Goal: Task Accomplishment & Management: Complete application form

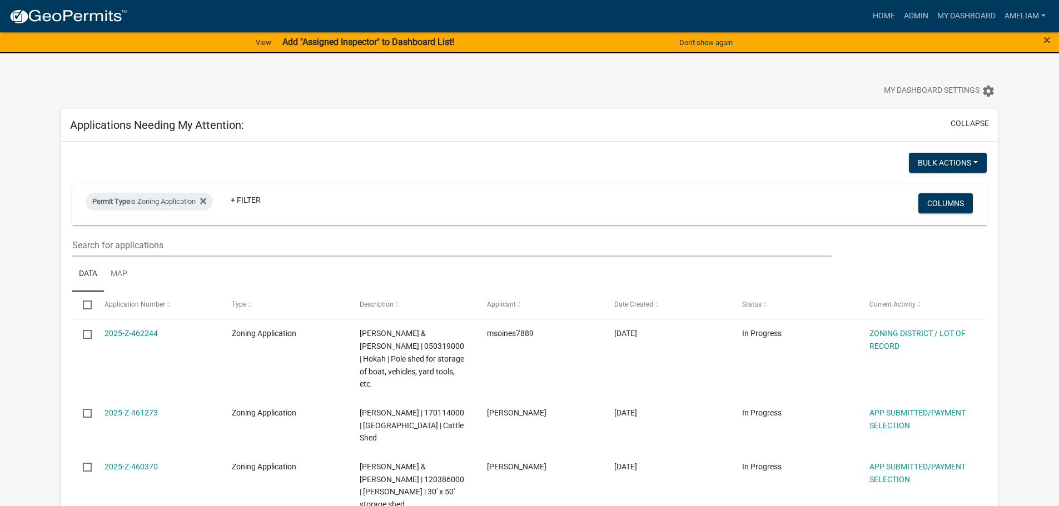
select select "3: 100"
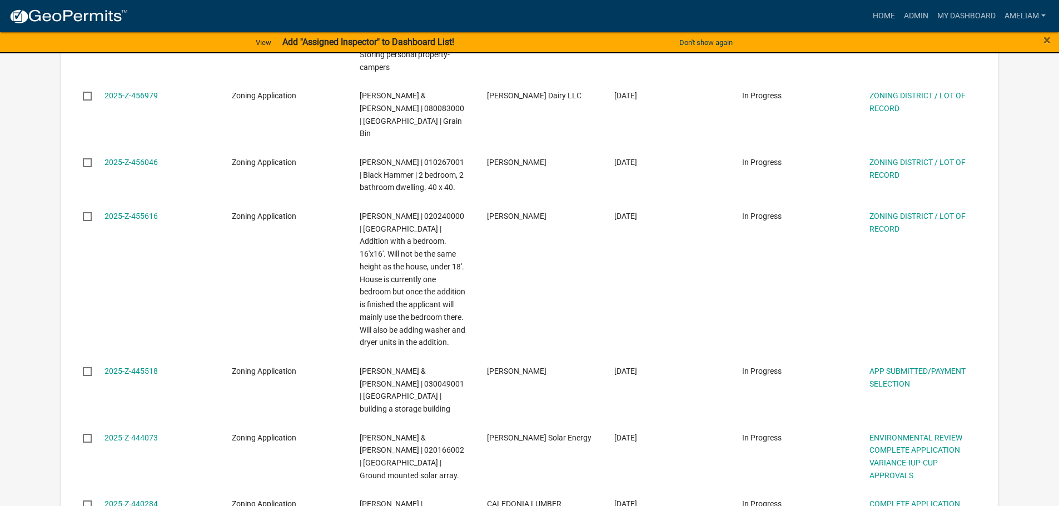
scroll to position [778, 0]
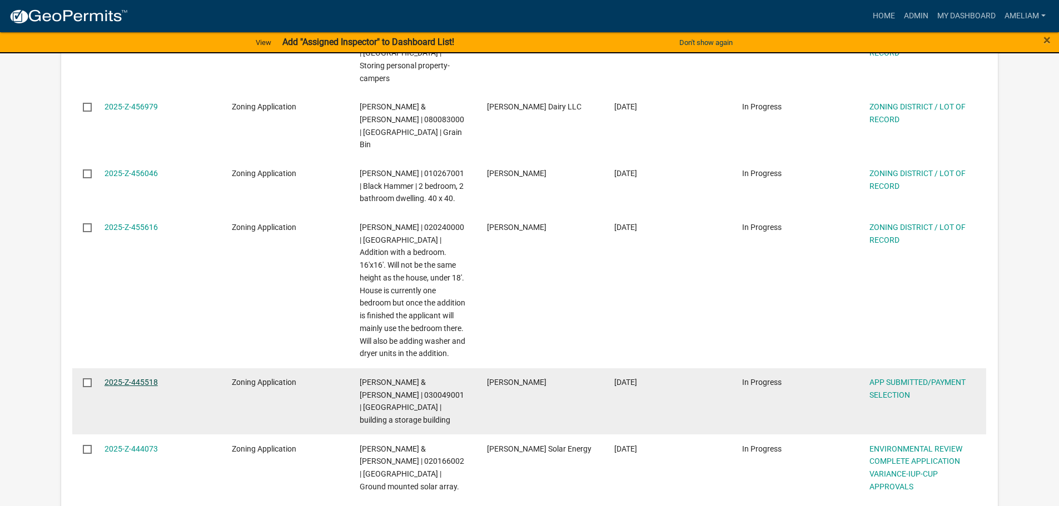
click at [140, 378] on link "2025-Z-445518" at bounding box center [130, 382] width 53 height 9
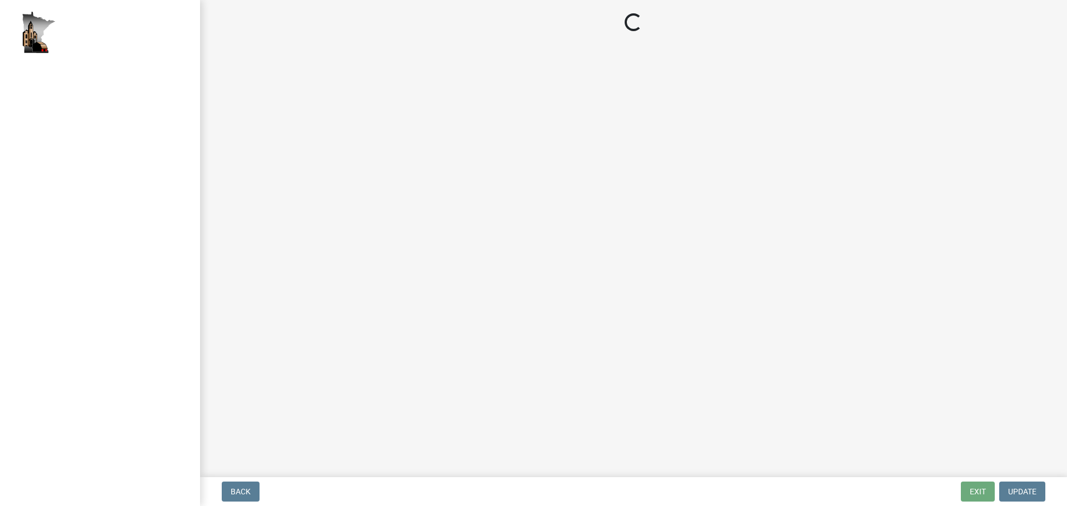
select select "2: 1"
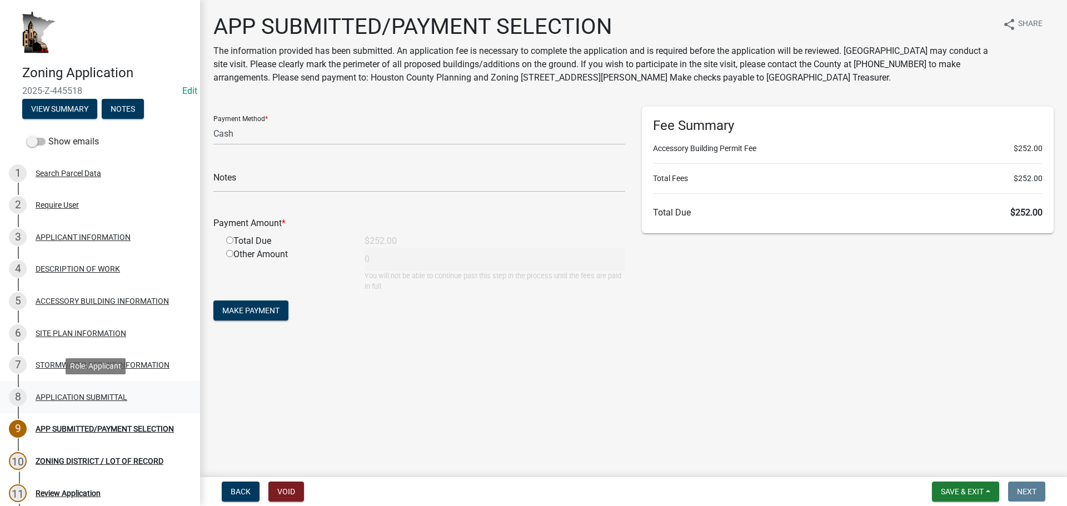
drag, startPoint x: 75, startPoint y: 396, endPoint x: 101, endPoint y: 407, distance: 28.2
click at [75, 396] on div "APPLICATION SUBMITTAL" at bounding box center [82, 397] width 92 height 8
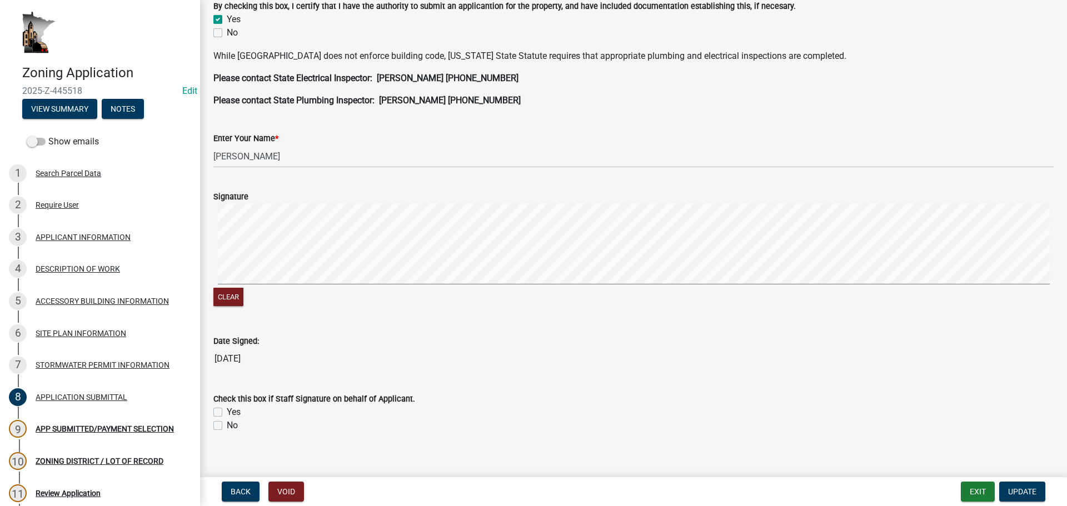
scroll to position [315, 0]
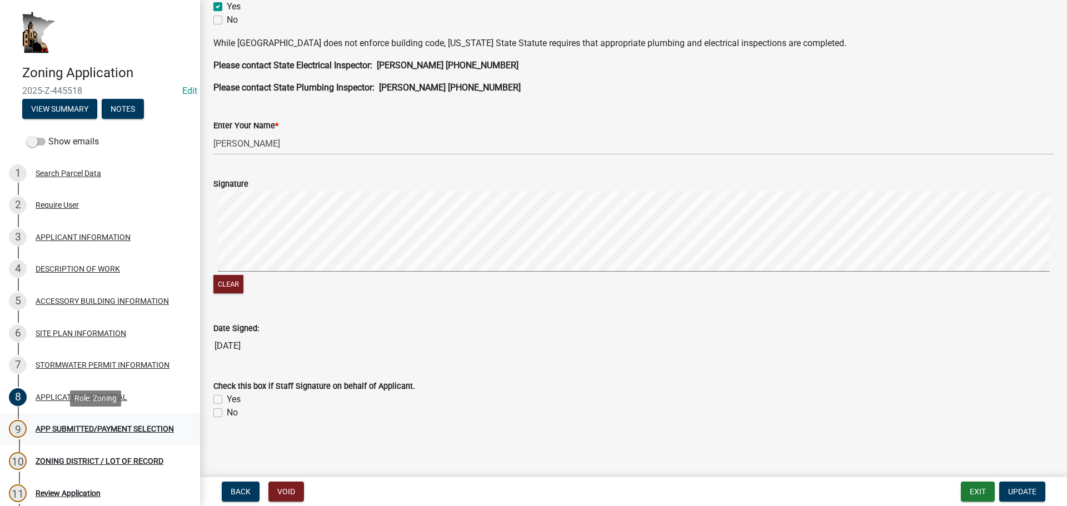
click at [87, 429] on div "APP SUBMITTED/PAYMENT SELECTION" at bounding box center [105, 429] width 138 height 8
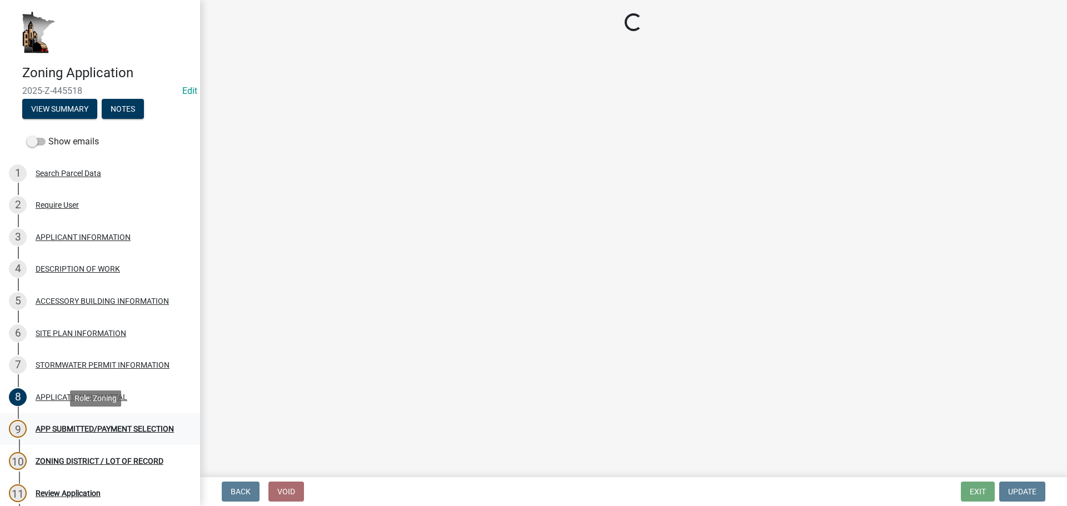
select select "2: 1"
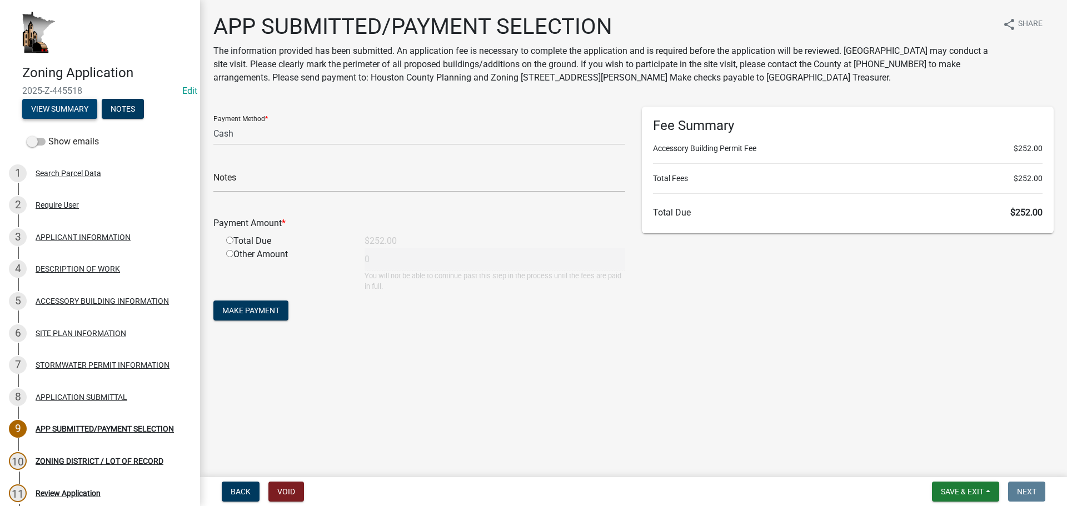
click at [84, 107] on button "View Summary" at bounding box center [59, 109] width 75 height 20
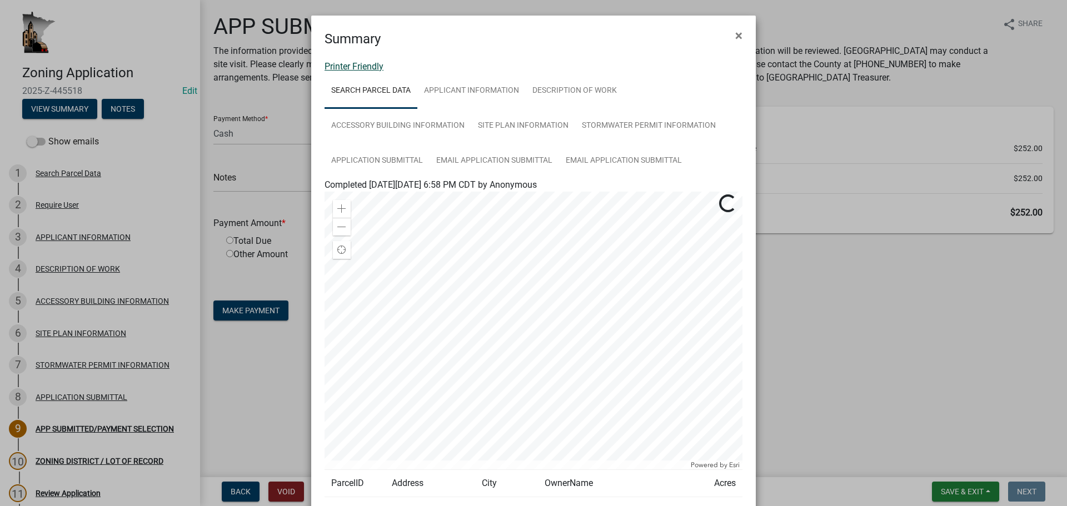
click at [353, 69] on link "Printer Friendly" at bounding box center [354, 66] width 59 height 11
click at [748, 31] on div "Summary ×" at bounding box center [533, 32] width 445 height 33
click at [737, 42] on span "×" at bounding box center [738, 36] width 7 height 16
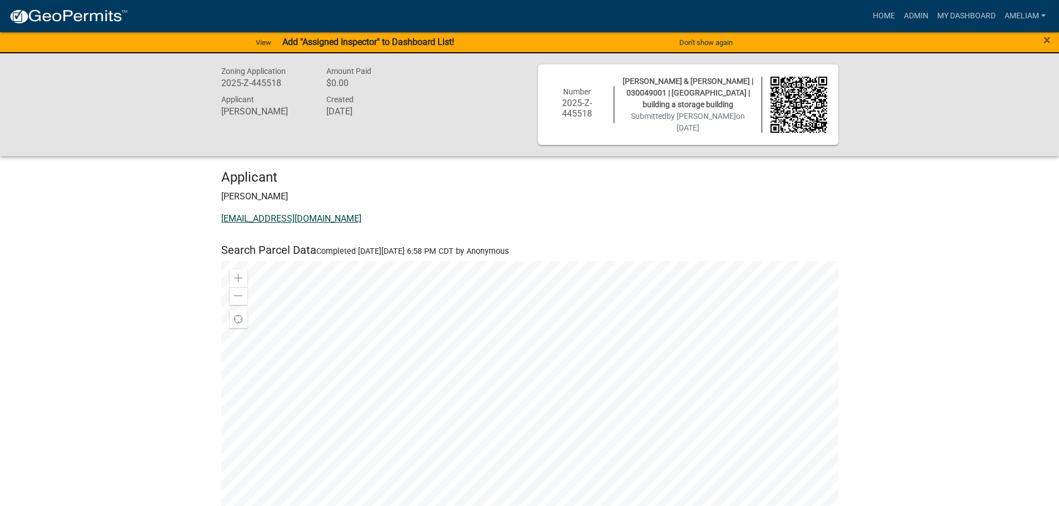
click at [258, 215] on link "[EMAIL_ADDRESS][DOMAIN_NAME]" at bounding box center [291, 218] width 140 height 11
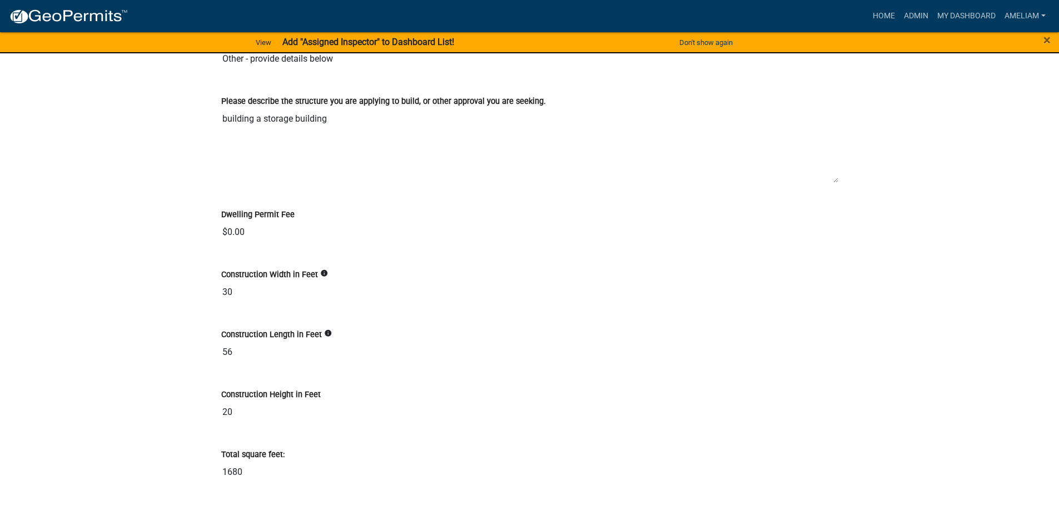
scroll to position [1778, 0]
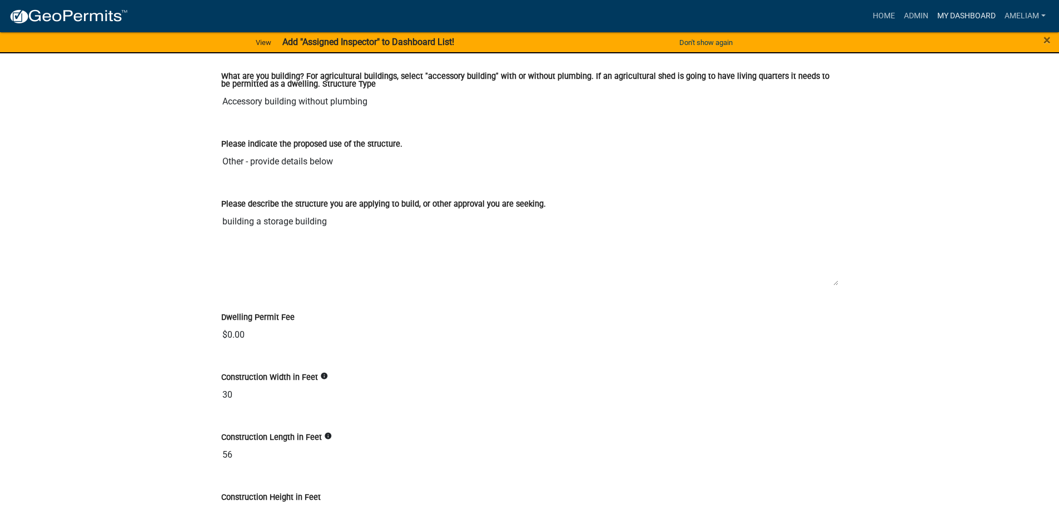
click at [982, 3] on nav "more_horiz Home Admin My Dashboard AmeliaM Admin Account Logout" at bounding box center [529, 16] width 1059 height 32
click at [972, 12] on link "My Dashboard" at bounding box center [965, 16] width 67 height 21
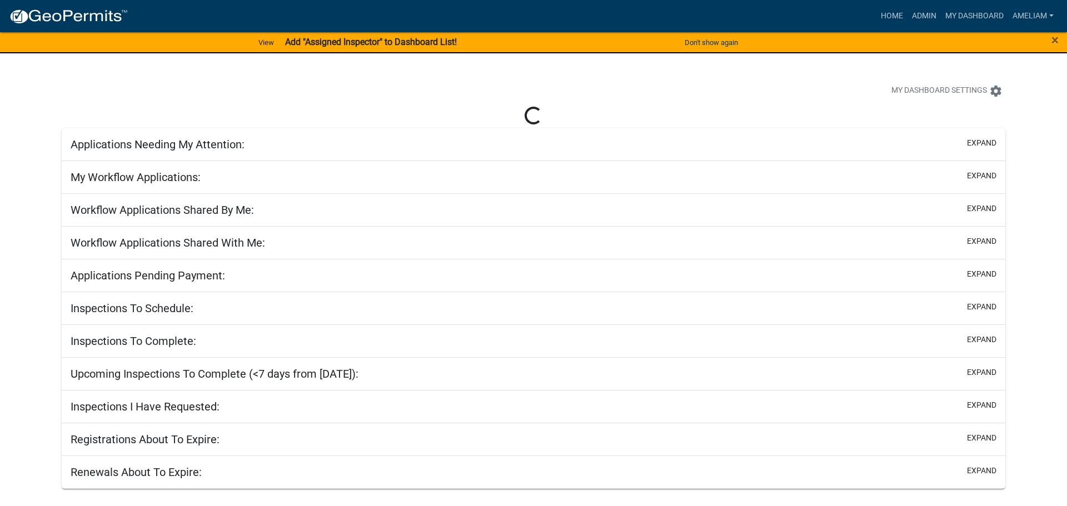
select select "3: 100"
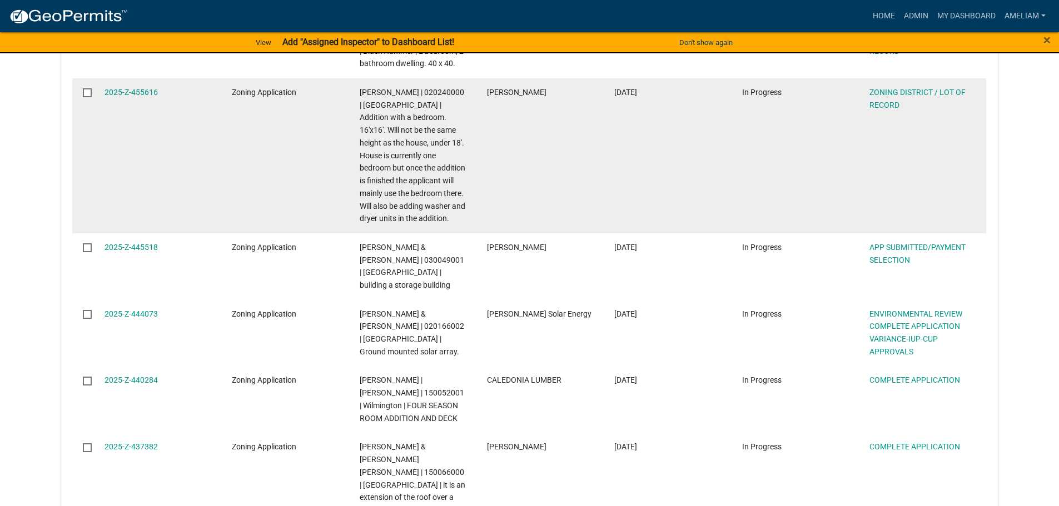
scroll to position [945, 0]
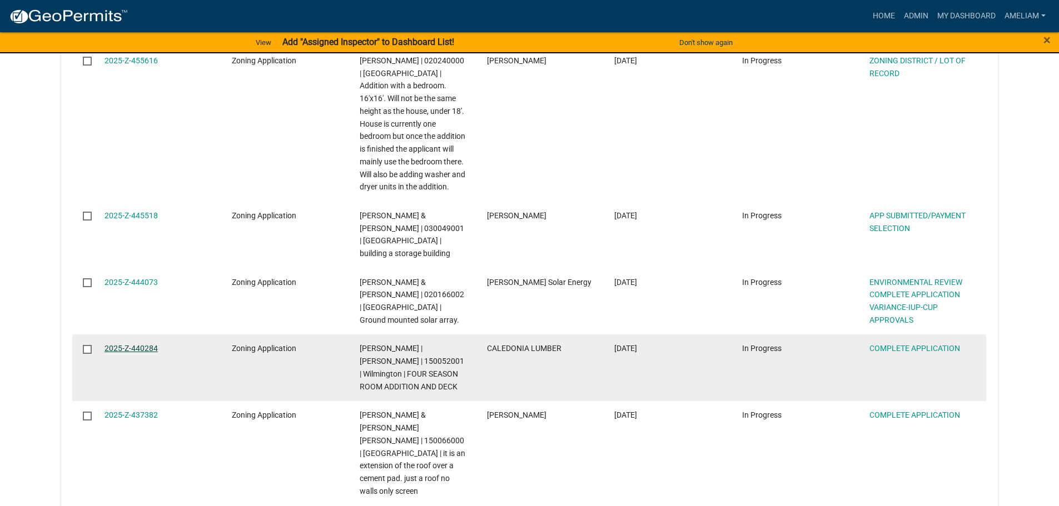
click at [144, 344] on link "2025-Z-440284" at bounding box center [130, 348] width 53 height 9
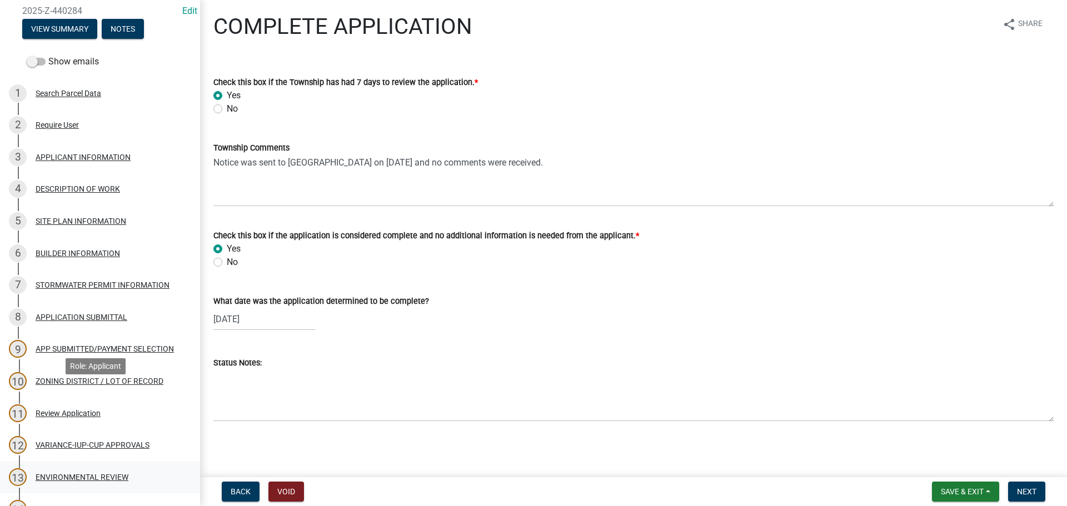
scroll to position [167, 0]
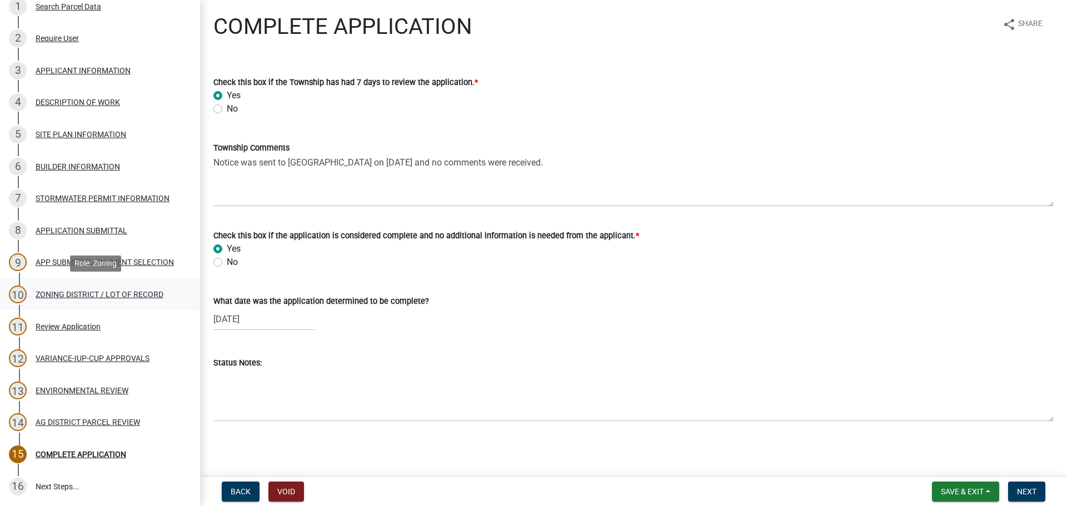
click at [136, 286] on div "10 ZONING DISTRICT / LOT OF RECORD" at bounding box center [95, 295] width 173 height 18
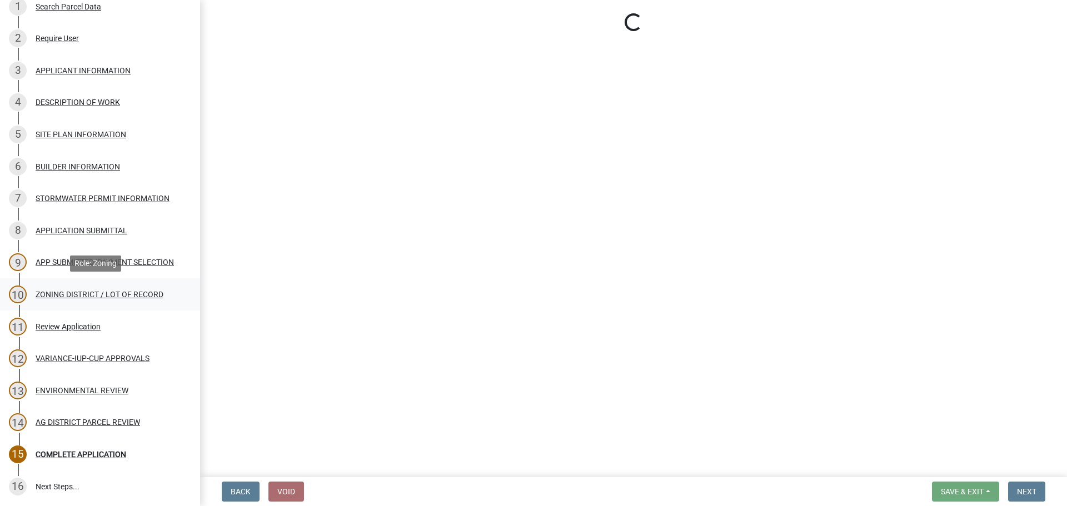
select select "4e40cecd-d56d-4d3a-a779-2c11c403f329"
select select "8fe8ed3e-c0e1-408b-96fc-f68303b4ae81"
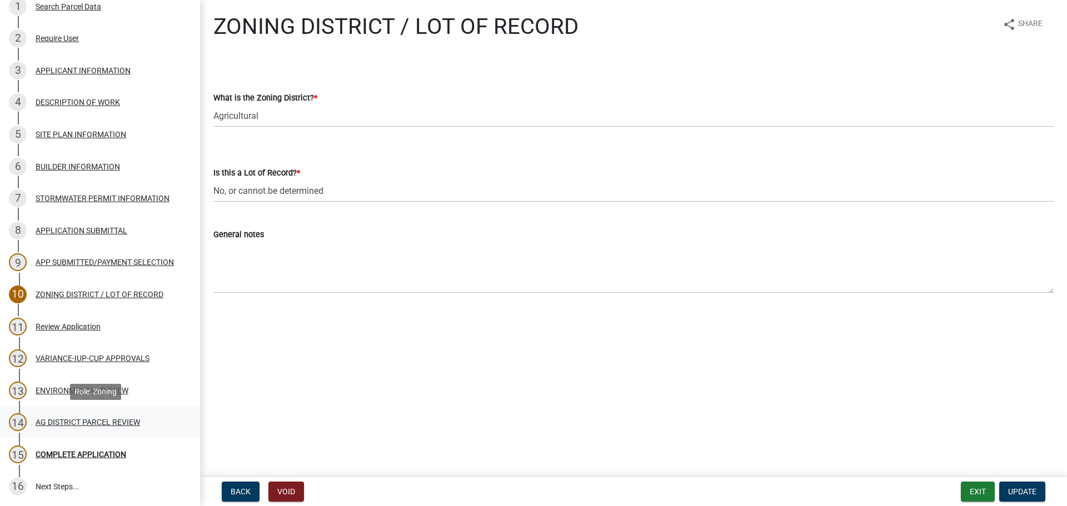
click at [77, 416] on div "14 AG DISTRICT PARCEL REVIEW" at bounding box center [95, 422] width 173 height 18
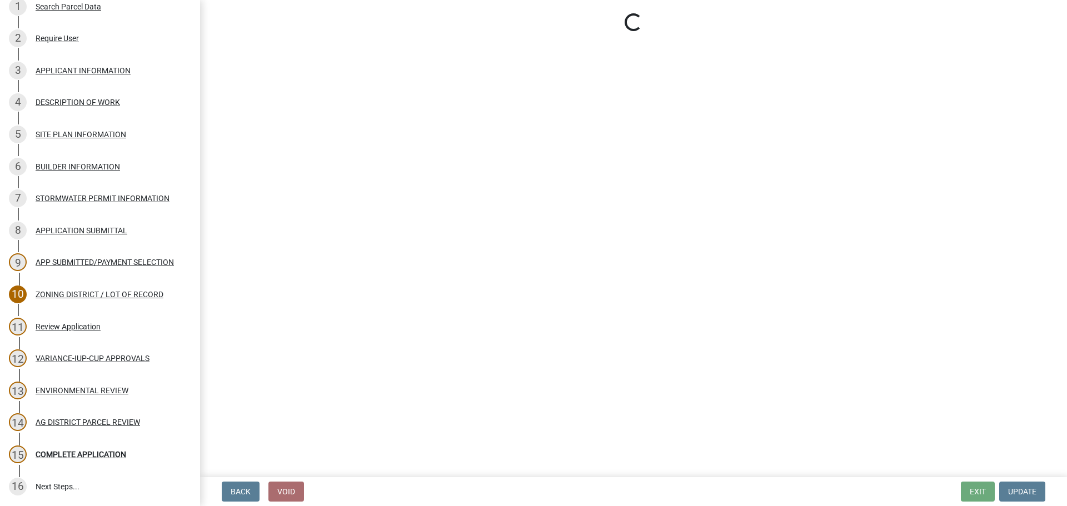
select select "fe23c68f-3976-40fb-92de-7ec6f88d0010"
select select "204ce342-a024-4811-916a-2e1a7ad9bdb1"
select select "e720d887-05b7-48e7-b675-04570e4c9f75"
select select "3e342f75-9fb1-4b8c-bbeb-47cfa96347ca"
select select "3ea782a1-bbc9-4bae-9557-7128011c13ea"
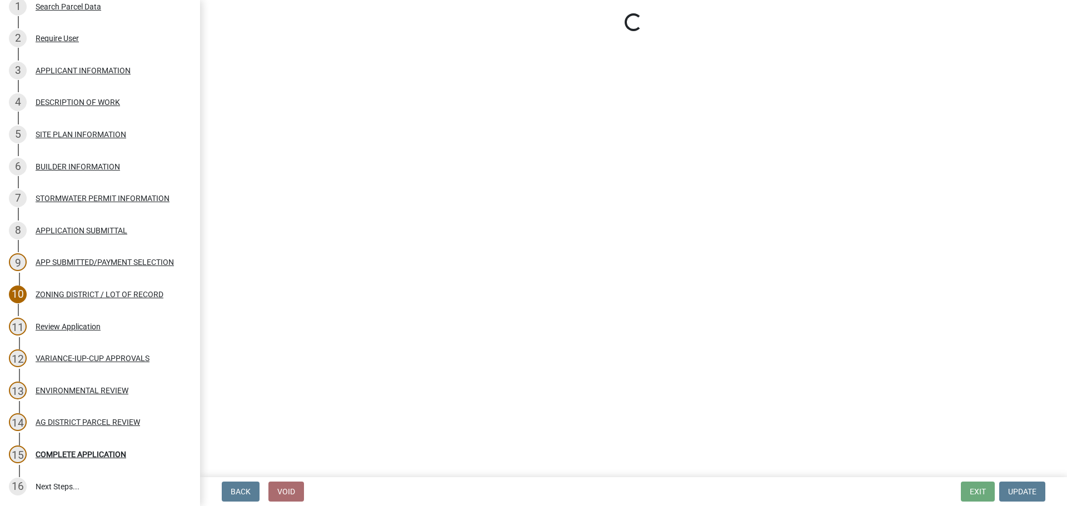
select select "93514e09-9993-4aea-b530-60a9708c3e74"
select select "a045efff-9645-47c6-b046-89cf1e905dd6"
select select "aa1ca06f-8d34-4542-998d-1b6ccdc96445"
select select "f47993c2-143f-42b0-843f-88b20baa7a0f"
select select "010a36e8-78ab-47dd-88f8-ccc0edf139b8"
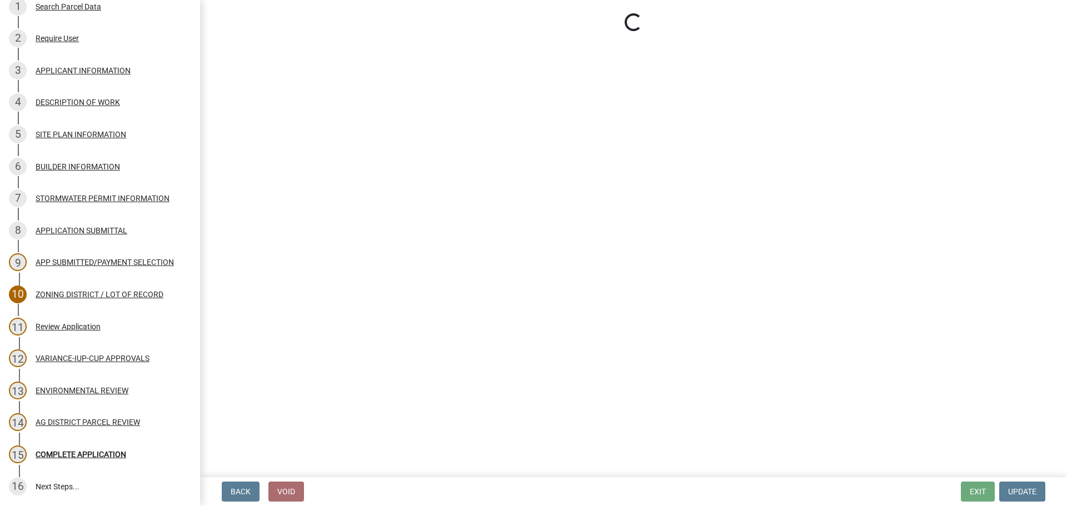
select select "617636dc-6122-45c9-991a-bd8b90cb2b24"
select select "a9ce9e2b-a26e-4782-922d-09df730091ad"
select select "2040f1b6-20ab-401b-9b6f-6f3fd46d4e8e"
select select "6e389f70-961b-4b78-9c47-c422b69289d9"
select select "1e0d970e-6746-4216-b065-d6933a69b3fa"
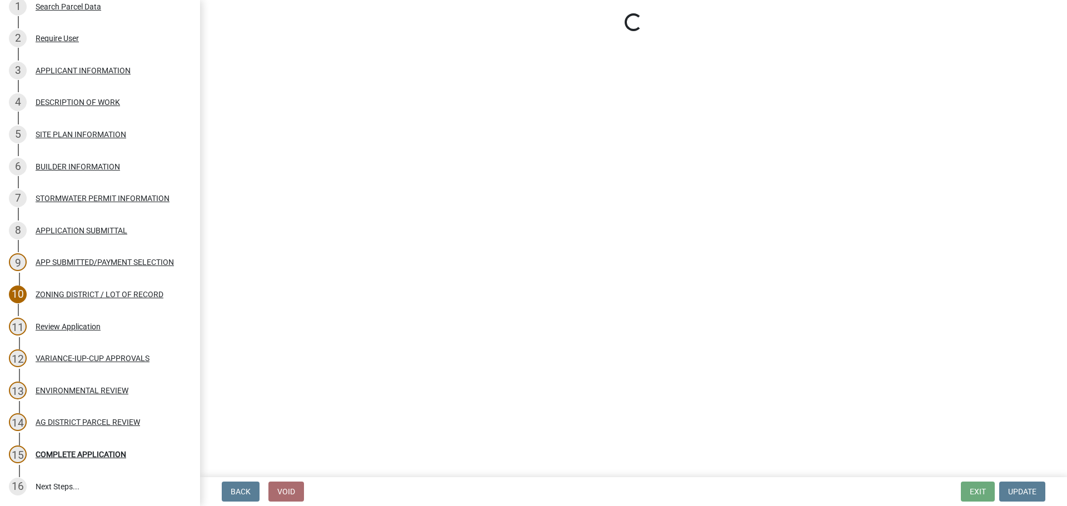
select select "44b75d30-e230-4ce0-8c0f-1ddadfe5cfb2"
select select "6d223645-95f1-4b70-a074-2c09099ea196"
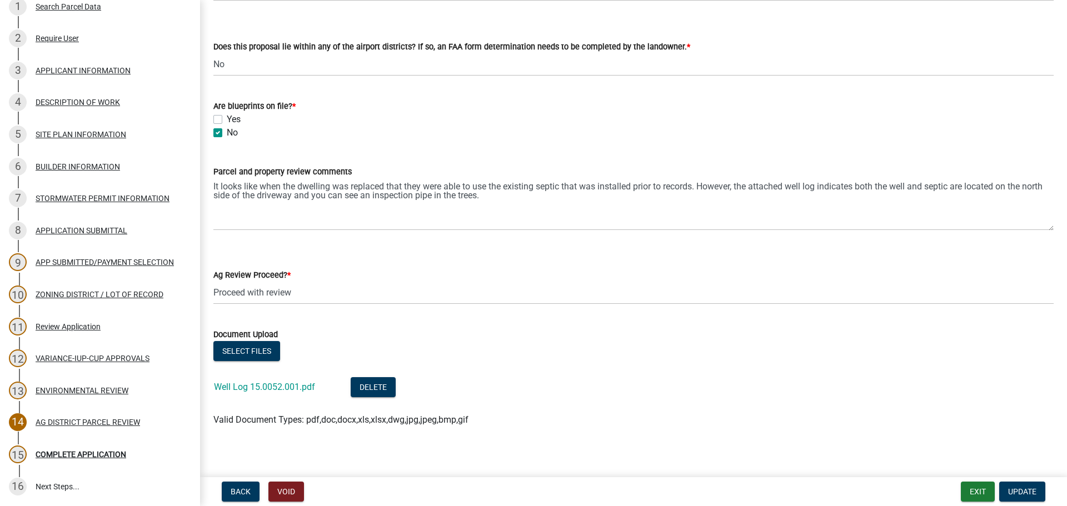
scroll to position [2000, 0]
click at [227, 114] on label "Yes" at bounding box center [234, 118] width 14 height 13
click at [227, 114] on input "Yes" at bounding box center [230, 115] width 7 height 7
checkbox input "true"
click at [227, 133] on label "No" at bounding box center [232, 131] width 11 height 13
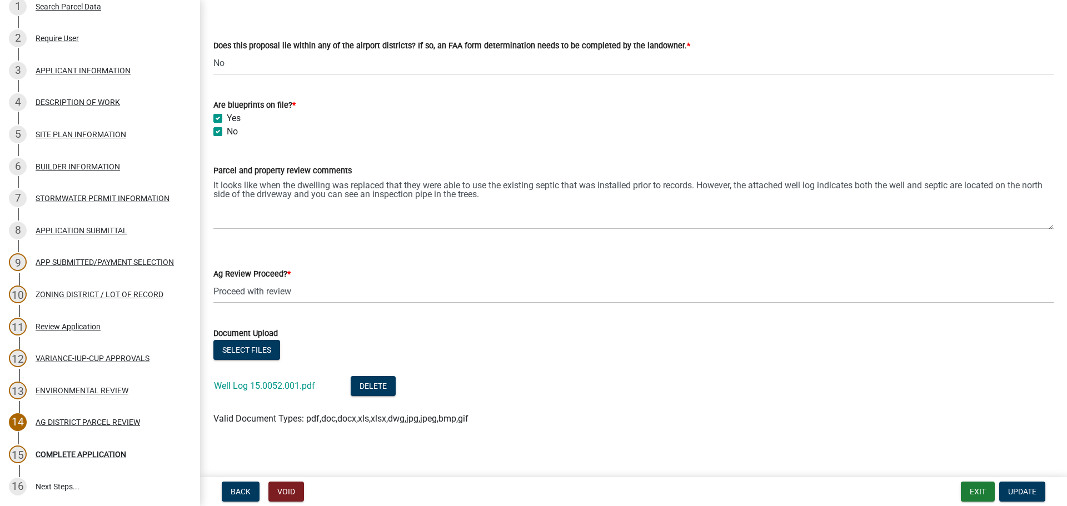
click at [227, 132] on input "No" at bounding box center [230, 128] width 7 height 7
checkbox input "false"
checkbox input "true"
checkbox input "false"
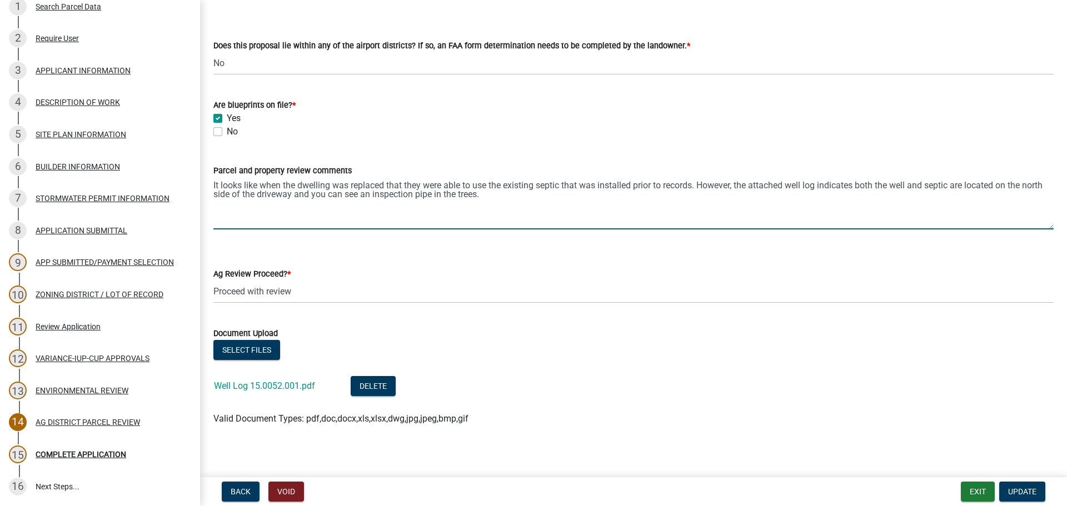
click at [505, 195] on textarea "It looks like when the dwelling was replaced that they were able to use the exi…" at bounding box center [633, 203] width 840 height 52
type textarea "It looks like when the dwelling was replaced that they were able to use the exi…"
click at [253, 350] on button "Select files" at bounding box center [246, 350] width 67 height 20
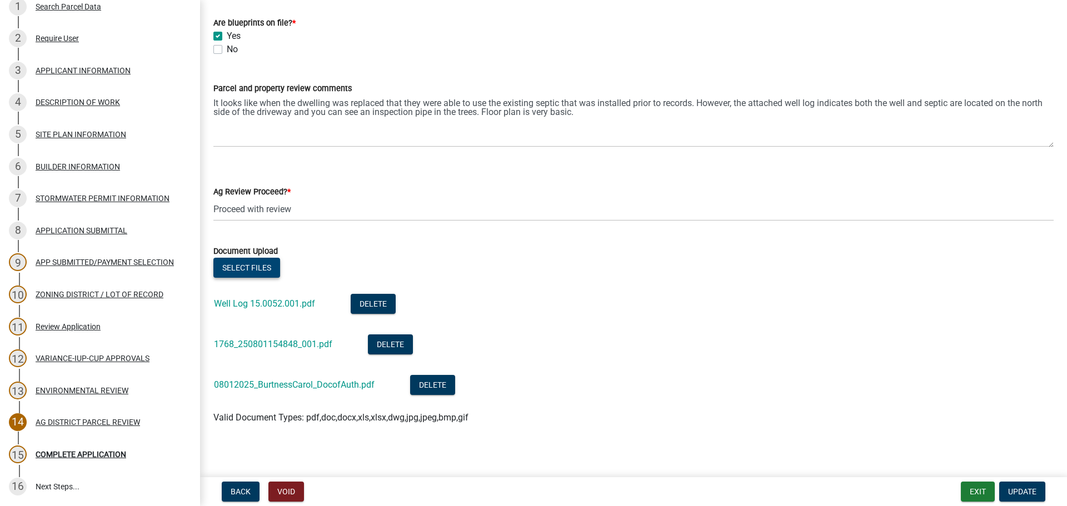
scroll to position [2088, 0]
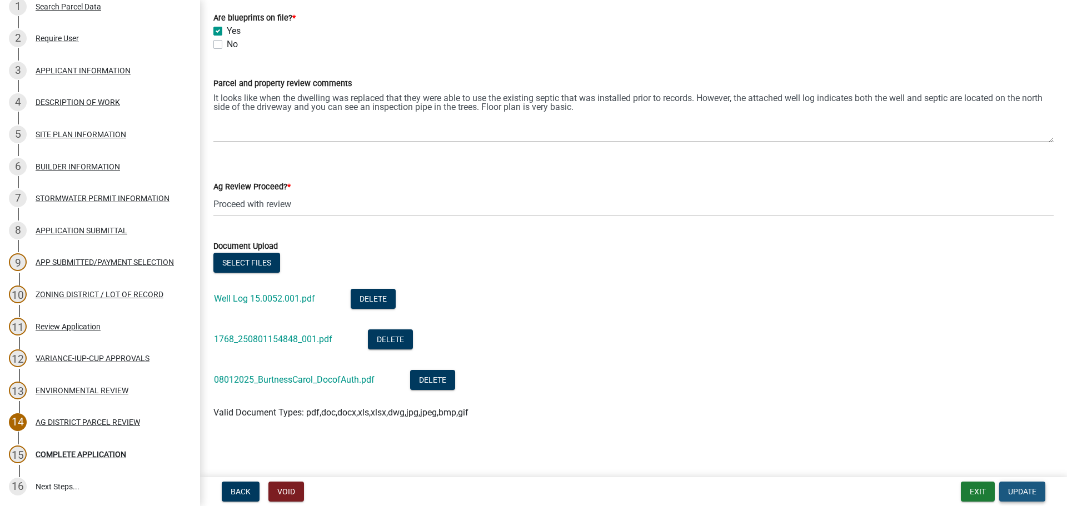
click at [1032, 499] on button "Update" at bounding box center [1022, 492] width 46 height 20
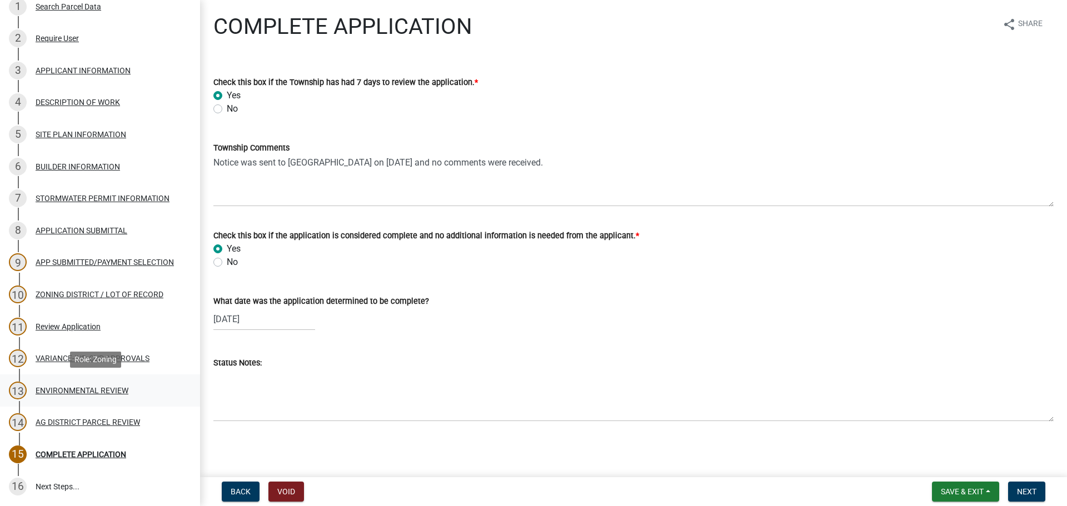
click at [87, 385] on div "13 ENVIRONMENTAL REVIEW" at bounding box center [95, 391] width 173 height 18
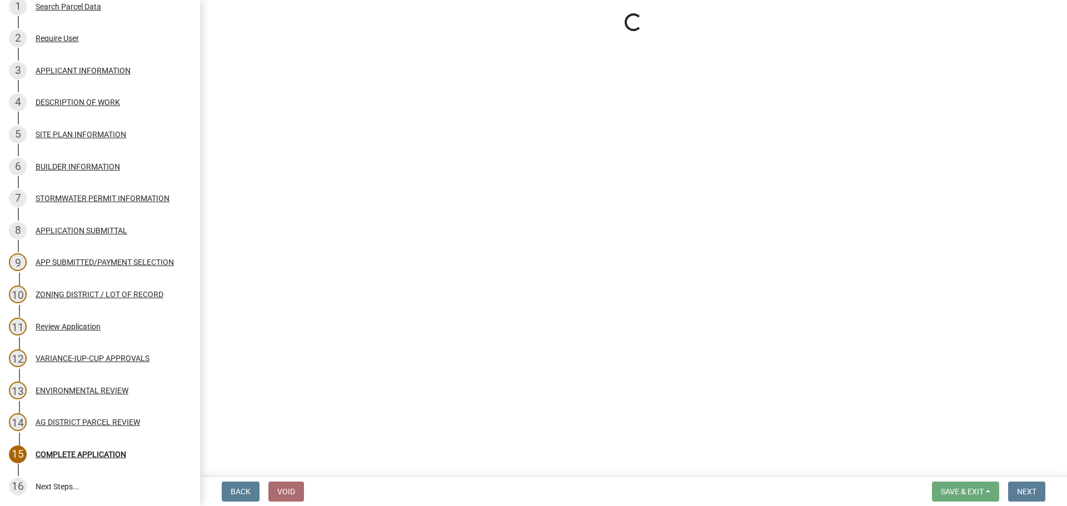
select select "294fbb0f-ef92-492d-a55d-6ae48f2d4023"
select select "5727336e-9a20-4bd2-a6f3-e7484509ff9a"
select select "92cce49e-9eda-4313-95a5-3dd445bd85bb"
select select "32538aac-6b8c-4188-bd52-8c62054b7e7b"
select select "c0fe89da-e6be-4440-b09b-6bf401eca5d4"
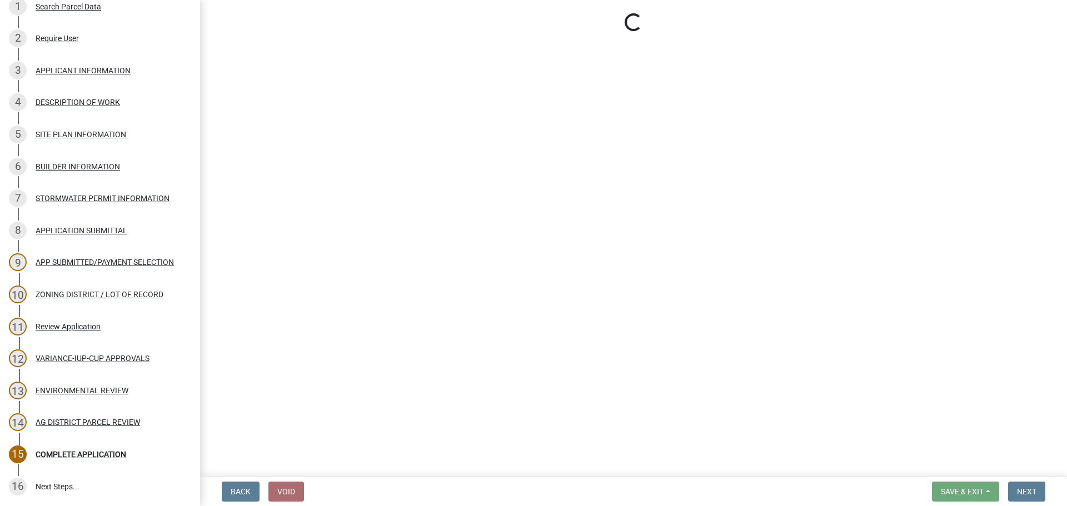
select select "cc045de0-ead4-414c-a886-12e51f2bc4aa"
select select "c55ed237-4e75-4d9e-9e6e-534c544ae652"
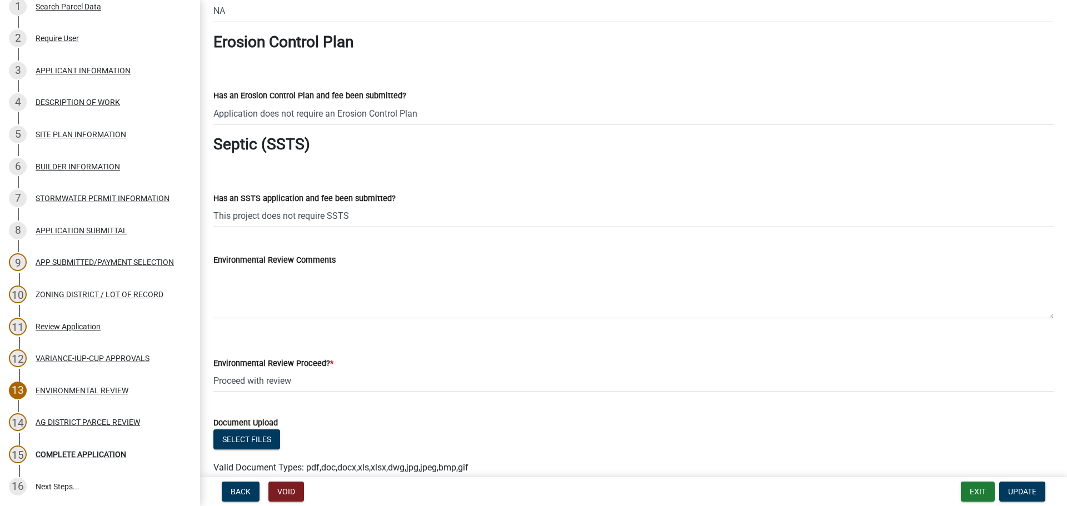
scroll to position [1833, 0]
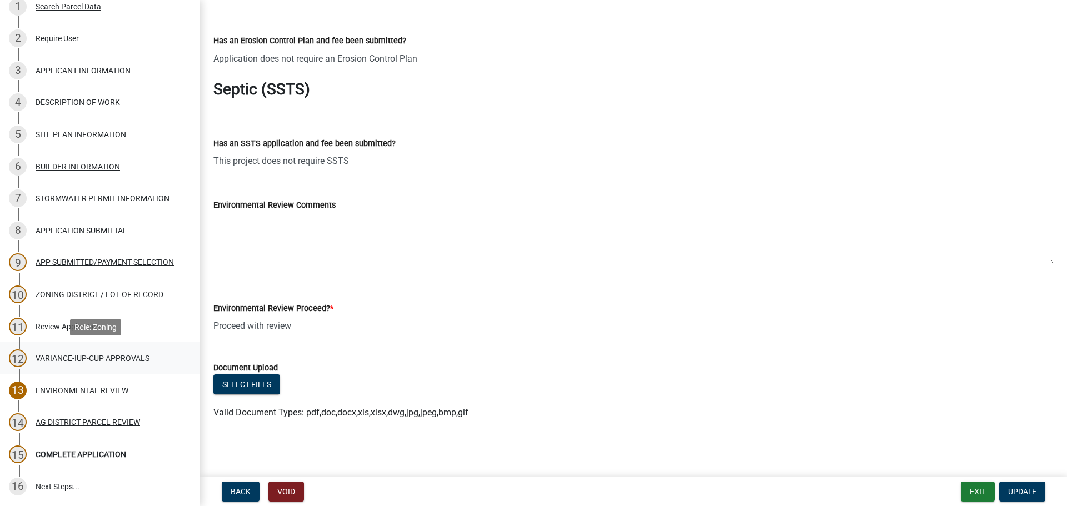
click at [118, 362] on div "VARIANCE-IUP-CUP APPROVALS" at bounding box center [93, 359] width 114 height 8
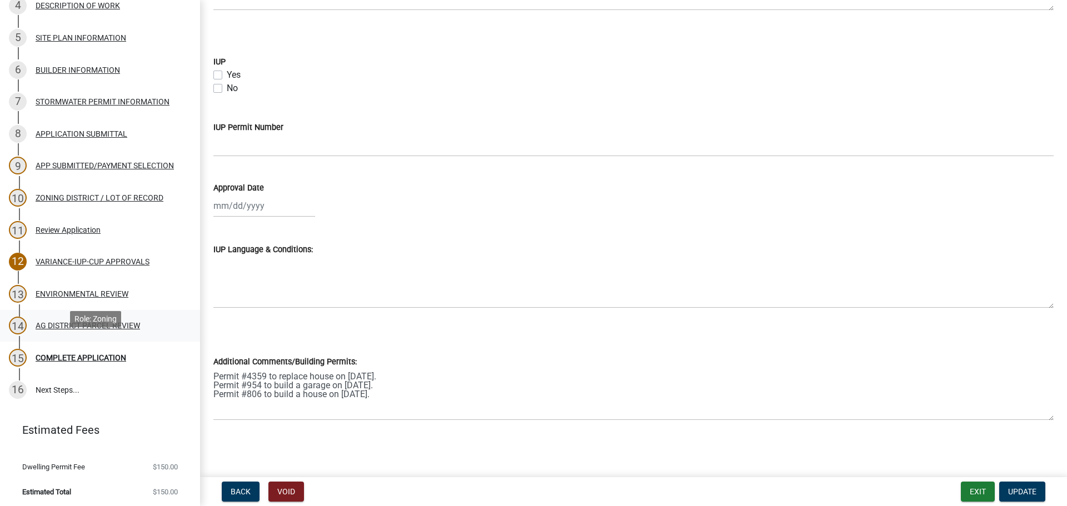
scroll to position [266, 0]
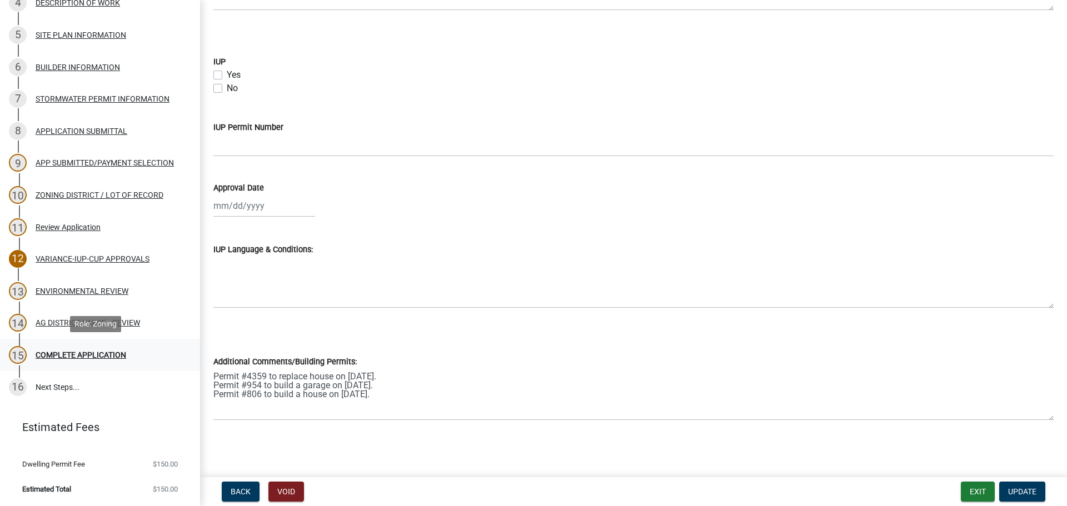
click at [109, 359] on div "COMPLETE APPLICATION" at bounding box center [81, 355] width 91 height 8
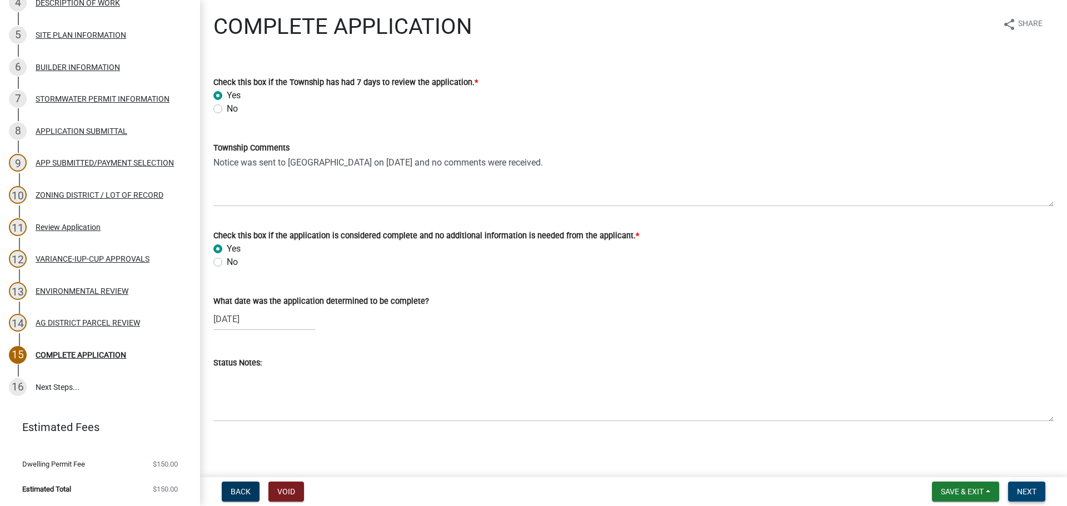
click at [1032, 491] on span "Next" at bounding box center [1026, 491] width 19 height 9
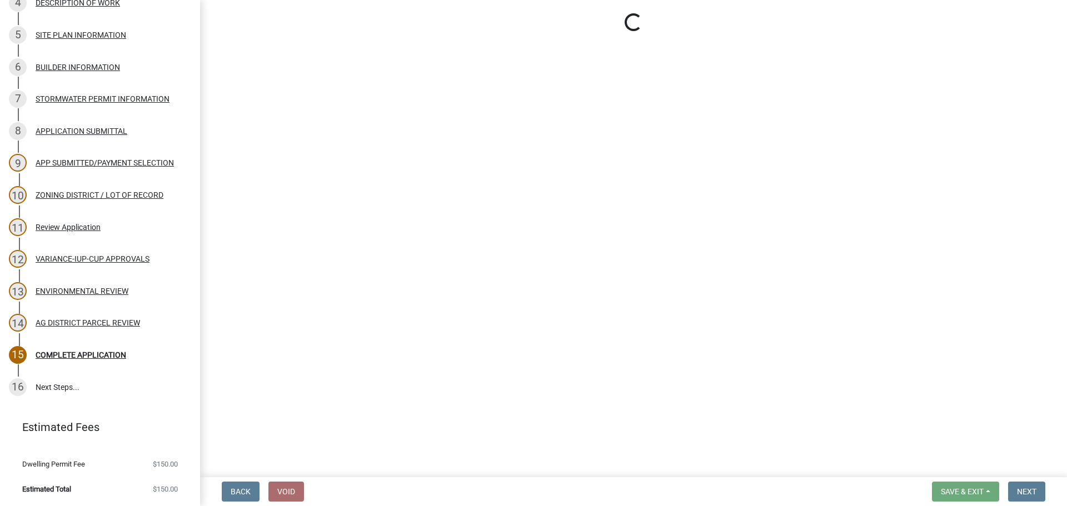
scroll to position [298, 0]
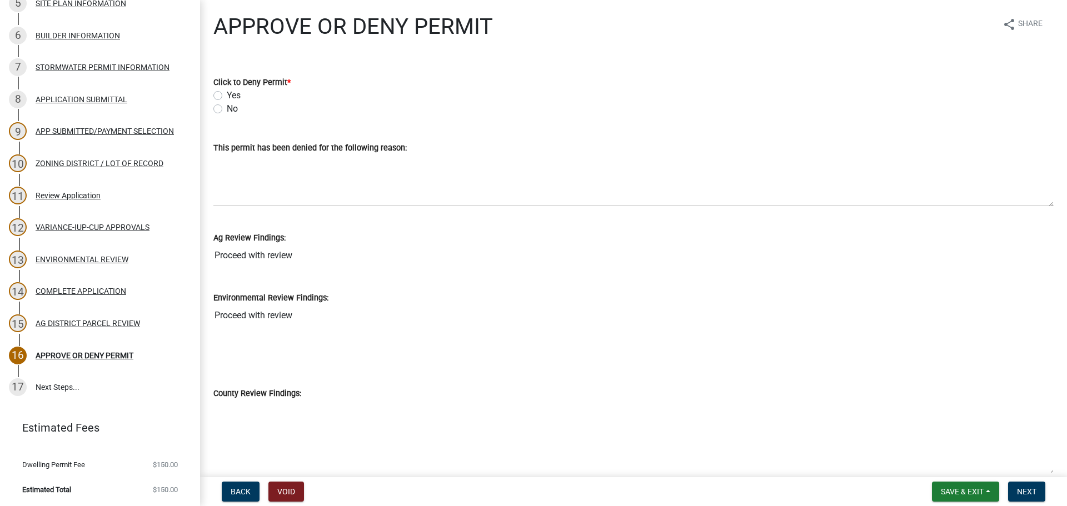
click at [230, 109] on label "No" at bounding box center [232, 108] width 11 height 13
click at [230, 109] on input "No" at bounding box center [230, 105] width 7 height 7
radio input "true"
click at [1014, 487] on button "Next" at bounding box center [1026, 492] width 37 height 20
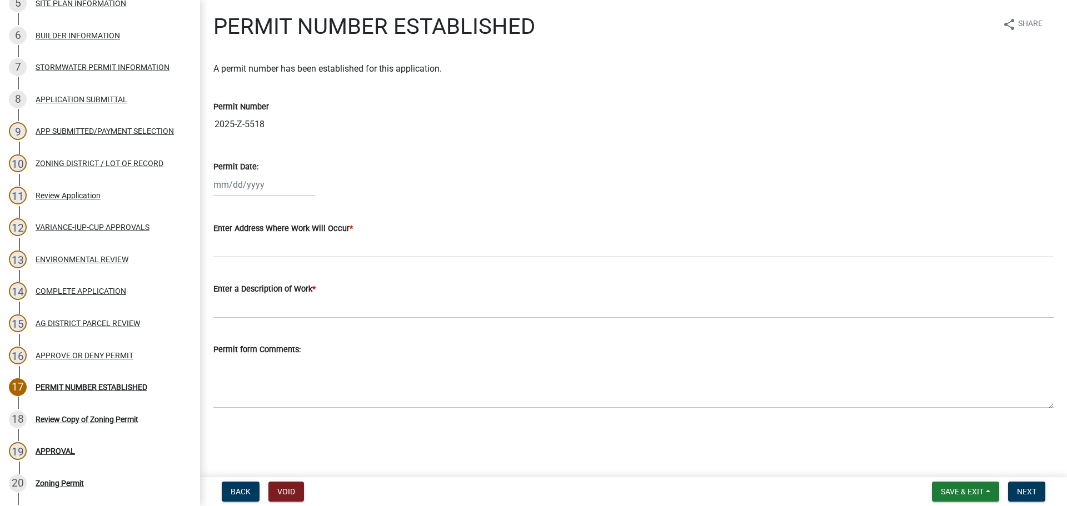
scroll to position [426, 0]
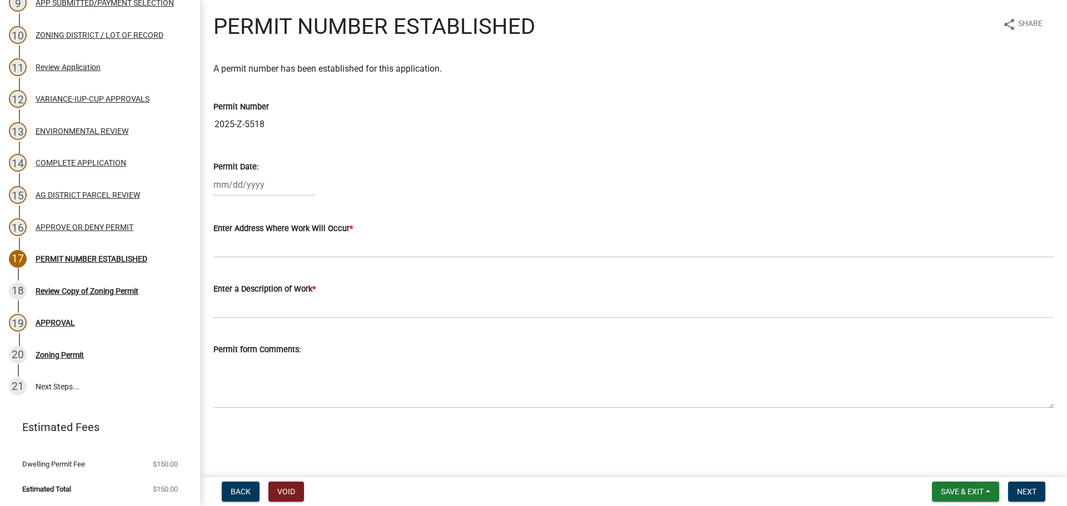
click at [216, 181] on div at bounding box center [264, 184] width 102 height 23
select select "8"
select select "2025"
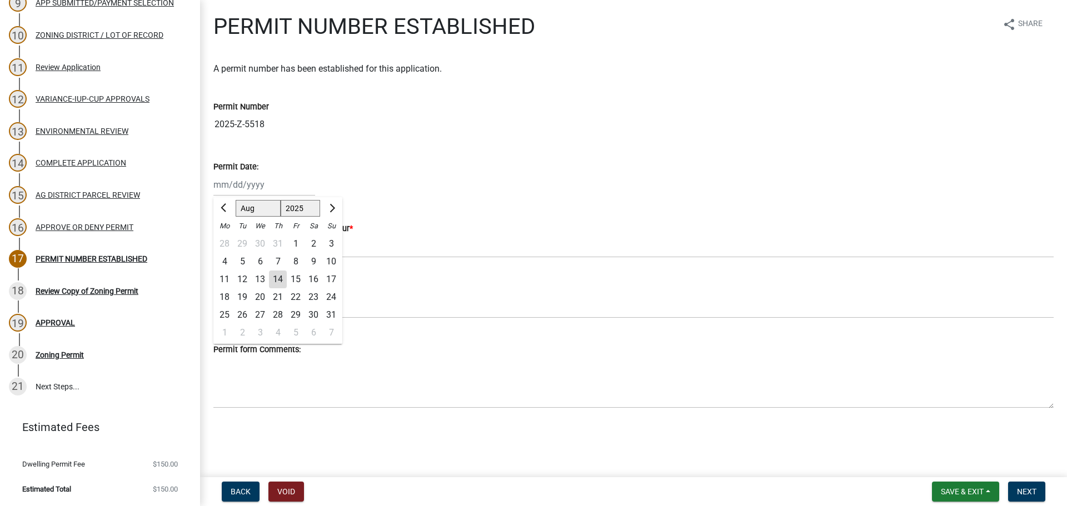
click at [280, 282] on div "14" at bounding box center [278, 280] width 18 height 18
type input "08/14/2025"
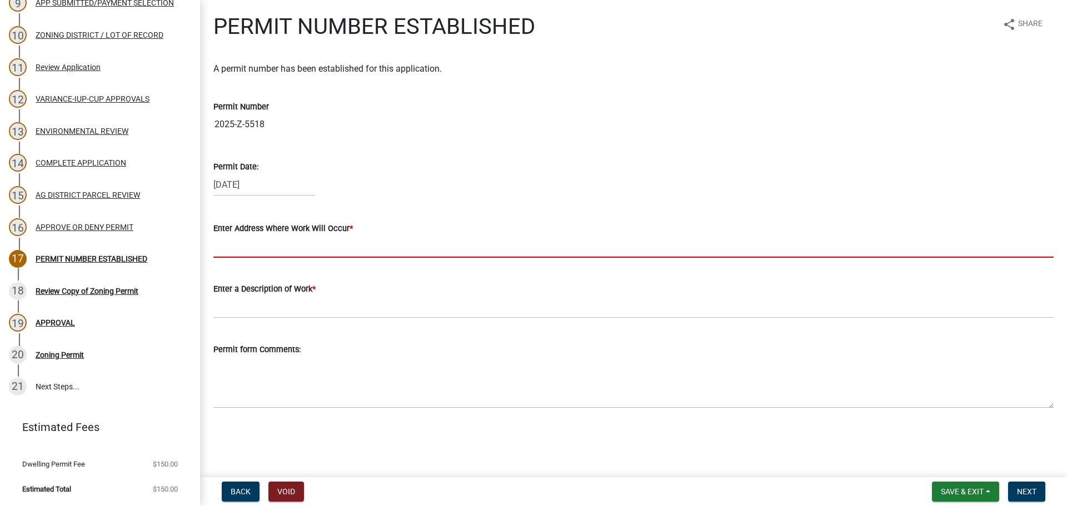
click at [278, 256] on input "Enter Address Where Work Will Occur *" at bounding box center [633, 246] width 840 height 23
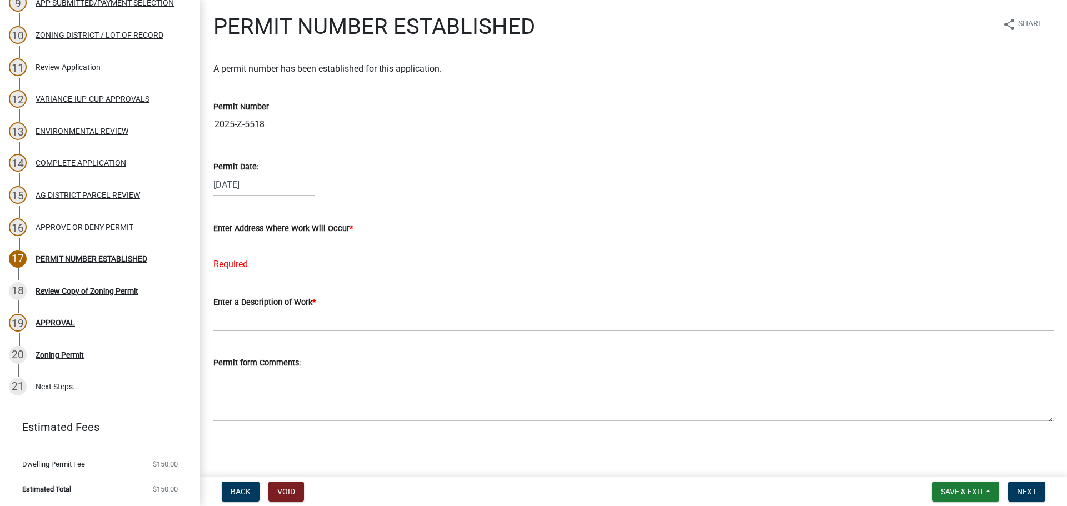
click at [487, 179] on div "08/14/2025" at bounding box center [633, 184] width 840 height 23
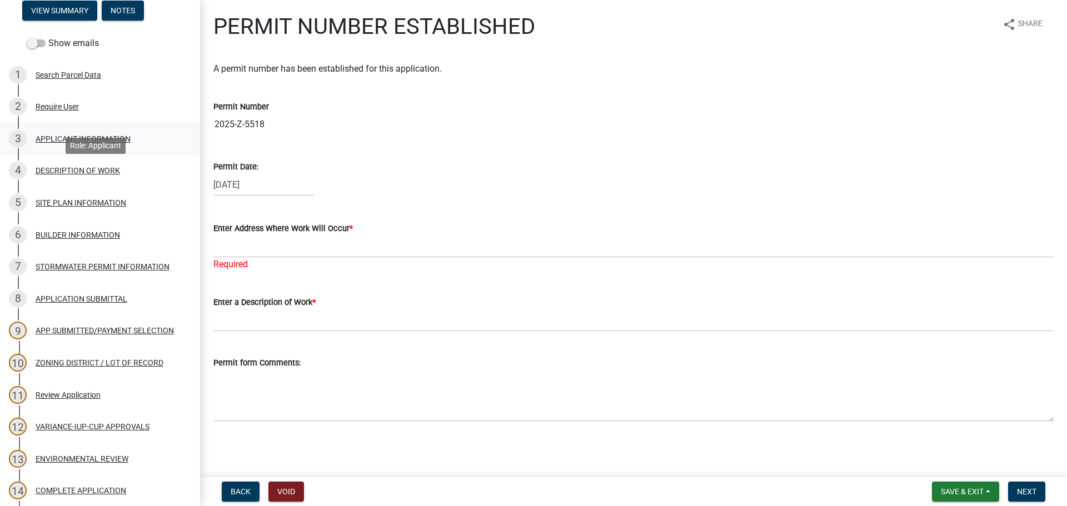
scroll to position [93, 0]
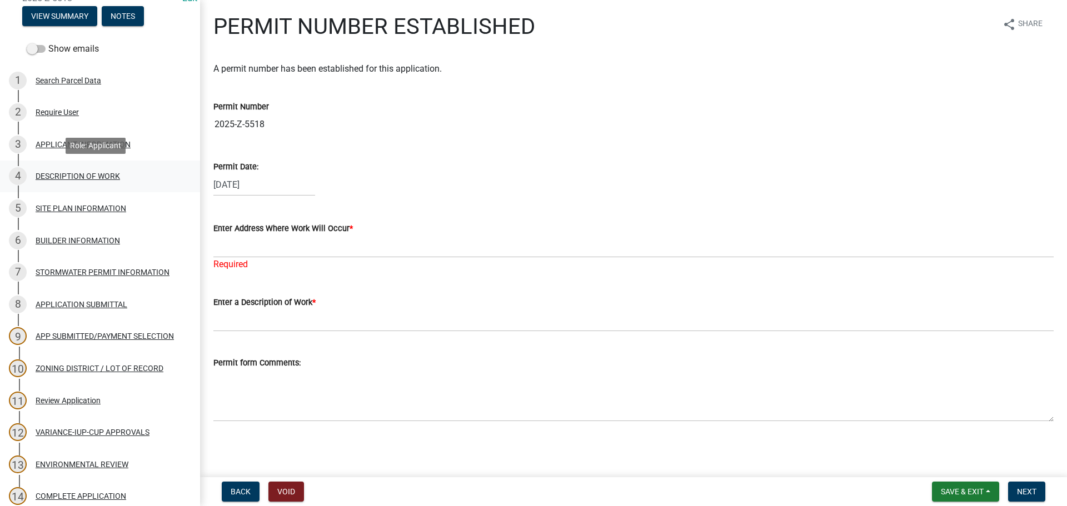
click at [96, 172] on div "DESCRIPTION OF WORK" at bounding box center [78, 176] width 84 height 8
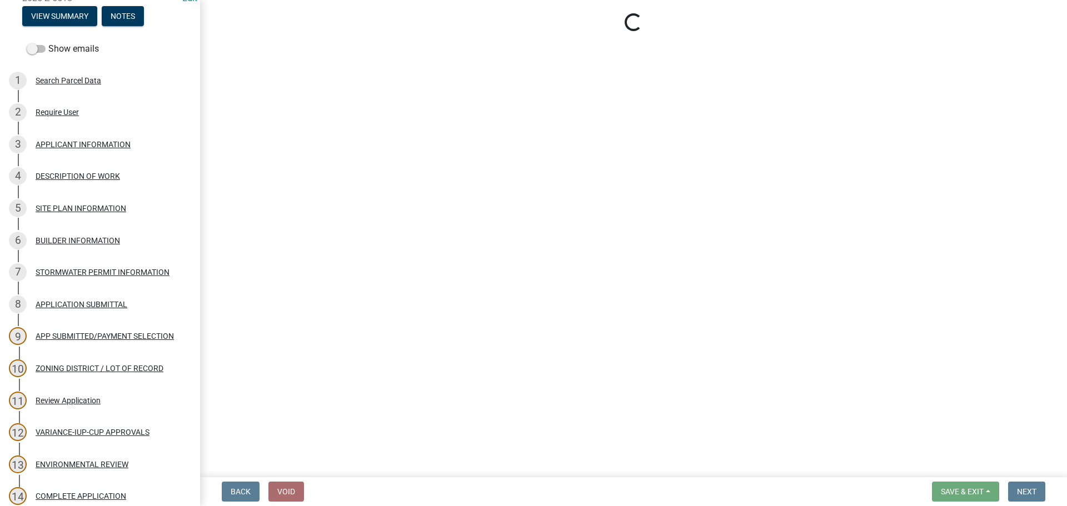
select select "ee49324e-6bbc-48fe-982e-4c2d7e8c1c0f"
select select "f9b7dd3b-3a38-45c4-aa8d-40d341efce99"
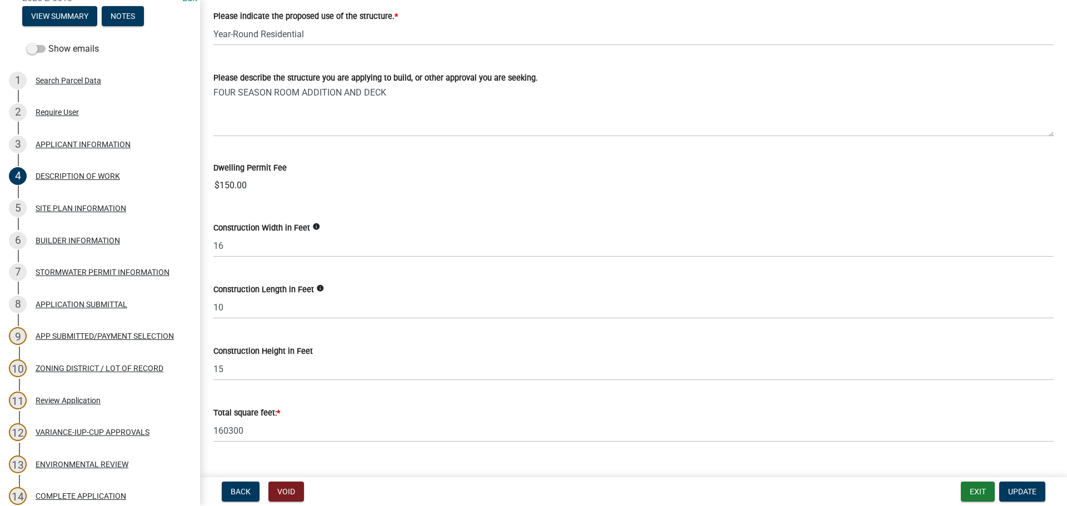
scroll to position [111, 0]
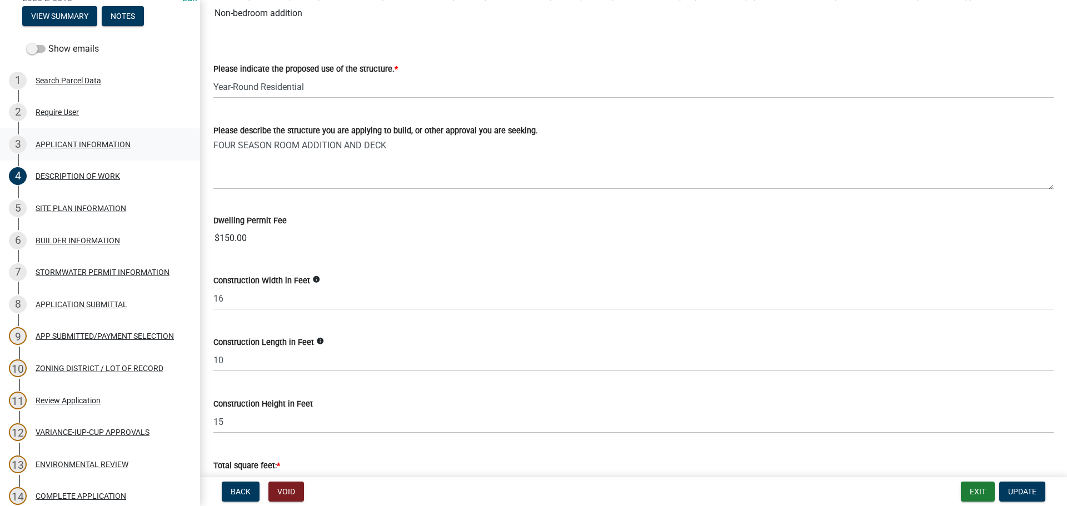
click at [98, 134] on link "3 APPLICANT INFORMATION" at bounding box center [100, 144] width 200 height 32
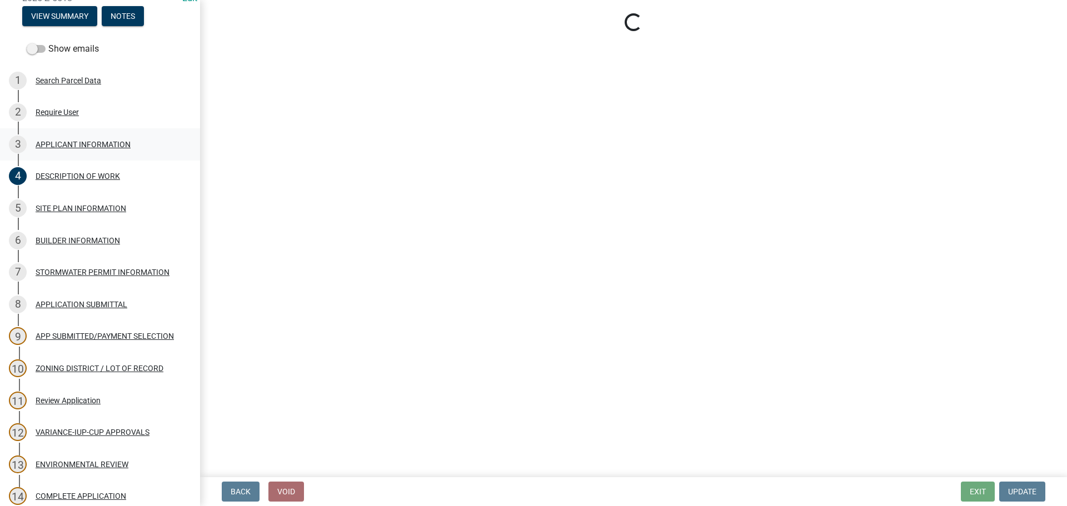
scroll to position [0, 0]
select select "f73bc555-2faa-4207-ba45-c8fa17744791"
select select "a92f28e2-ce07-4f77-8e7f-7b3fa67e4f8f"
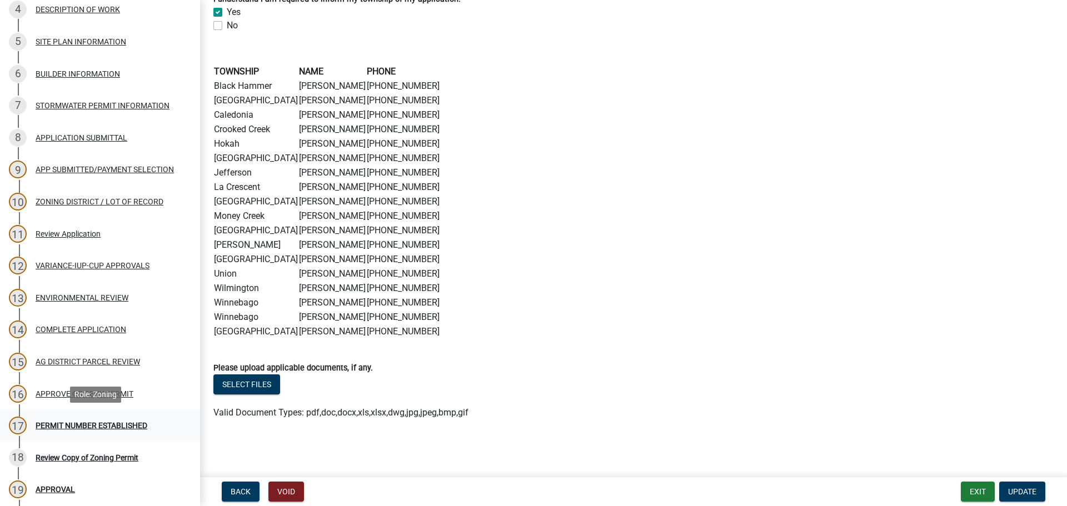
scroll to position [426, 0]
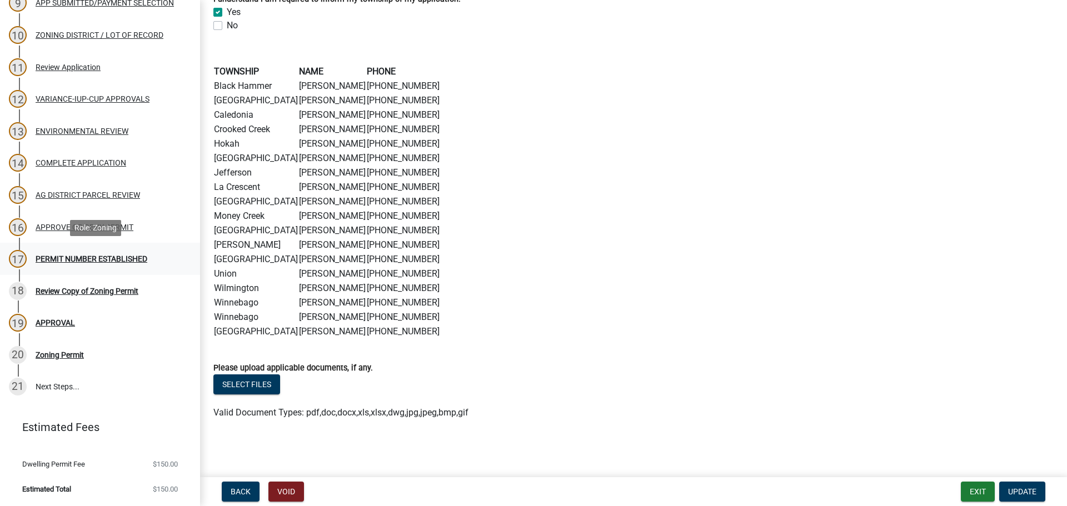
click at [92, 257] on div "PERMIT NUMBER ESTABLISHED" at bounding box center [92, 259] width 112 height 8
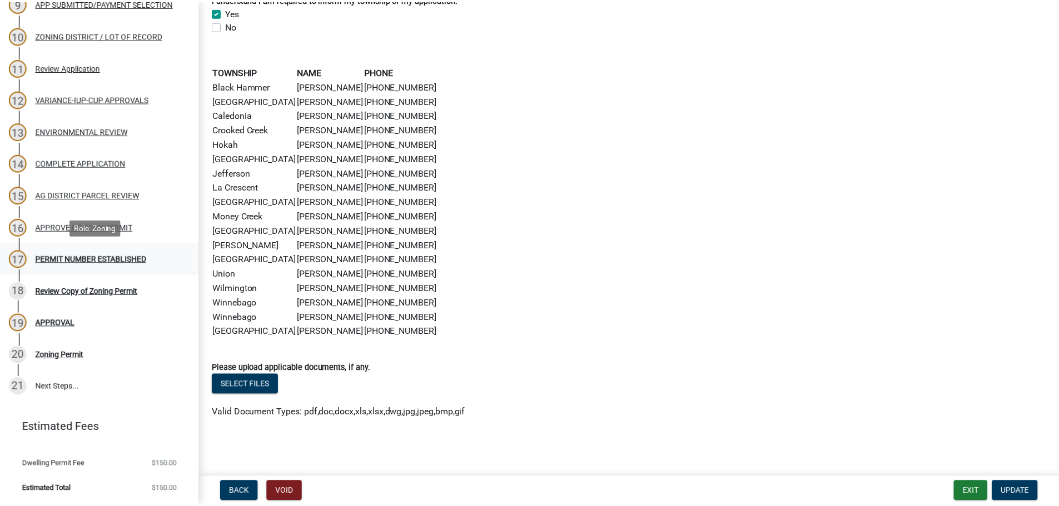
scroll to position [0, 0]
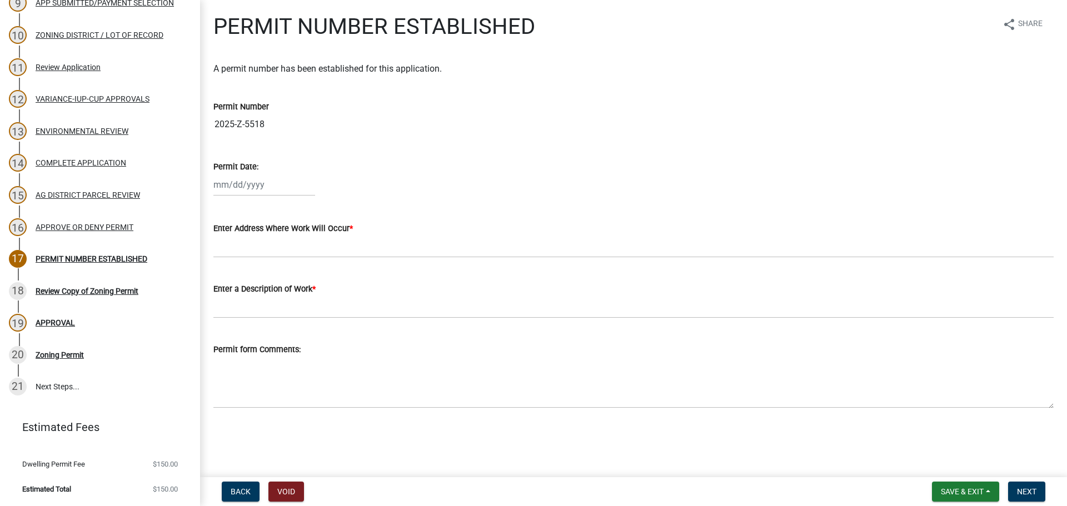
click at [261, 186] on div at bounding box center [264, 184] width 102 height 23
select select "8"
select select "2025"
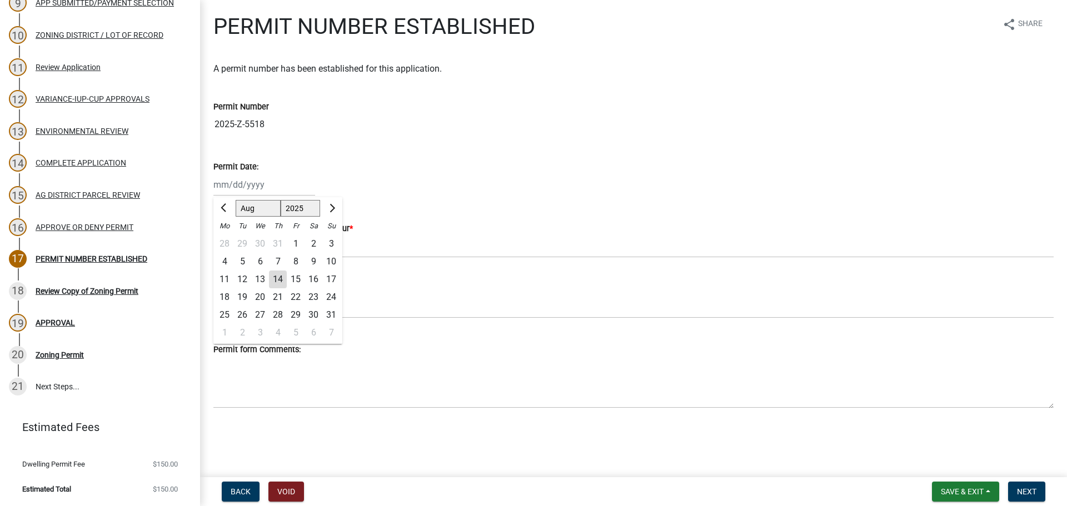
click at [527, 208] on div "Enter Address Where Work Will Occur *" at bounding box center [633, 232] width 840 height 52
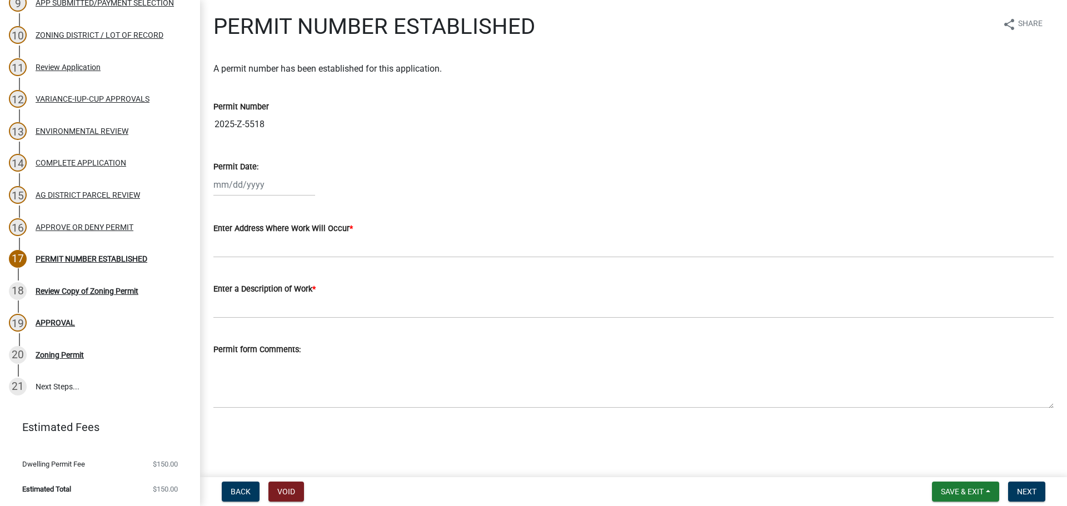
click at [321, 170] on div "Permit Date:" at bounding box center [633, 166] width 840 height 13
select select "8"
select select "2025"
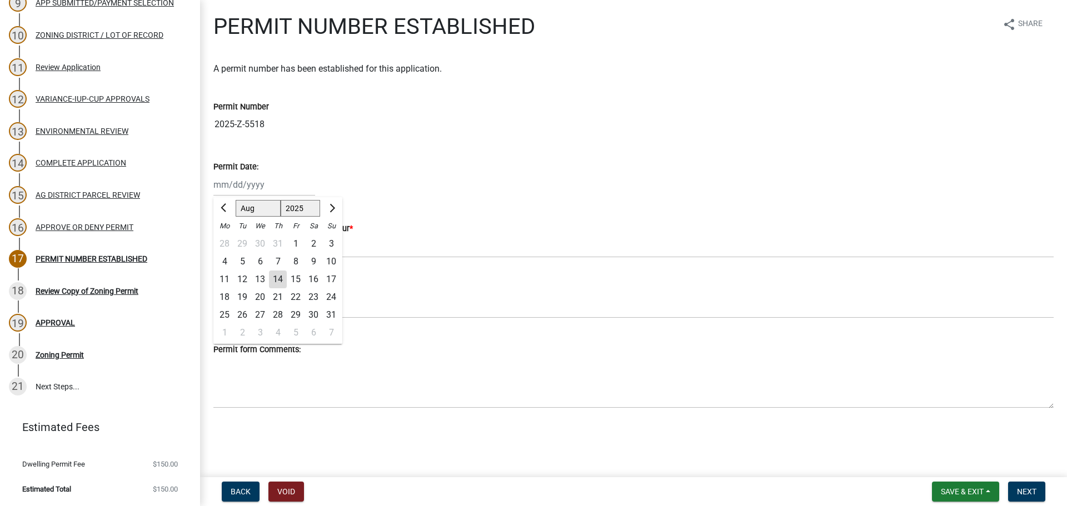
drag, startPoint x: 231, startPoint y: 191, endPoint x: 224, endPoint y: 191, distance: 7.2
click at [231, 191] on div "Jan Feb Mar Apr May Jun Jul Aug Sep Oct Nov Dec 1525 1526 1527 1528 1529 1530 1…" at bounding box center [264, 184] width 102 height 23
click at [272, 276] on div "14" at bounding box center [278, 280] width 18 height 18
type input "08/14/2025"
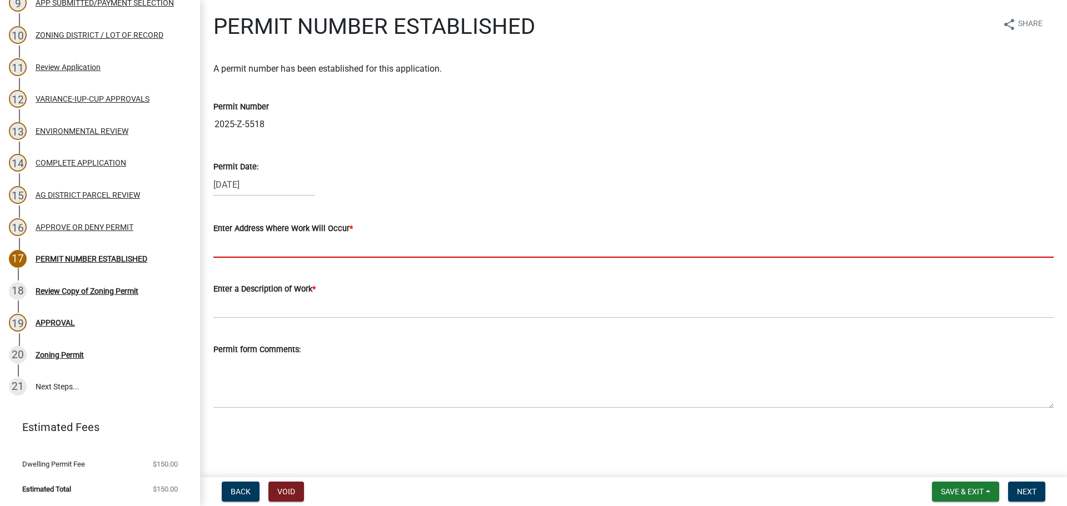
click at [282, 253] on input "Enter Address Where Work Will Occur *" at bounding box center [633, 246] width 840 height 23
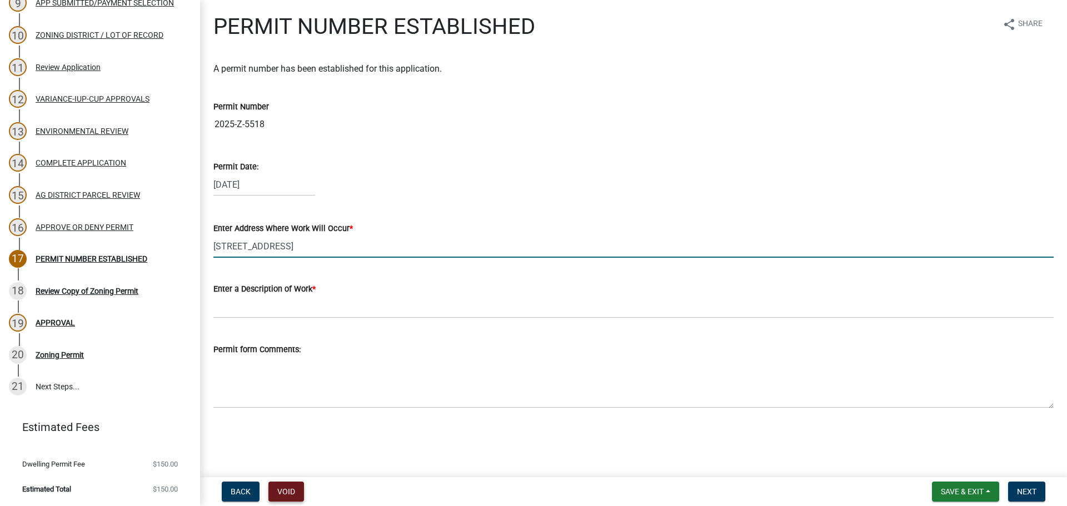
type input "18524 Switch Rd, Spring Grove"
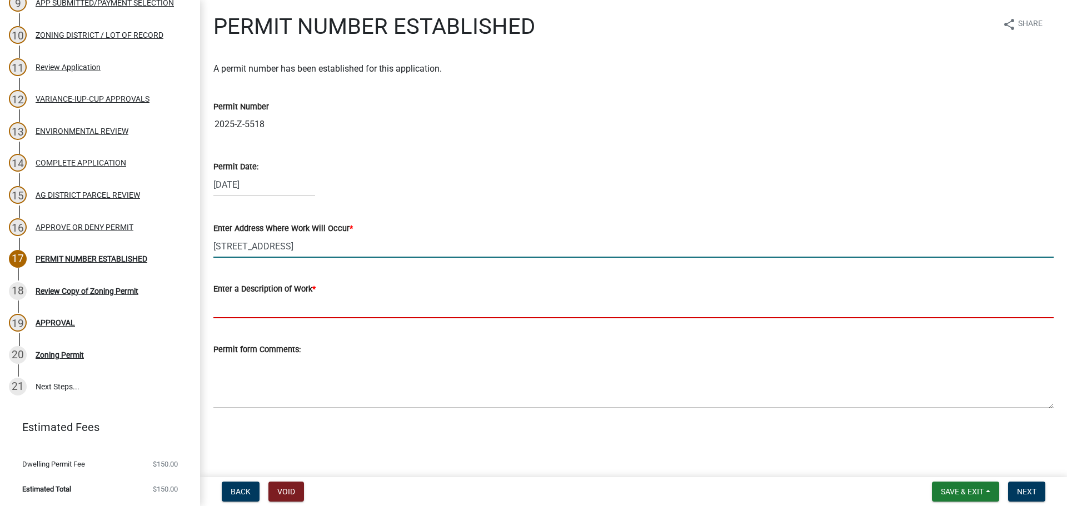
click at [284, 312] on input "Enter a Description of Work *" at bounding box center [633, 307] width 840 height 23
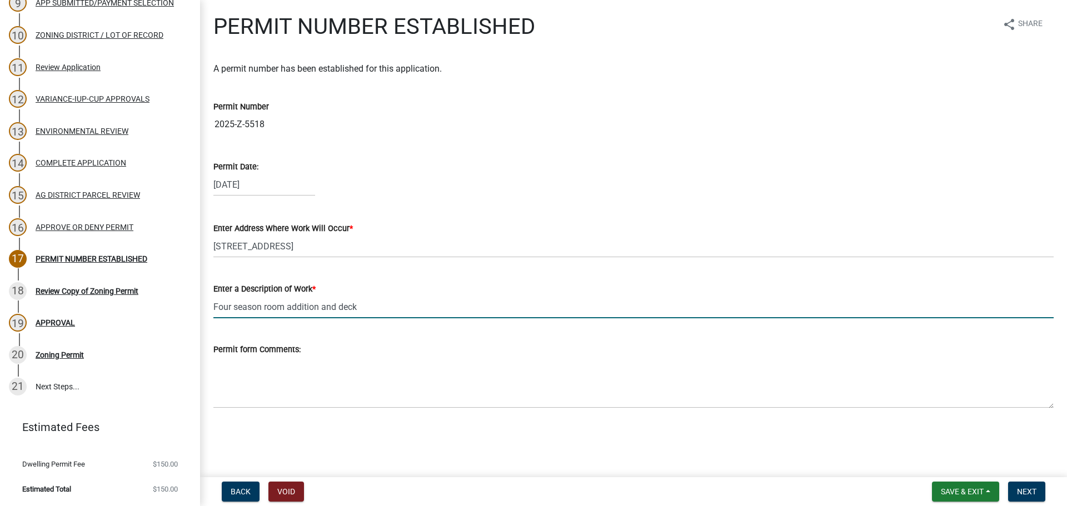
type input "Four season room addition and deck"
click at [590, 487] on div "Back Void Save & Exit Save Save & Exit Next" at bounding box center [633, 492] width 849 height 20
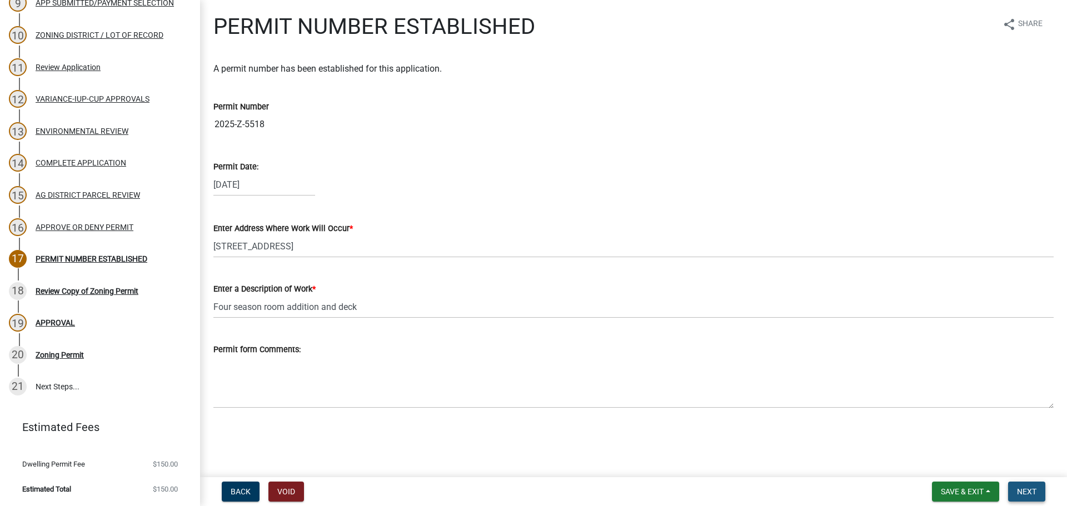
click at [1027, 492] on span "Next" at bounding box center [1026, 491] width 19 height 9
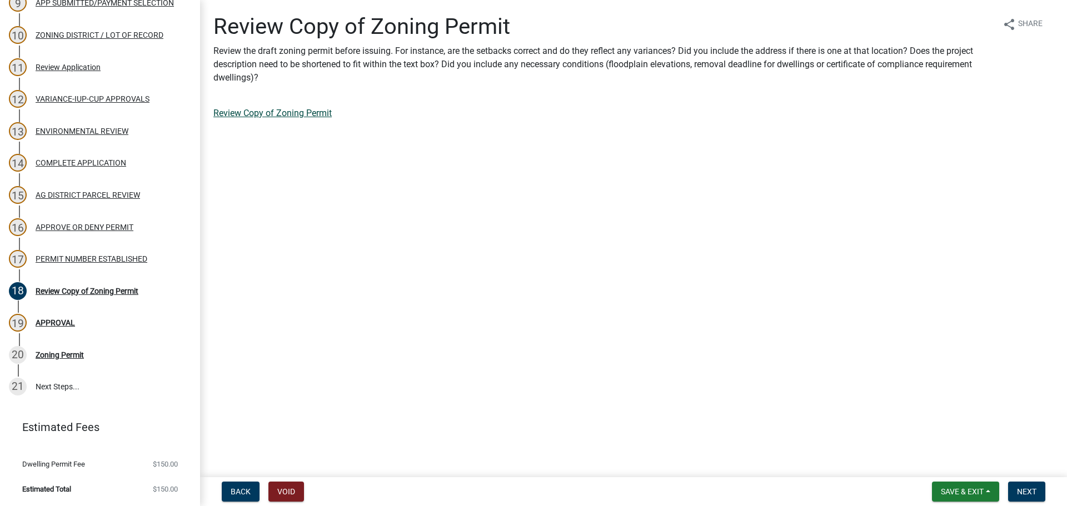
click at [273, 116] on link "Review Copy of Zoning Permit" at bounding box center [272, 113] width 118 height 11
click at [1017, 485] on button "Next" at bounding box center [1026, 492] width 37 height 20
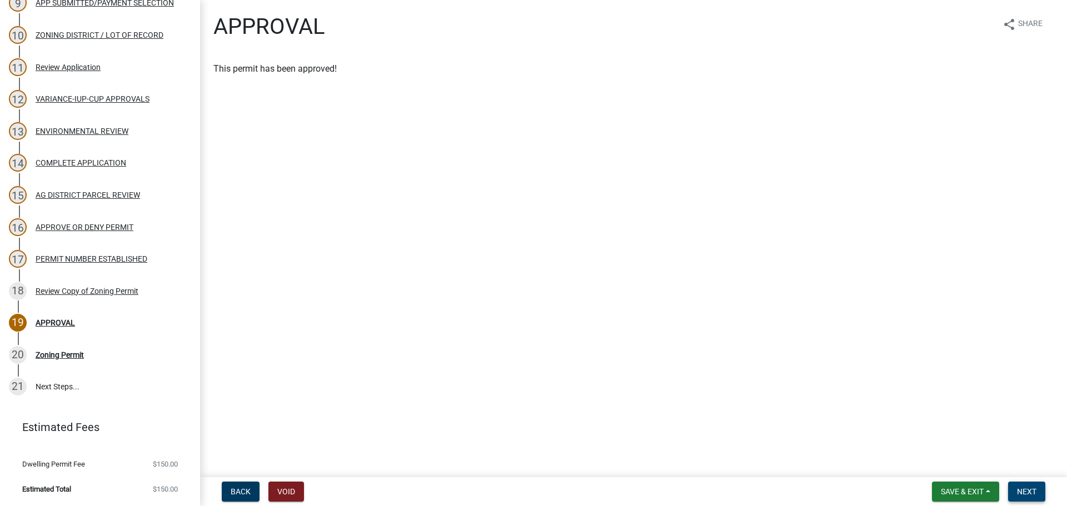
click at [1032, 487] on button "Next" at bounding box center [1026, 492] width 37 height 20
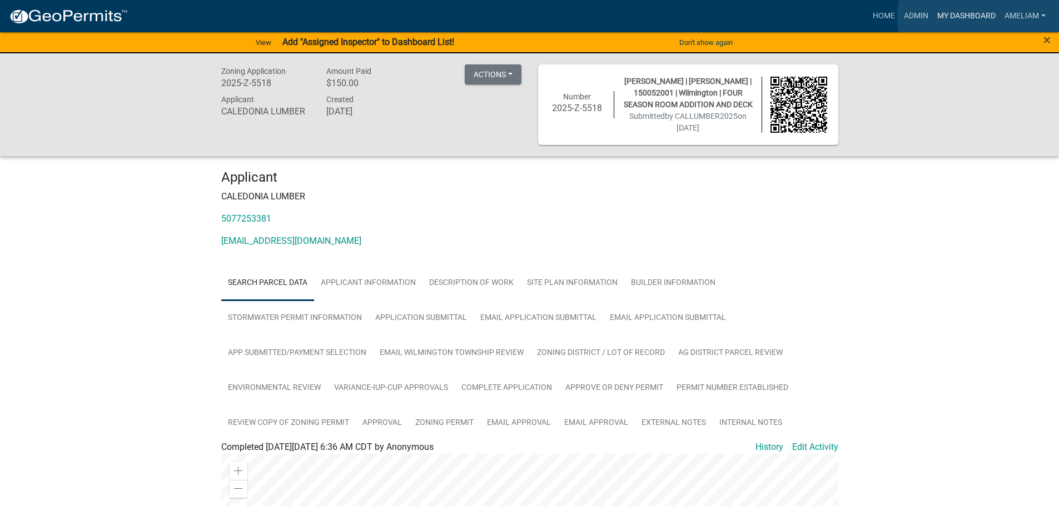
click at [981, 17] on link "My Dashboard" at bounding box center [965, 16] width 67 height 21
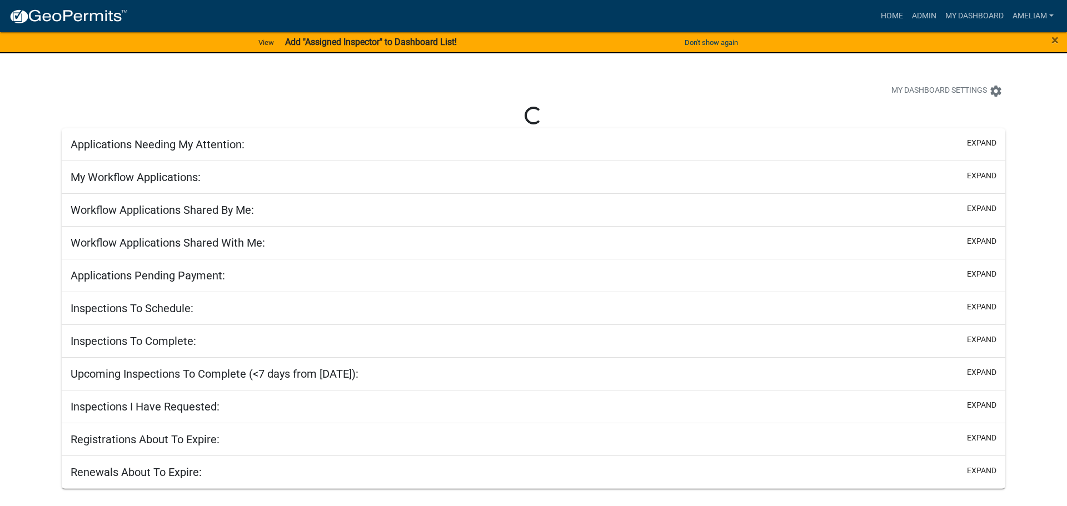
select select "3: 100"
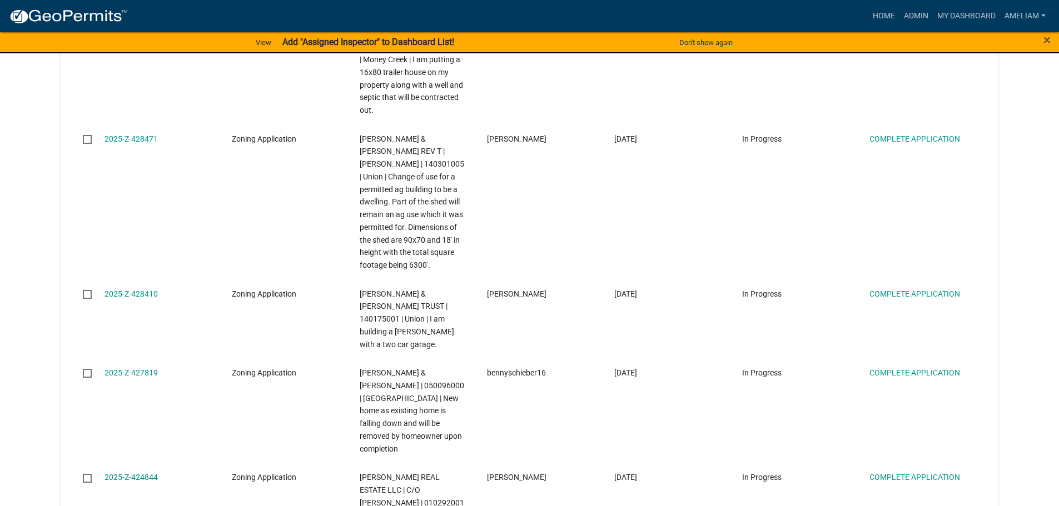
scroll to position [1612, 0]
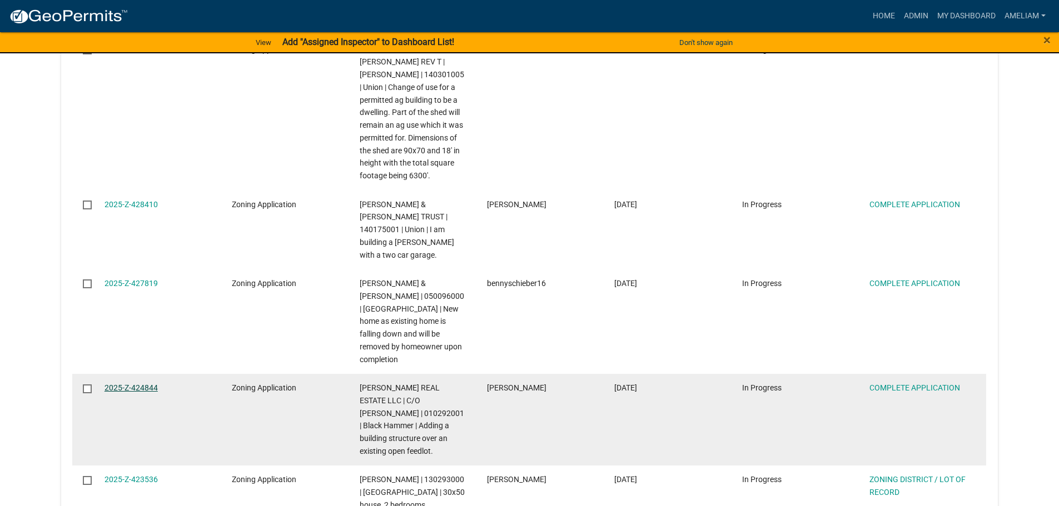
drag, startPoint x: 146, startPoint y: 213, endPoint x: 141, endPoint y: 212, distance: 5.7
click at [146, 383] on link "2025-Z-424844" at bounding box center [130, 387] width 53 height 9
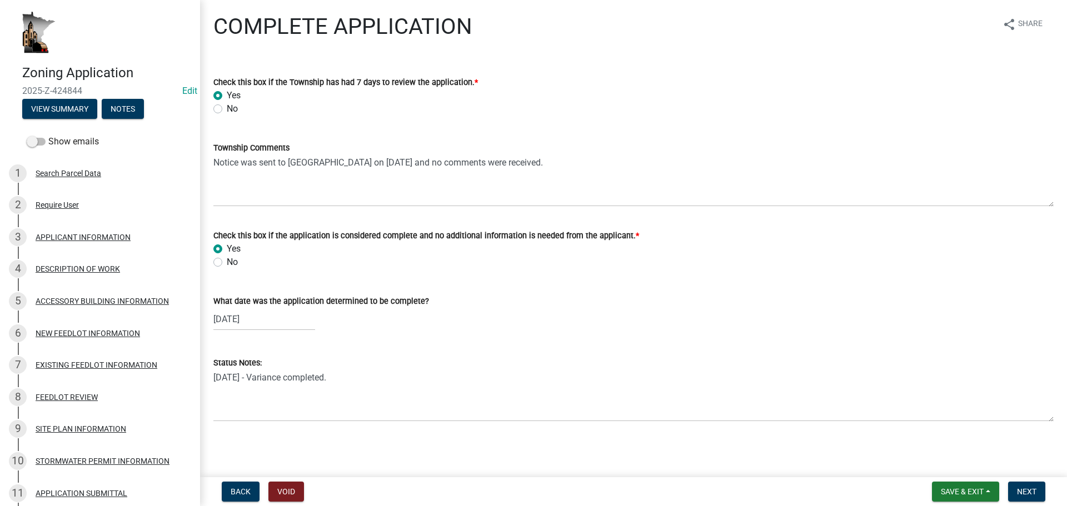
scroll to position [1, 0]
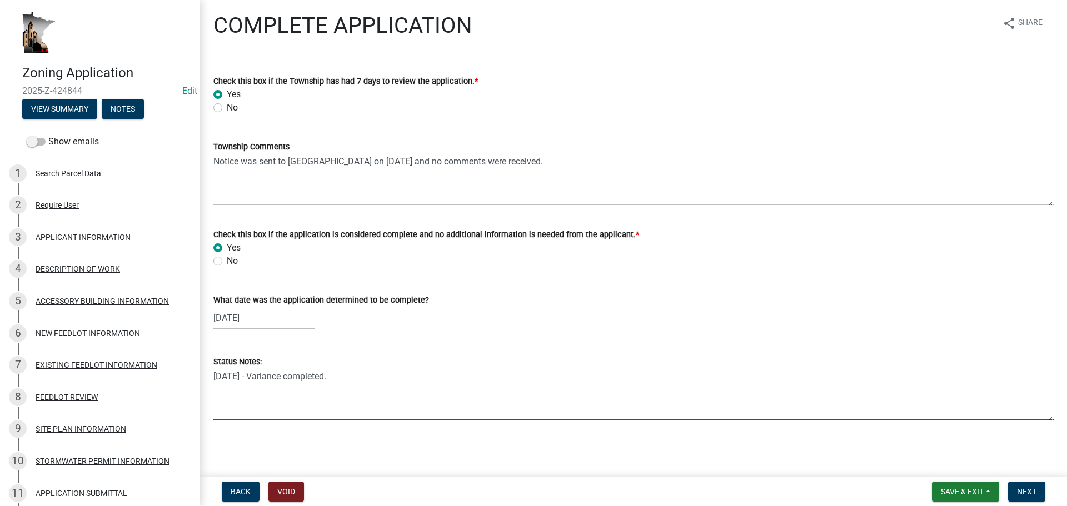
click at [318, 411] on textarea "7/31/2025 - Variance completed." at bounding box center [633, 394] width 840 height 52
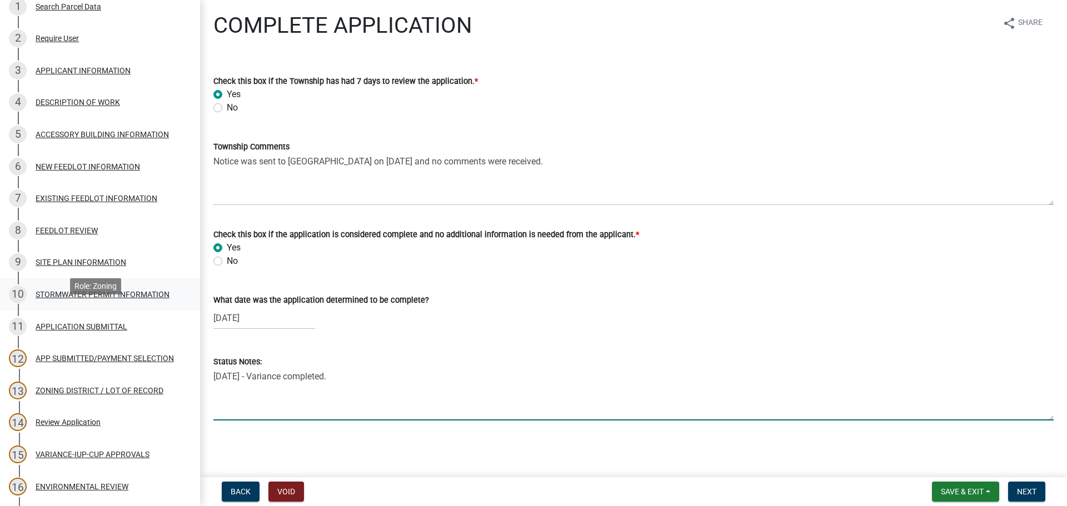
scroll to position [333, 0]
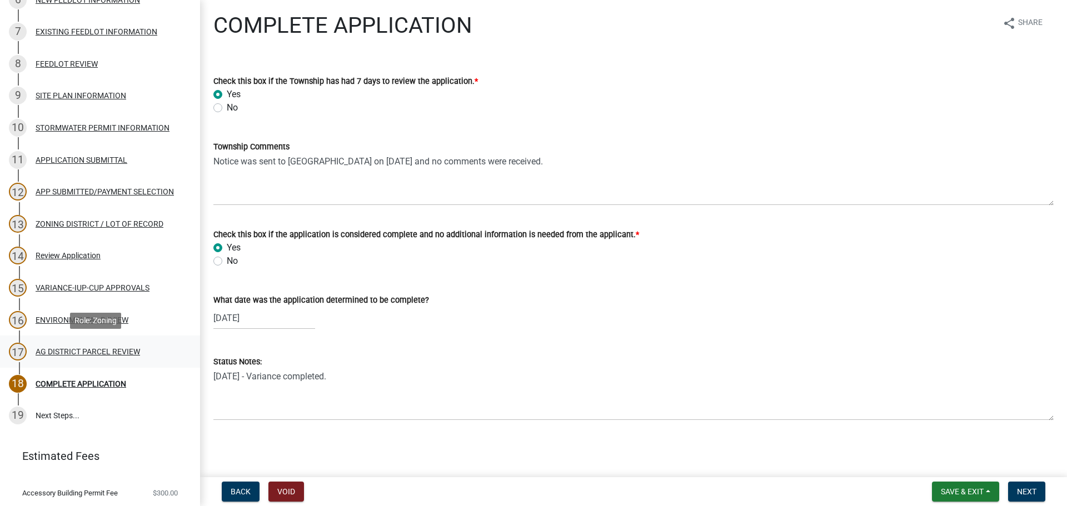
click at [80, 348] on div "AG DISTRICT PARCEL REVIEW" at bounding box center [88, 352] width 104 height 8
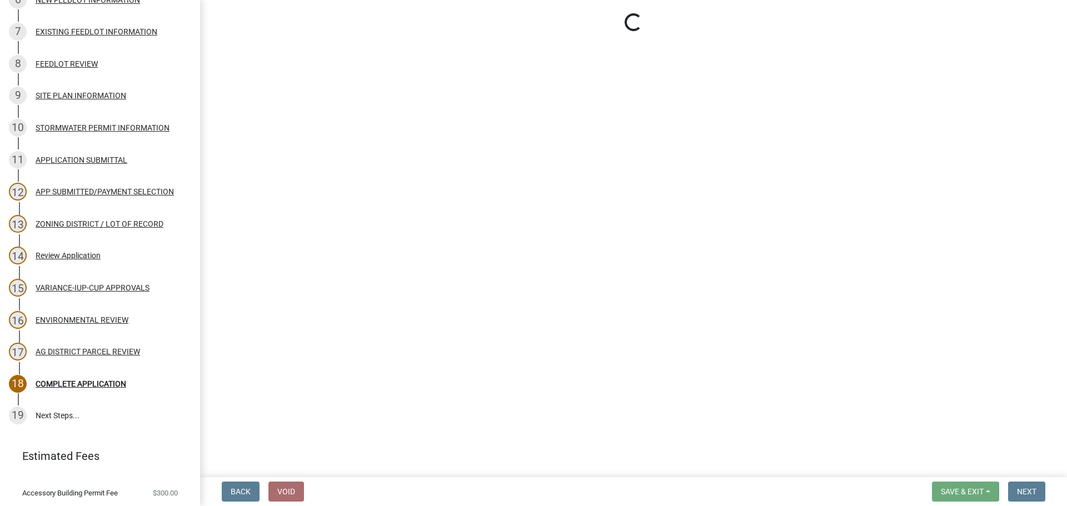
select select "fe23c68f-3976-40fb-92de-7ec6f88d0010"
select select "c27f3562-6487-48b9-bb79-d53cdb3b0a36"
select select "e720d887-05b7-48e7-b675-04570e4c9f75"
select select "3e342f75-9fb1-4b8c-bbeb-47cfa96347ca"
select select "c756e23e-ff22-4e58-8178-2621bc441b49"
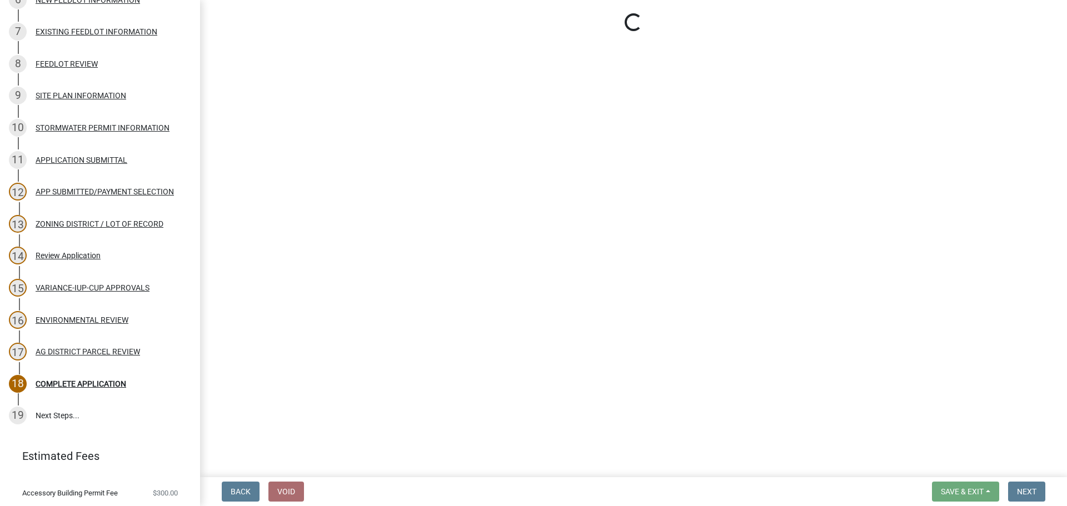
select select "93514e09-9993-4aea-b530-60a9708c3e74"
select select "a045efff-9645-47c6-b046-89cf1e905dd6"
select select "aa1ca06f-8d34-4542-998d-1b6ccdc96445"
select select "f47993c2-143f-42b0-843f-88b20baa7a0f"
select select "010a36e8-78ab-47dd-88f8-ccc0edf139b8"
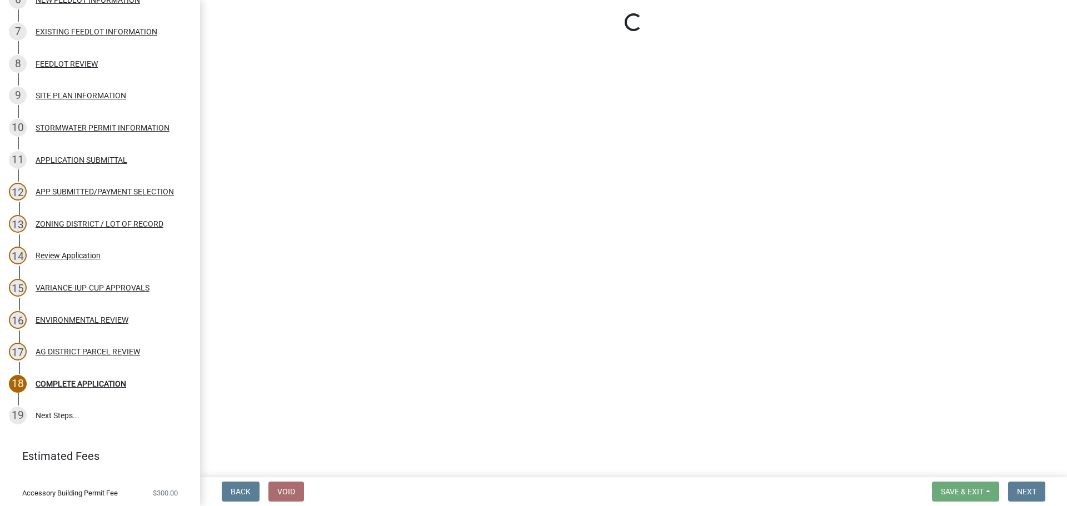
select select "617636dc-6122-45c9-991a-bd8b90cb2b24"
select select "2afcbc7a-ba70-4308-bdab-ed49491d43d0"
select select "be49bf27-167c-4383-b137-854eb09e2cec"
select select "6e389f70-961b-4b78-9c47-c422b69289d9"
select select "0d700e8d-ddff-4664-84f4-51592fb344ce"
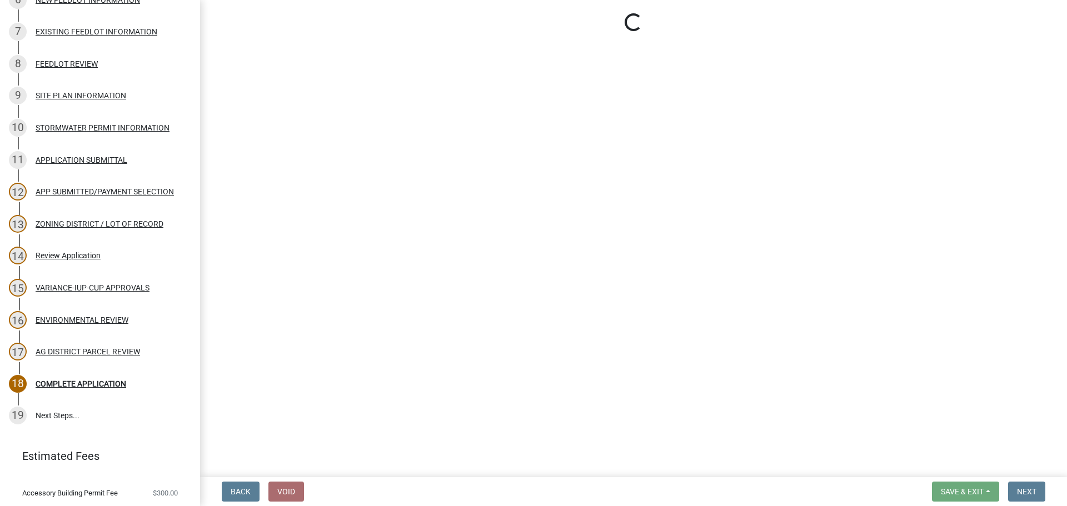
select select "44b75d30-e230-4ce0-8c0f-1ddadfe5cfb2"
select select "6d223645-95f1-4b70-a074-2c09099ea196"
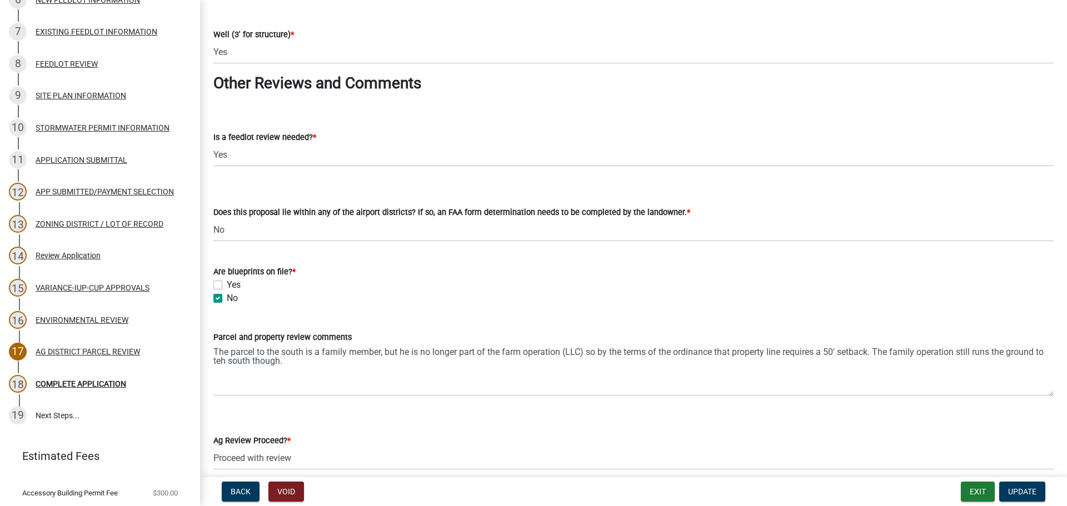
scroll to position [1966, 0]
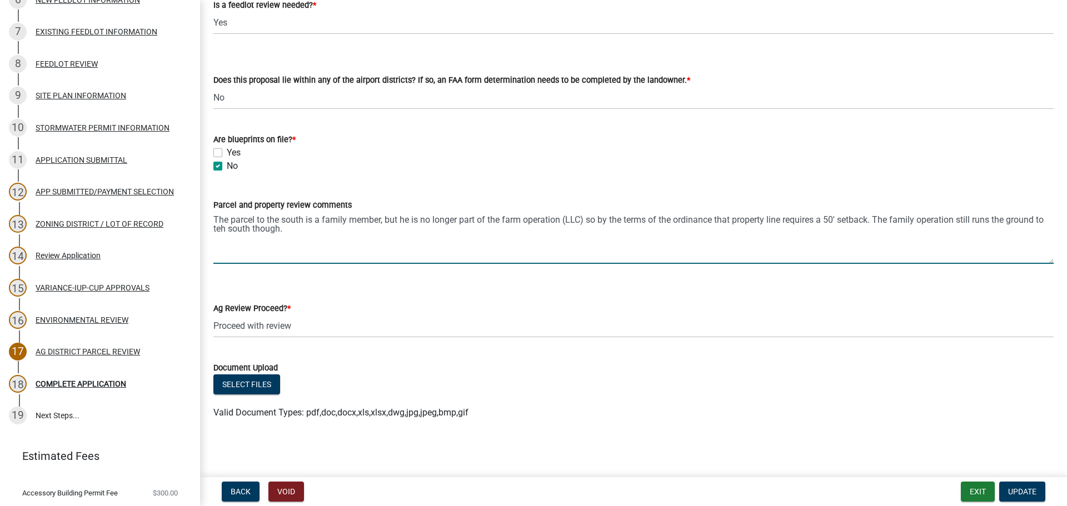
click at [680, 218] on textarea "The parcel to the south is a family member, but he is no longer part of the far…" at bounding box center [633, 238] width 840 height 52
drag, startPoint x: 807, startPoint y: 218, endPoint x: 760, endPoint y: 222, distance: 47.4
click at [760, 222] on textarea "The parcel to the south is a family member, but he is no longer part of the far…" at bounding box center [633, 238] width 840 height 52
click at [996, 223] on textarea "The parcel to the south is a family member, but he is no longer part of the far…" at bounding box center [633, 238] width 840 height 52
type textarea "The parcel to the south is a family member, but he is no longer part of the far…"
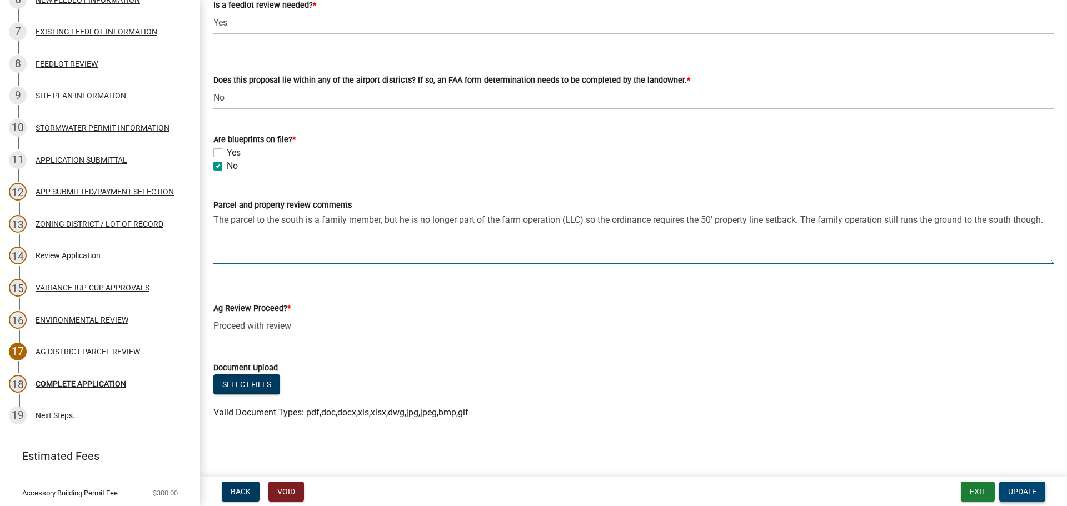
click at [1006, 489] on button "Update" at bounding box center [1022, 492] width 46 height 20
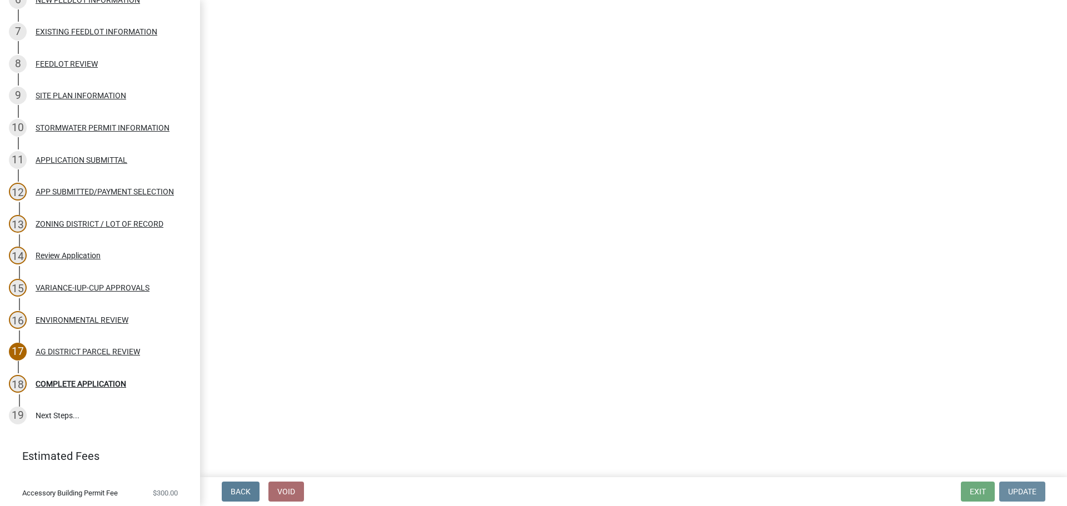
scroll to position [0, 0]
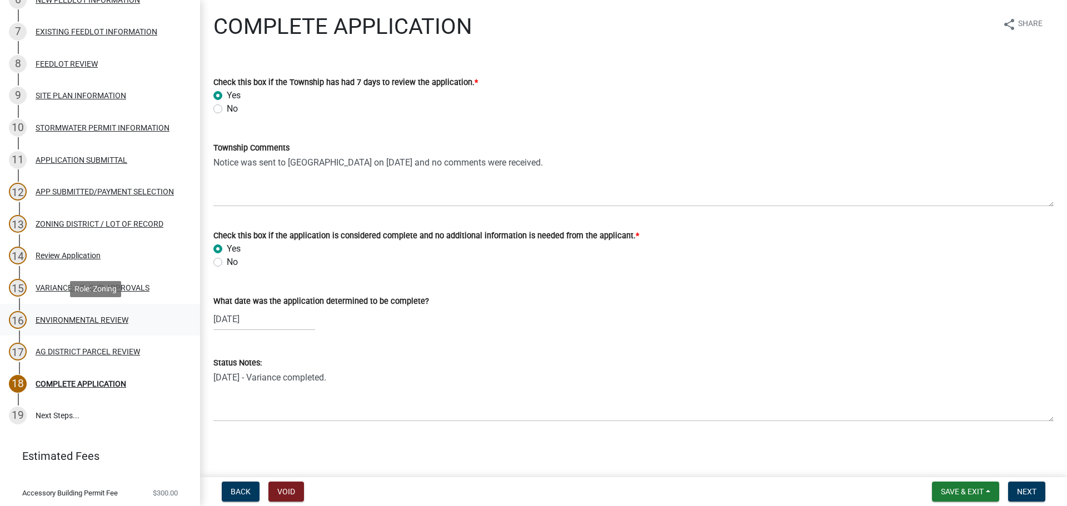
click at [111, 321] on div "ENVIRONMENTAL REVIEW" at bounding box center [82, 320] width 93 height 8
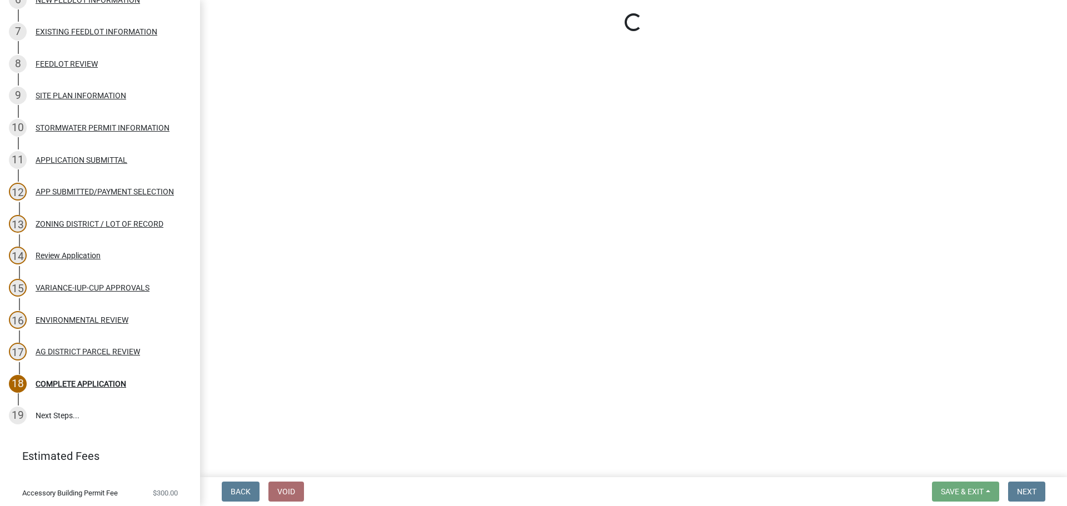
select select "294fbb0f-ef92-492d-a55d-6ae48f2d4023"
select select "5727336e-9a20-4bd2-a6f3-e7484509ff9a"
select select "92cce49e-9eda-4313-95a5-3dd445bd85bb"
select select "32538aac-6b8c-4188-bd52-8c62054b7e7b"
select select "c0fe89da-e6be-4440-b09b-6bf401eca5d4"
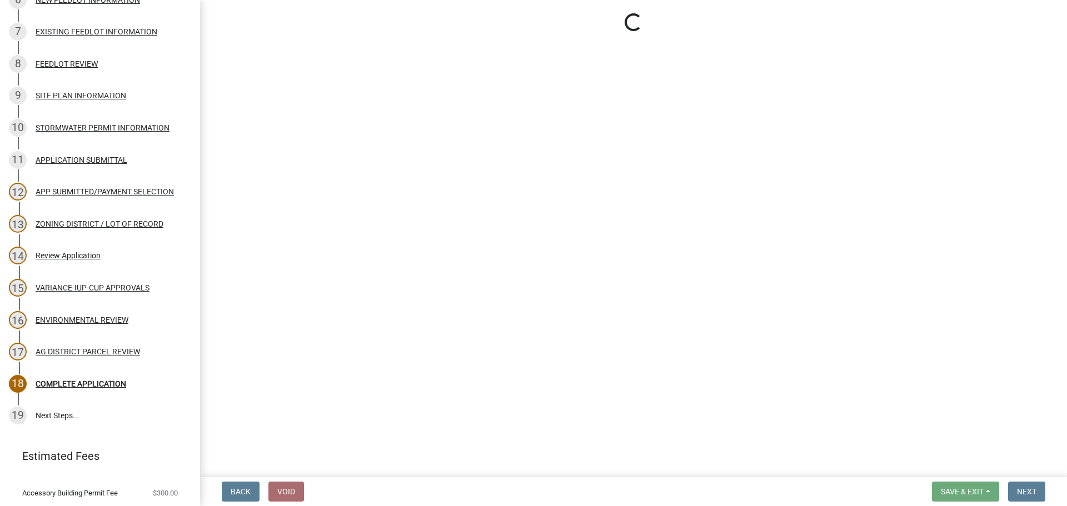
select select "cc045de0-ead4-414c-a886-12e51f2bc4aa"
select select "c55ed237-4e75-4d9e-9e6e-534c544ae652"
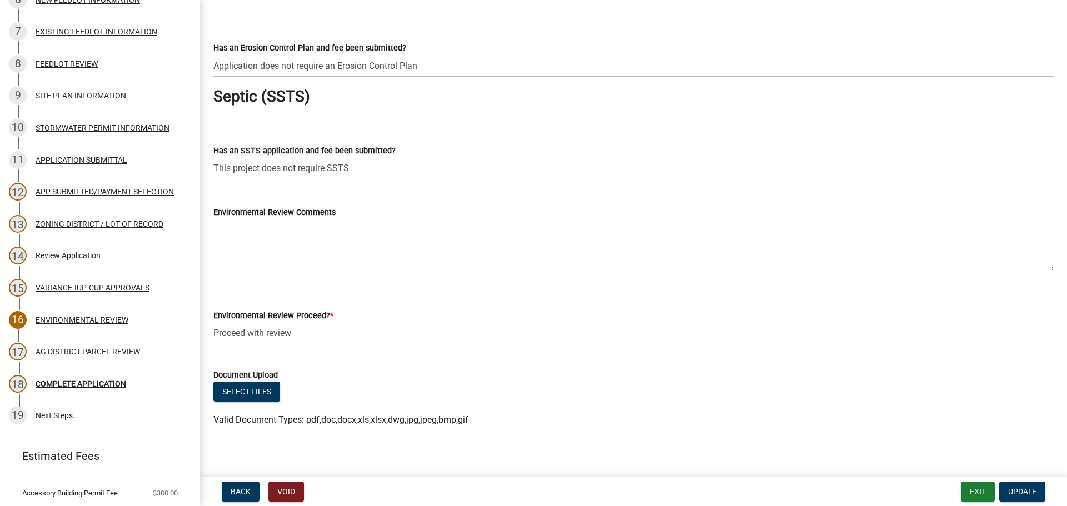
scroll to position [1833, 0]
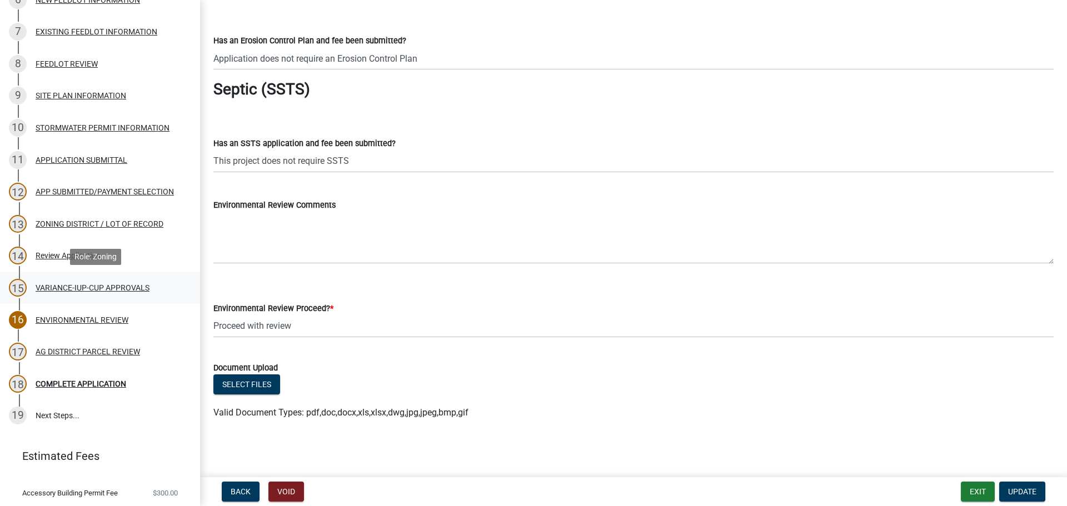
click at [113, 285] on div "VARIANCE-IUP-CUP APPROVALS" at bounding box center [93, 288] width 114 height 8
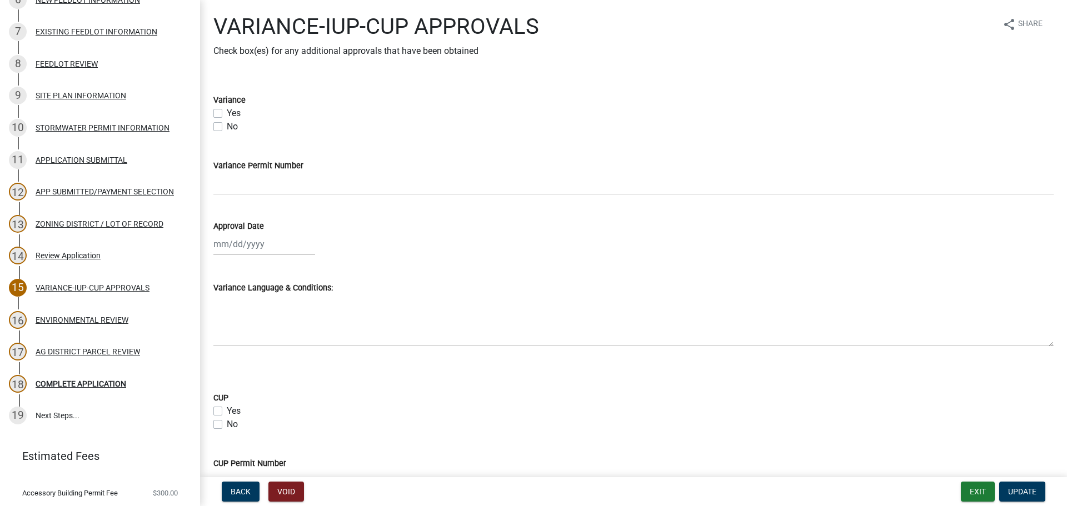
click at [227, 112] on label "Yes" at bounding box center [234, 113] width 14 height 13
click at [227, 112] on input "Yes" at bounding box center [230, 110] width 7 height 7
checkbox input "true"
checkbox input "false"
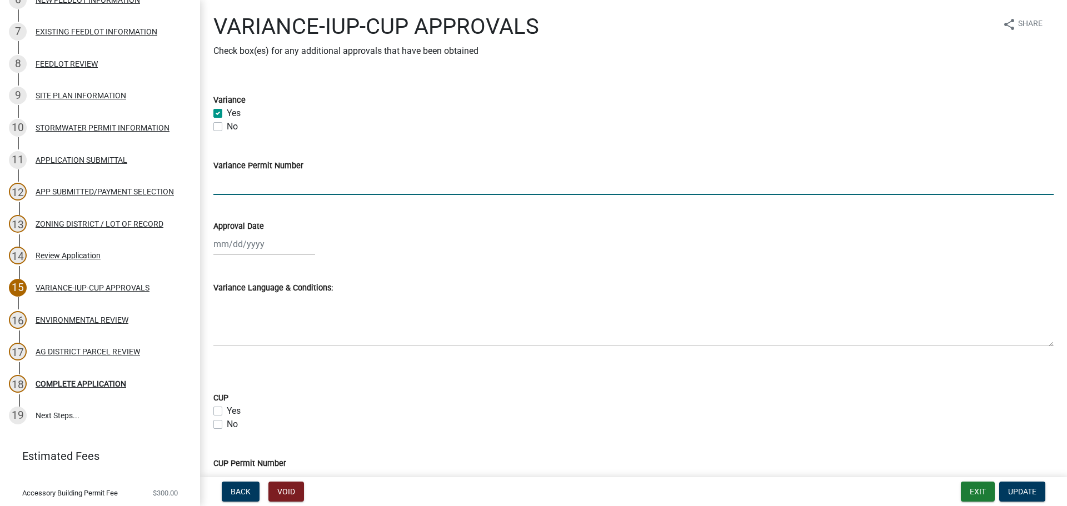
drag, startPoint x: 237, startPoint y: 180, endPoint x: 233, endPoint y: 186, distance: 7.2
click at [237, 180] on input "Variance Permit Number" at bounding box center [633, 183] width 840 height 23
type input "434"
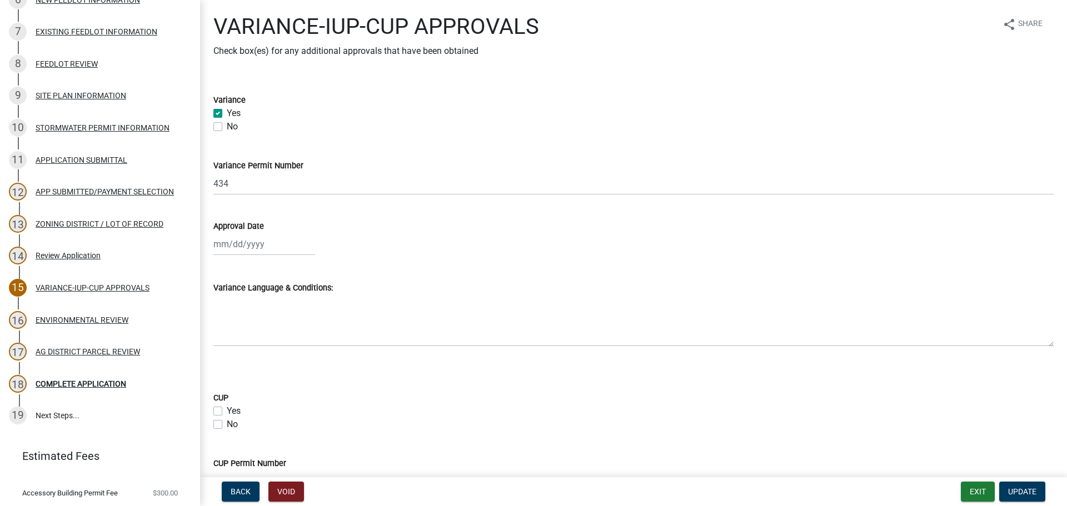
click at [266, 231] on div "Approval Date" at bounding box center [633, 225] width 840 height 13
select select "8"
select select "2025"
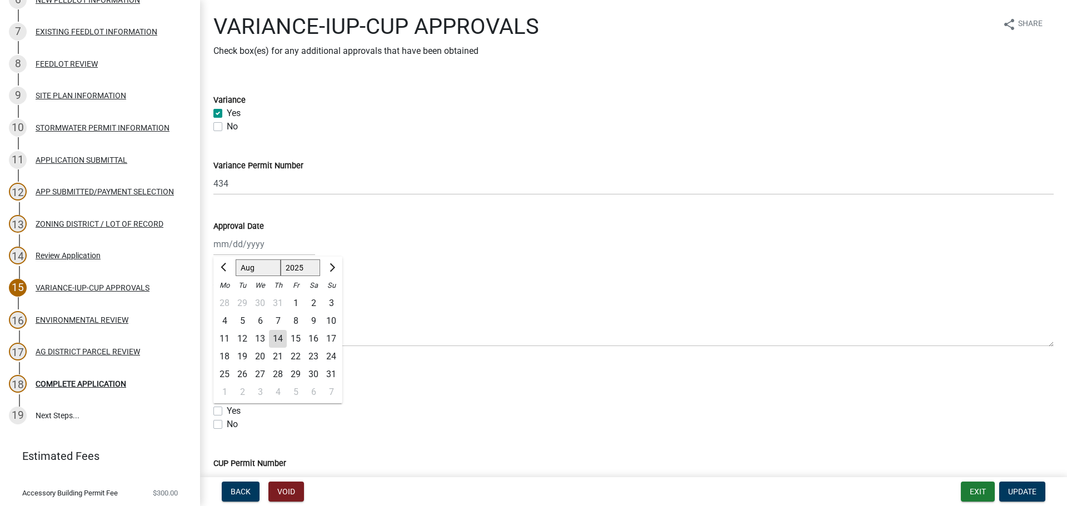
click at [246, 252] on div "Jan Feb Mar Apr May Jun Jul Aug Sep Oct Nov Dec 1525 1526 1527 1528 1529 1530 1…" at bounding box center [264, 244] width 102 height 23
click at [275, 303] on div "31" at bounding box center [278, 304] width 18 height 18
type input "07/31/2025"
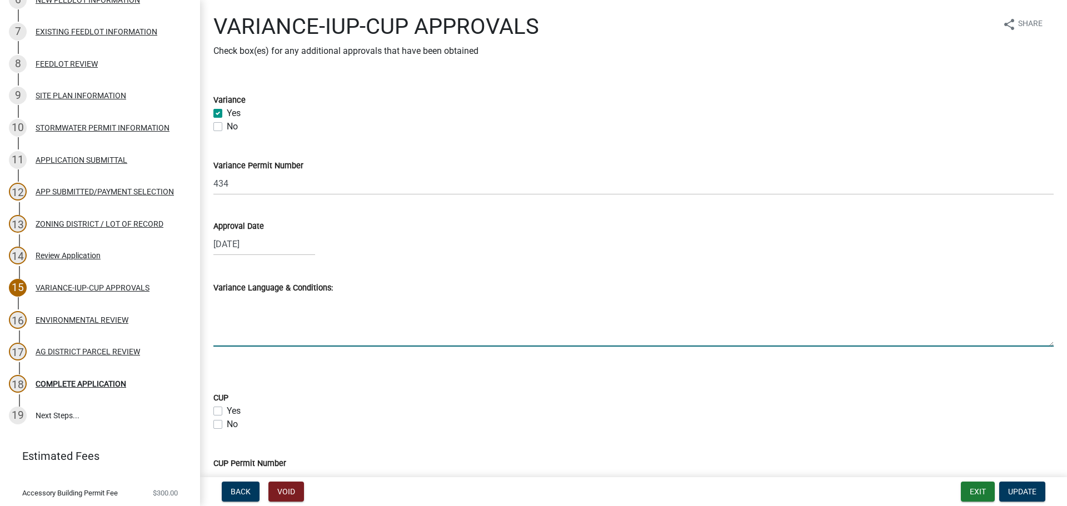
click at [268, 331] on textarea "Variance Language & Conditions:" at bounding box center [633, 321] width 840 height 52
type textarea "t"
type textarea "To have a variance of 41 feet to meet the 50-foot property line setback."
click at [558, 387] on form "CUP Yes No" at bounding box center [633, 404] width 840 height 53
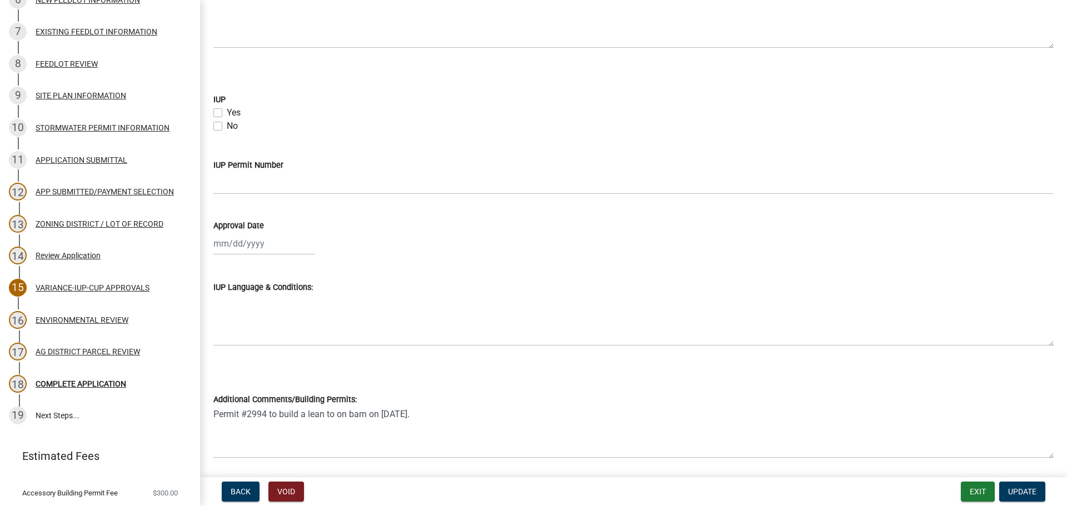
scroll to position [634, 0]
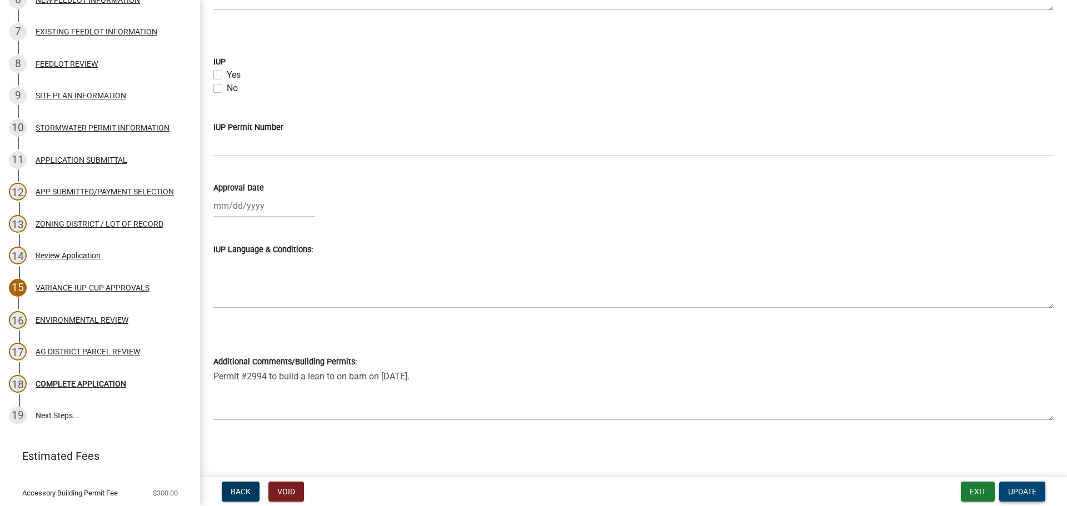
click at [1035, 496] on span "Update" at bounding box center [1022, 491] width 28 height 9
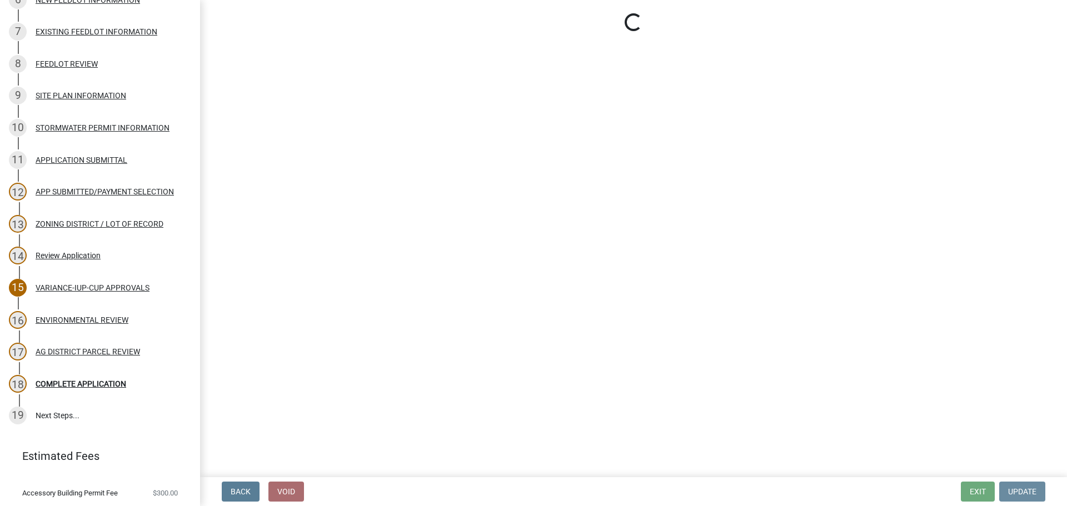
scroll to position [0, 0]
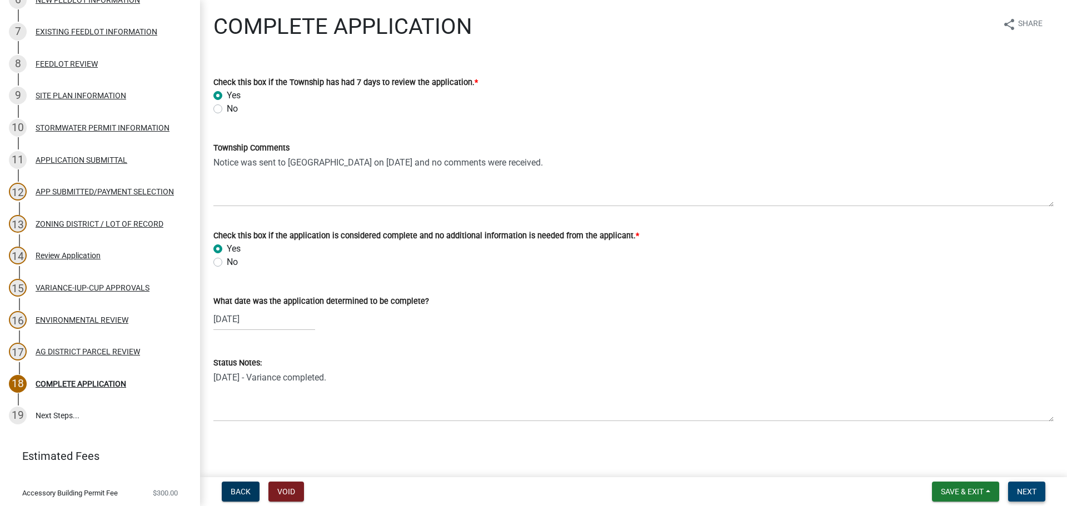
click at [1028, 500] on button "Next" at bounding box center [1026, 492] width 37 height 20
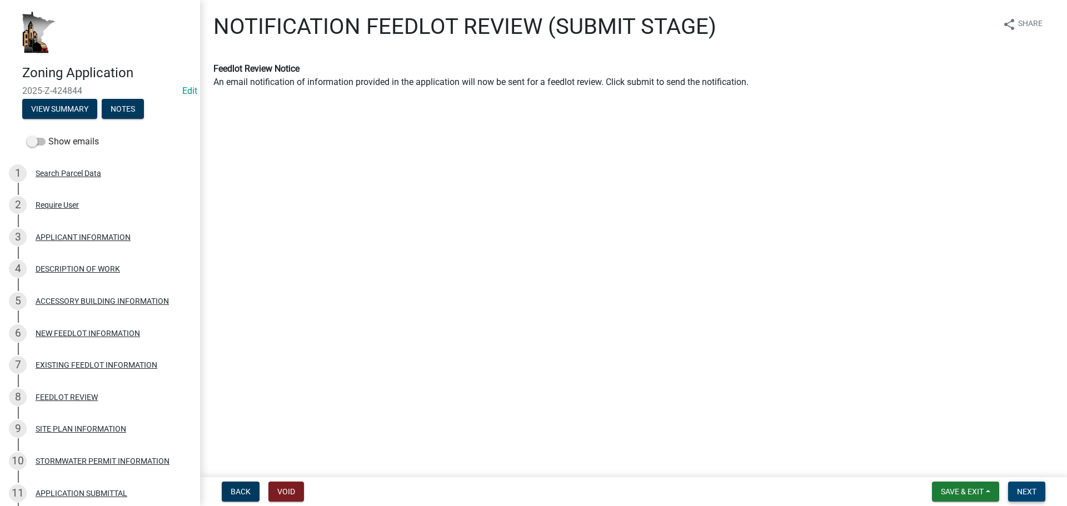
click at [1035, 495] on span "Next" at bounding box center [1026, 491] width 19 height 9
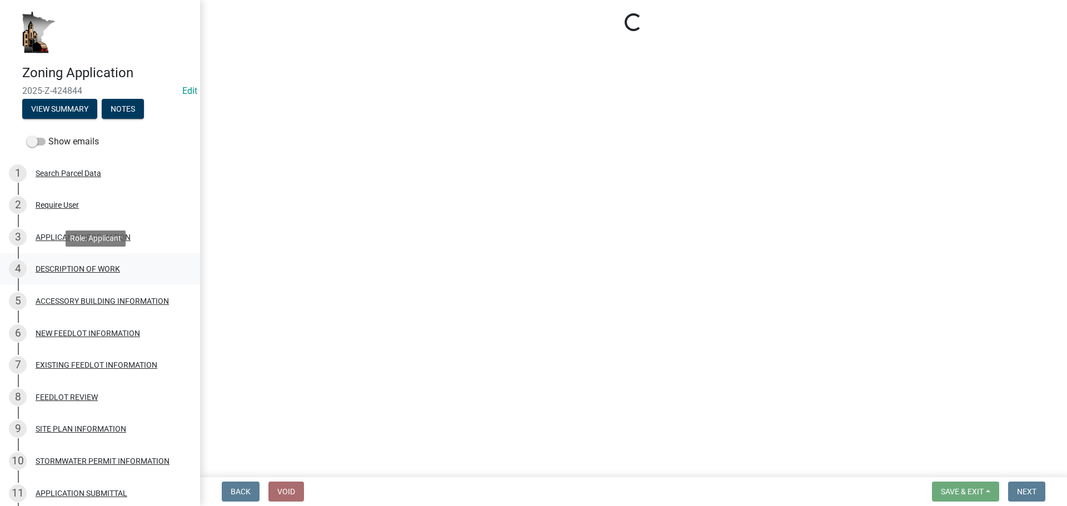
click at [93, 263] on div "4 DESCRIPTION OF WORK" at bounding box center [95, 269] width 173 height 18
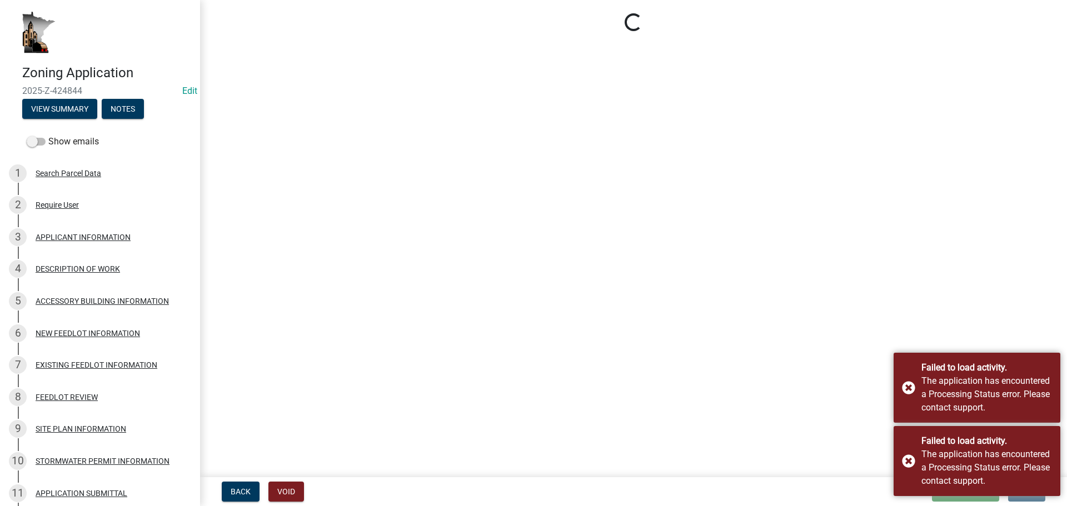
select select "8a50126a-ac8f-44d1-8890-2a914b053a60"
select select "f9b7dd3b-3a38-45c4-aa8d-40d341efce99"
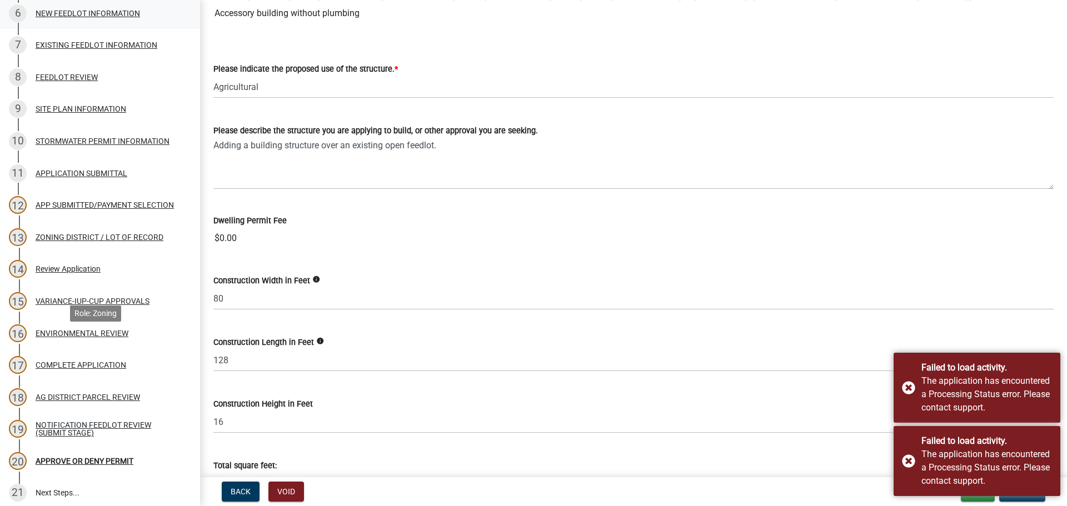
scroll to position [426, 0]
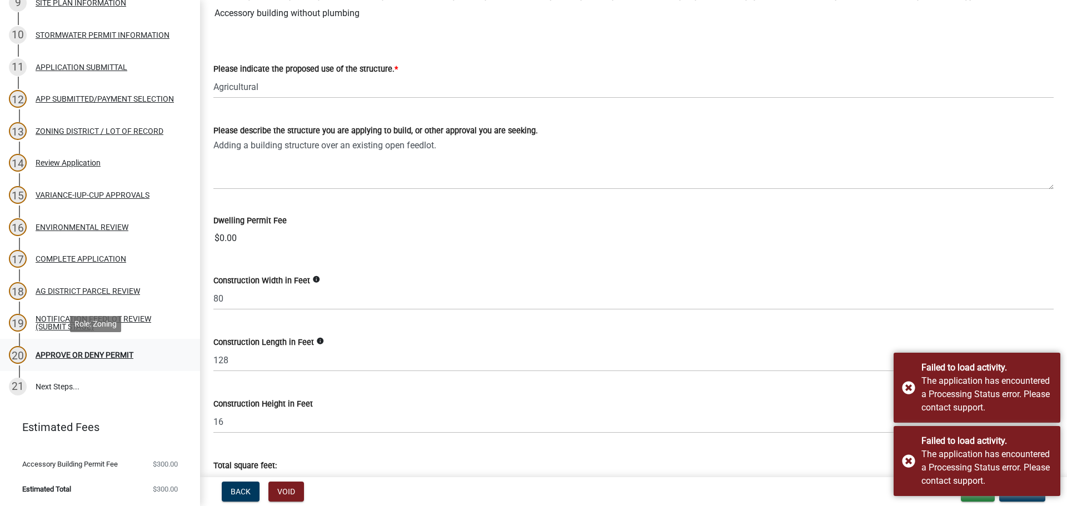
click at [108, 356] on div "APPROVE OR DENY PERMIT" at bounding box center [85, 355] width 98 height 8
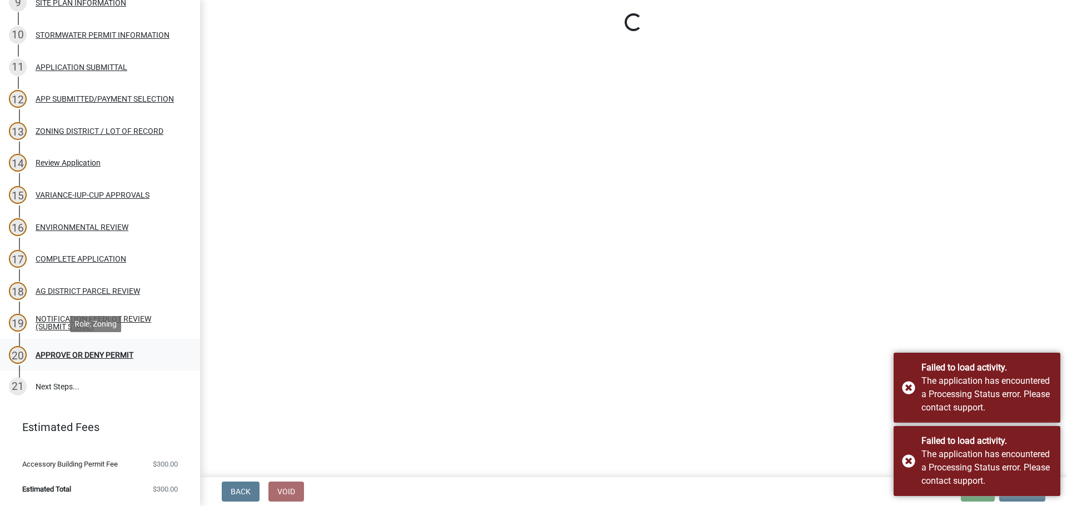
scroll to position [0, 0]
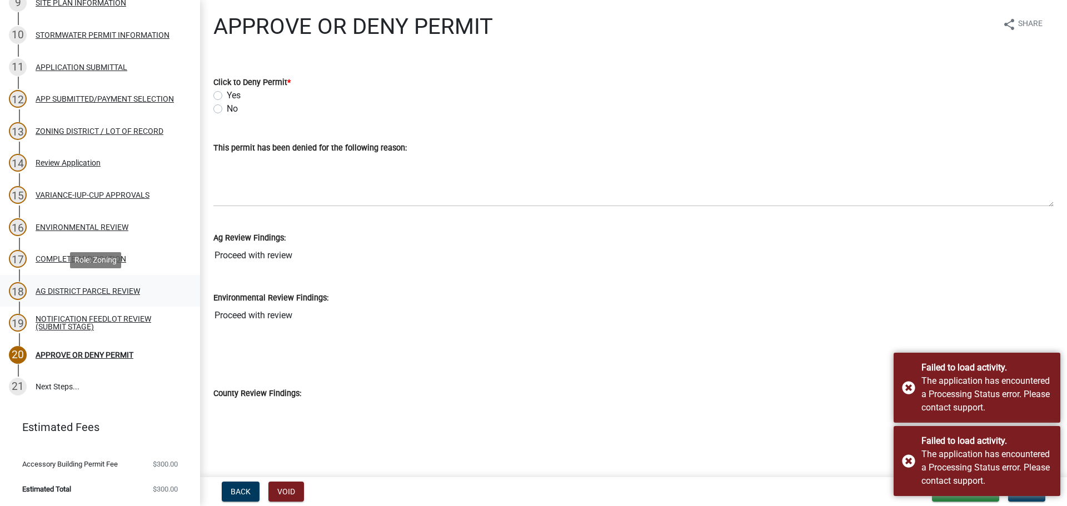
click at [103, 288] on div "AG DISTRICT PARCEL REVIEW" at bounding box center [88, 291] width 104 height 8
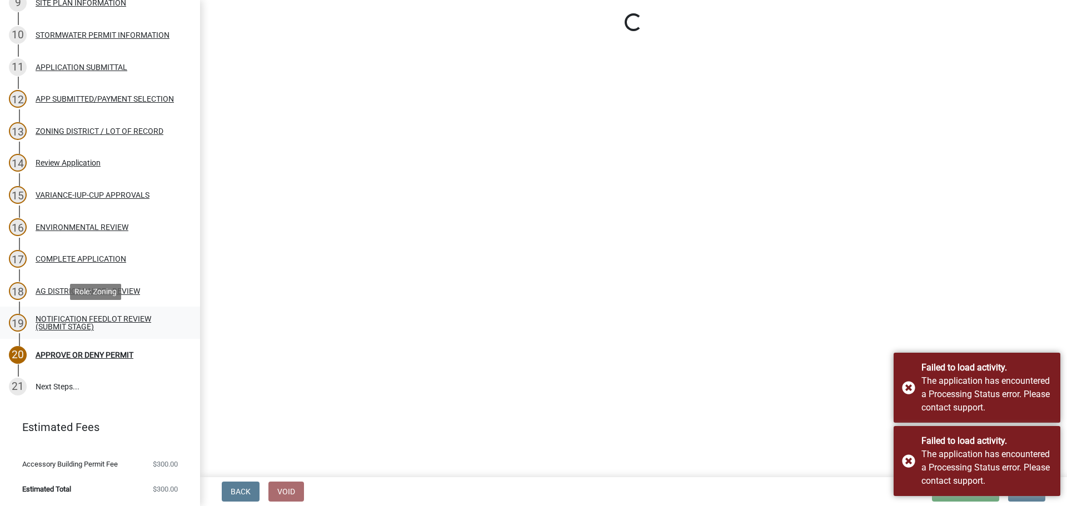
select select "fe23c68f-3976-40fb-92de-7ec6f88d0010"
select select "c27f3562-6487-48b9-bb79-d53cdb3b0a36"
select select "e720d887-05b7-48e7-b675-04570e4c9f75"
select select "3e342f75-9fb1-4b8c-bbeb-47cfa96347ca"
select select "c756e23e-ff22-4e58-8178-2621bc441b49"
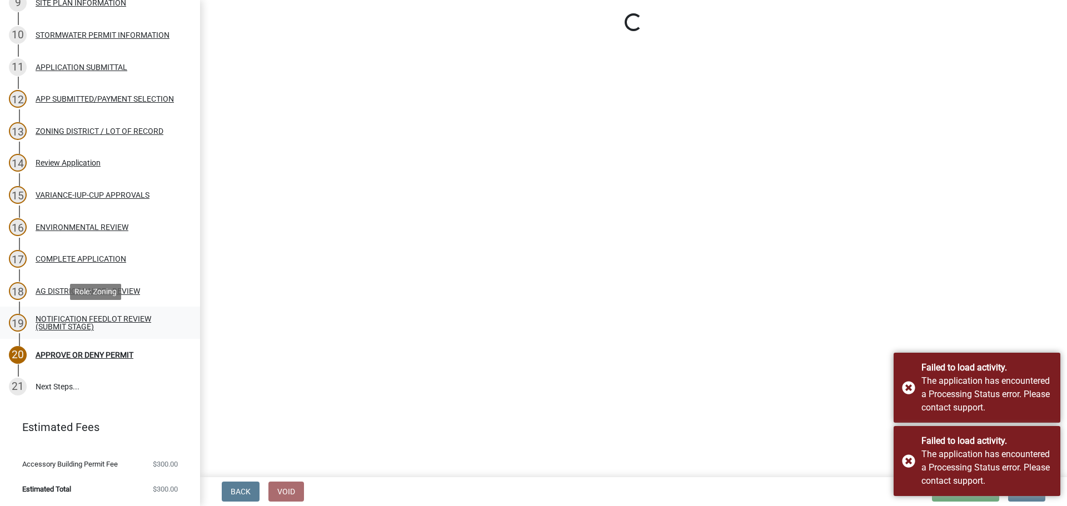
select select "93514e09-9993-4aea-b530-60a9708c3e74"
select select "a045efff-9645-47c6-b046-89cf1e905dd6"
select select "aa1ca06f-8d34-4542-998d-1b6ccdc96445"
select select "f47993c2-143f-42b0-843f-88b20baa7a0f"
select select "010a36e8-78ab-47dd-88f8-ccc0edf139b8"
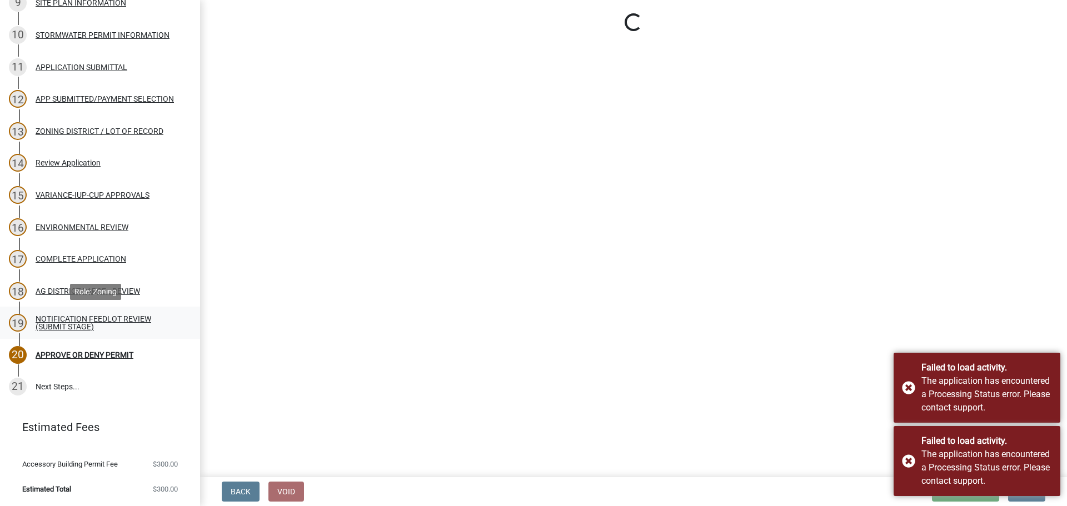
select select "617636dc-6122-45c9-991a-bd8b90cb2b24"
select select "2afcbc7a-ba70-4308-bdab-ed49491d43d0"
select select "be49bf27-167c-4383-b137-854eb09e2cec"
select select "6e389f70-961b-4b78-9c47-c422b69289d9"
select select "0d700e8d-ddff-4664-84f4-51592fb344ce"
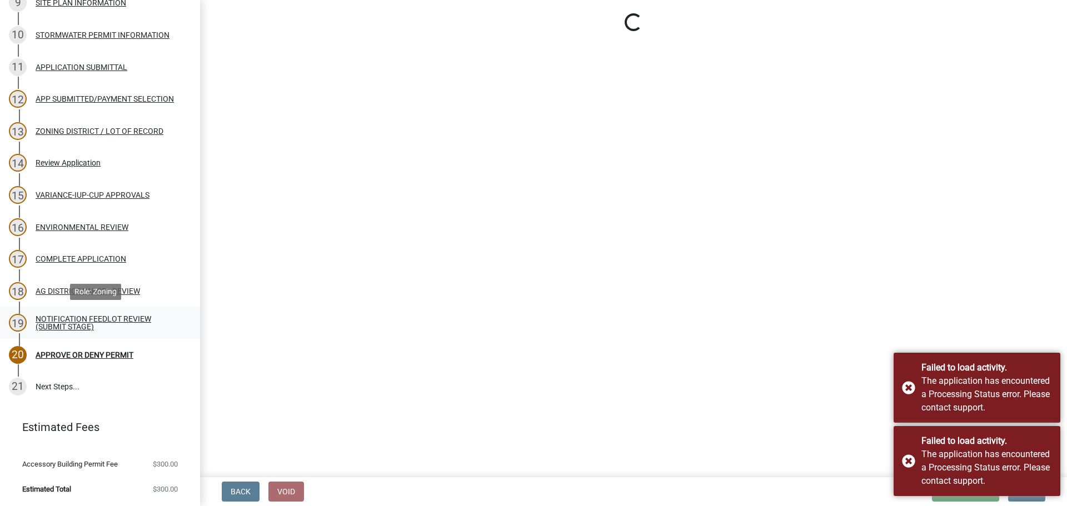
select select "44b75d30-e230-4ce0-8c0f-1ddadfe5cfb2"
select select "6d223645-95f1-4b70-a074-2c09099ea196"
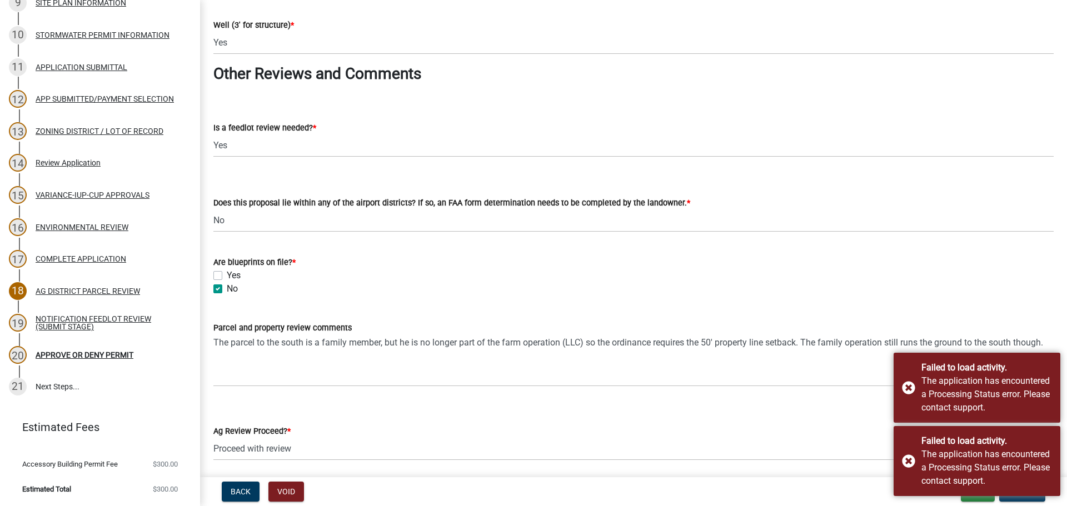
scroll to position [1966, 0]
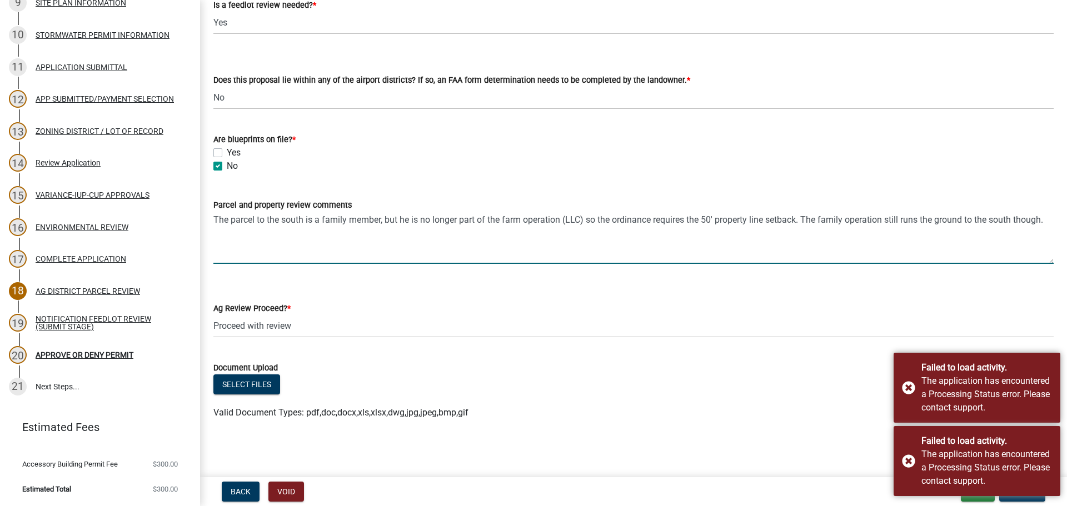
click at [294, 249] on textarea "The parcel to the south is a family member, but he is no longer part of the far…" at bounding box center [633, 238] width 840 height 52
type textarea "The parcel to the south is a family member, but he is no longer part of the far…"
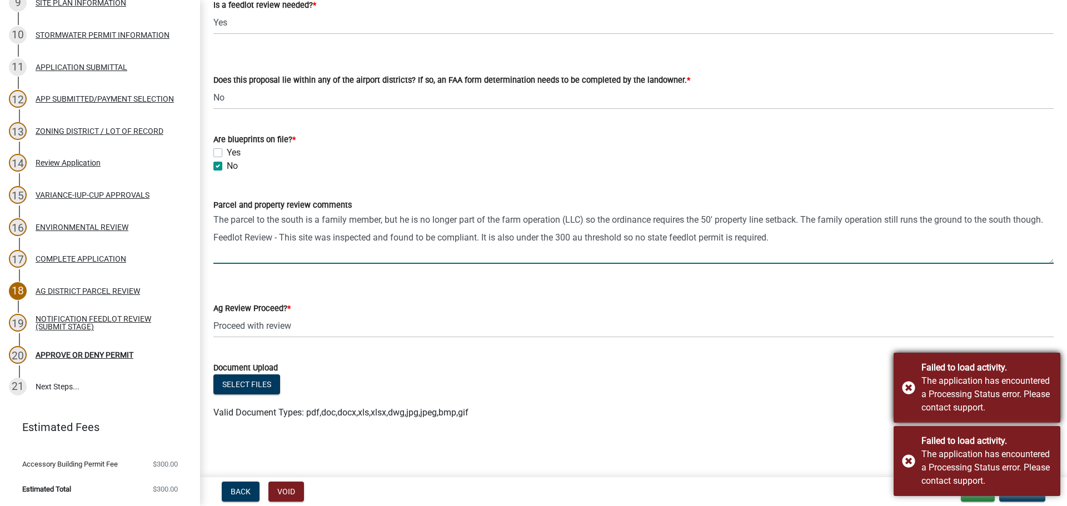
click at [912, 386] on div "Failed to load activity. The application has encountered a Processing Status er…" at bounding box center [977, 388] width 167 height 70
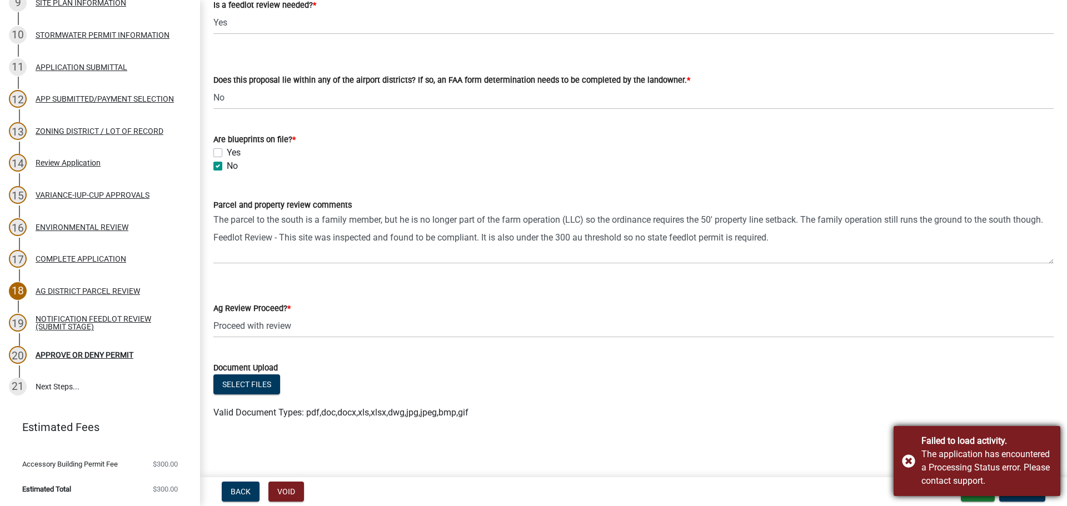
click at [911, 461] on div "Failed to load activity. The application has encountered a Processing Status er…" at bounding box center [977, 461] width 167 height 70
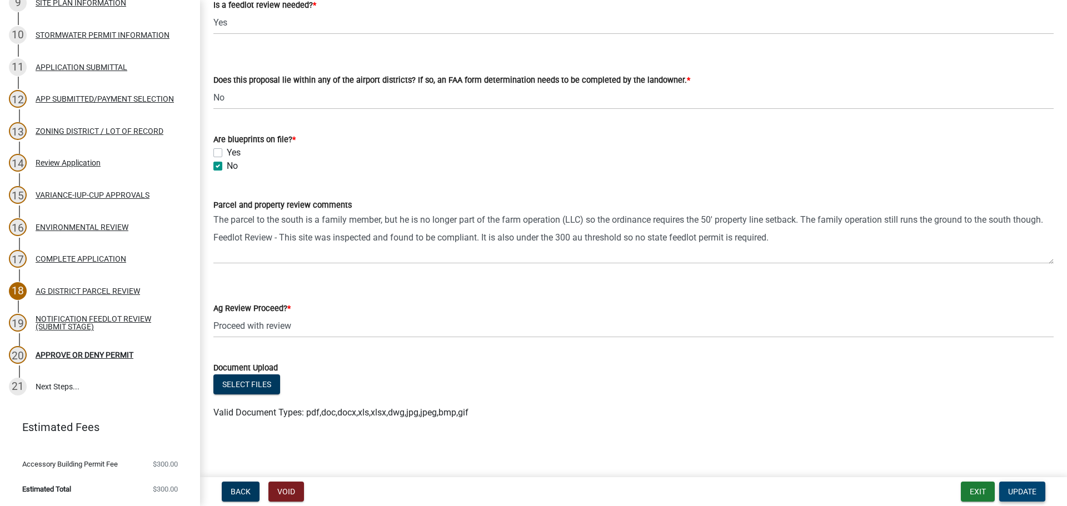
click at [1019, 486] on button "Update" at bounding box center [1022, 492] width 46 height 20
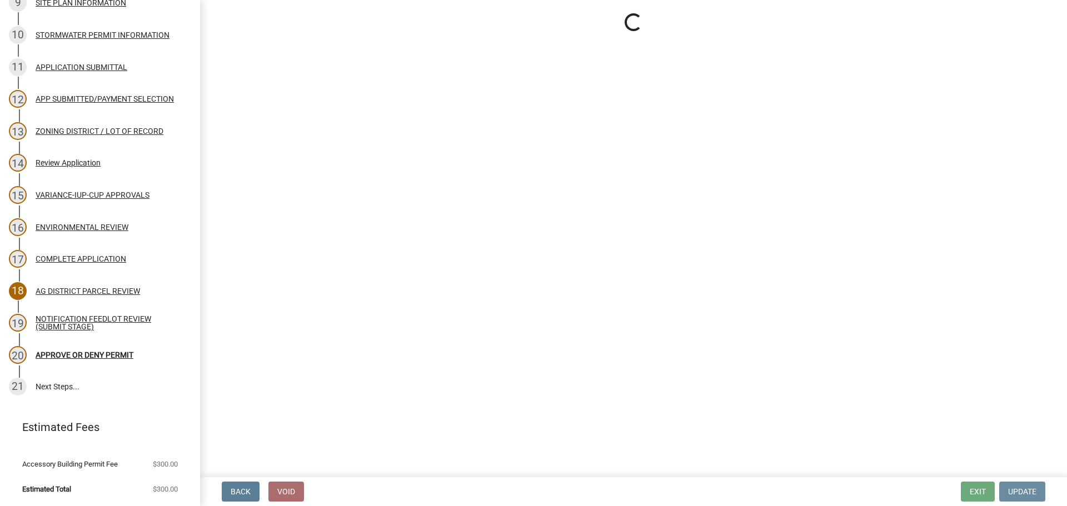
scroll to position [0, 0]
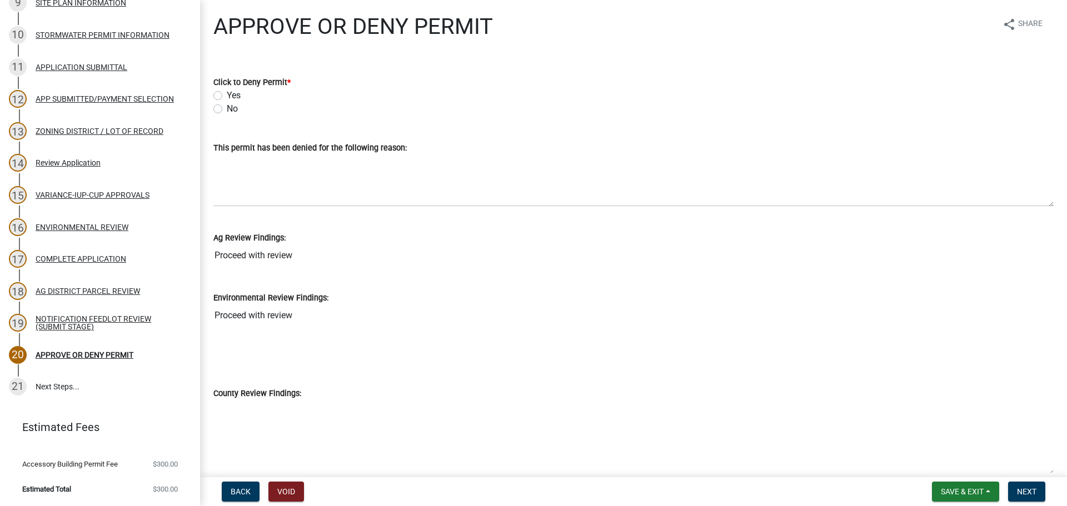
click at [222, 114] on div "No" at bounding box center [633, 108] width 840 height 13
click at [227, 108] on label "No" at bounding box center [232, 108] width 11 height 13
click at [227, 108] on input "No" at bounding box center [230, 105] width 7 height 7
radio input "true"
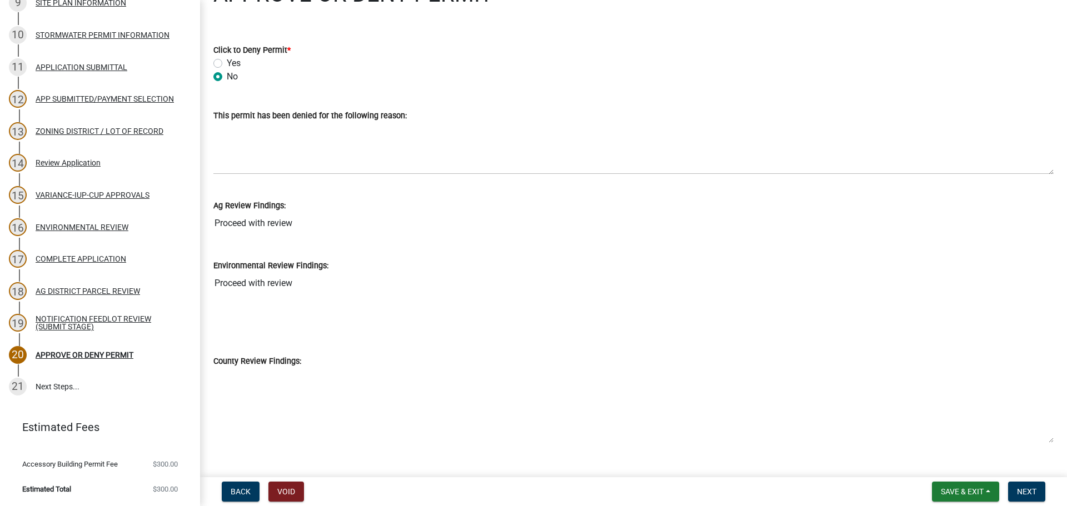
scroll to position [64, 0]
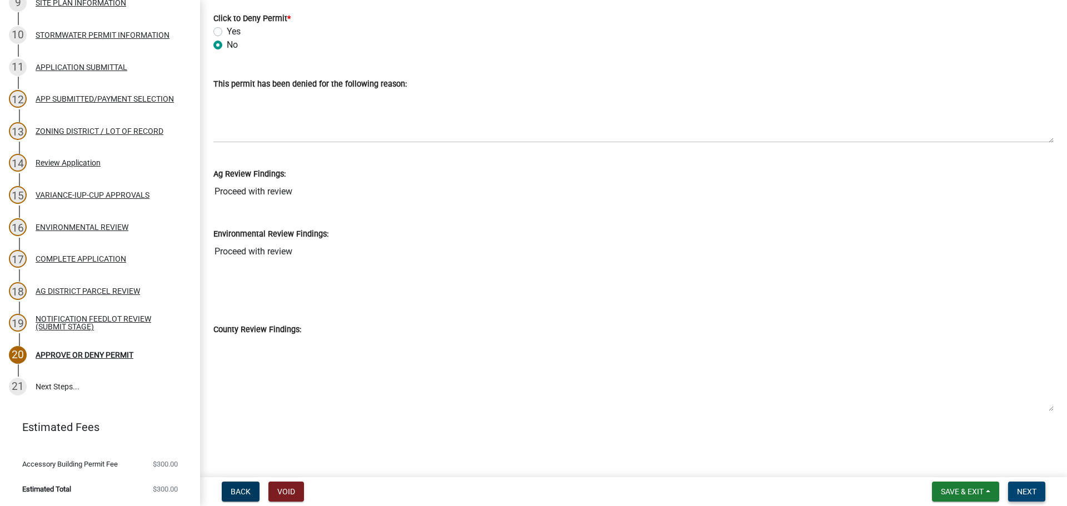
click at [1029, 493] on span "Next" at bounding box center [1026, 491] width 19 height 9
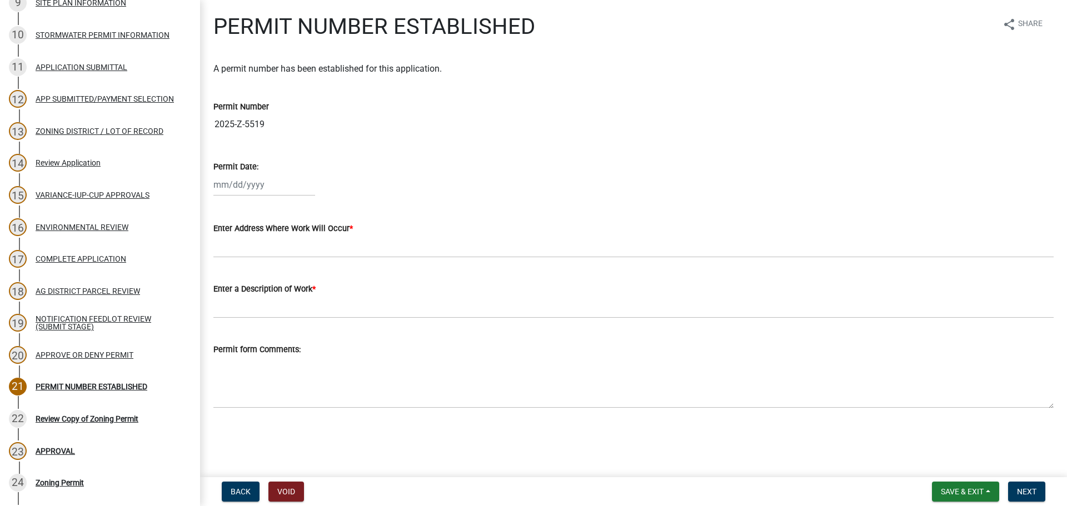
scroll to position [554, 0]
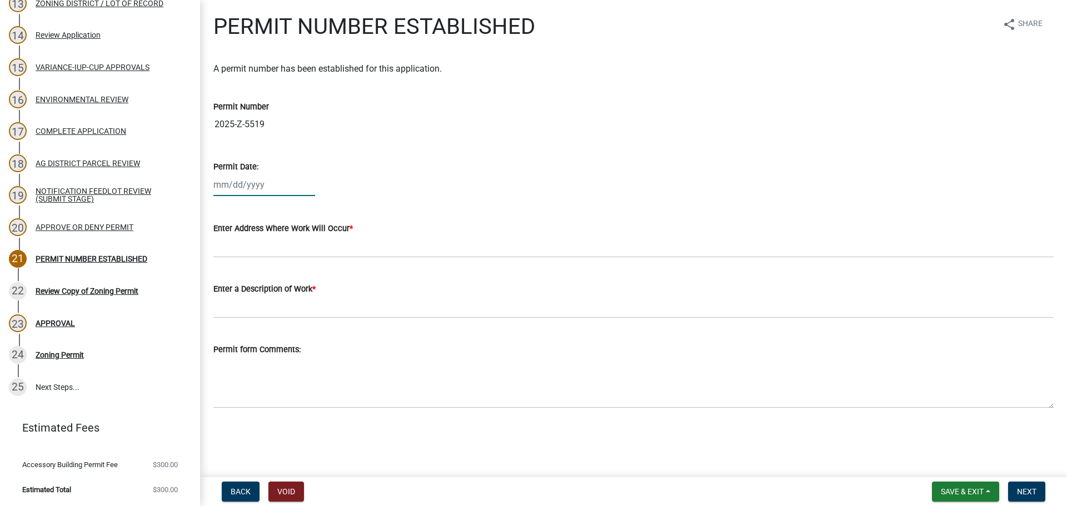
click at [223, 176] on div at bounding box center [264, 184] width 102 height 23
select select "8"
select select "2025"
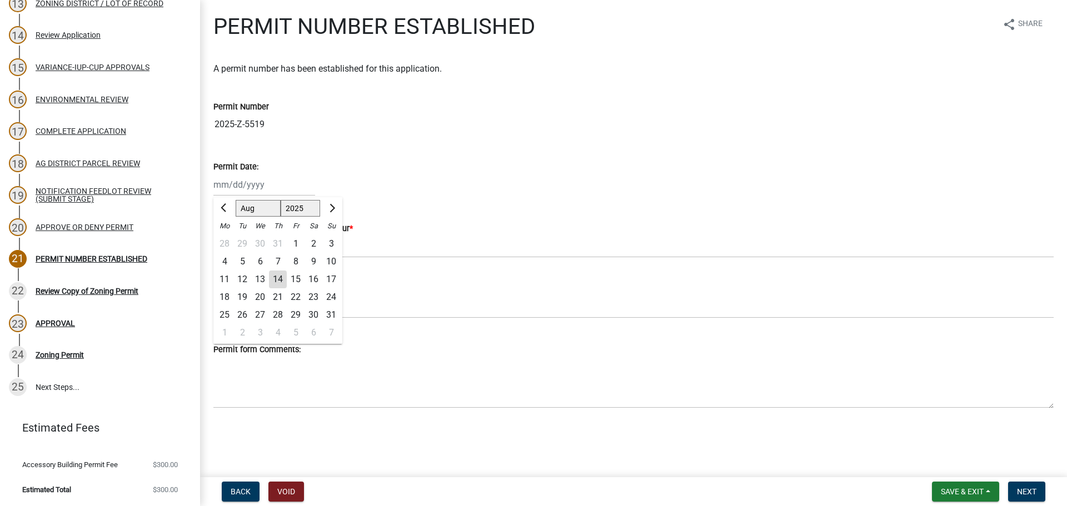
click at [283, 285] on div "14" at bounding box center [278, 280] width 18 height 18
type input "08/14/2025"
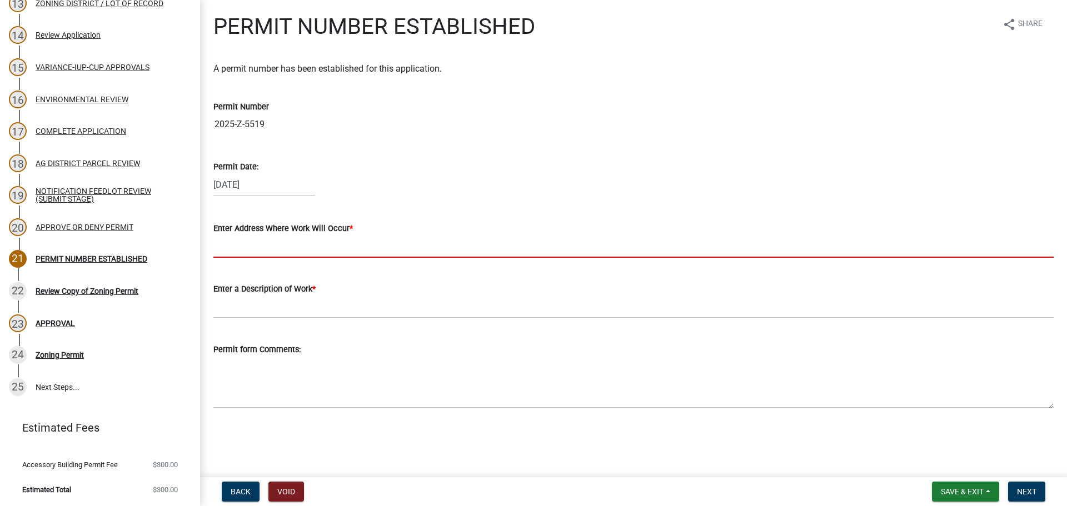
click at [242, 246] on input "Enter Address Where Work Will Occur *" at bounding box center [633, 246] width 840 height 23
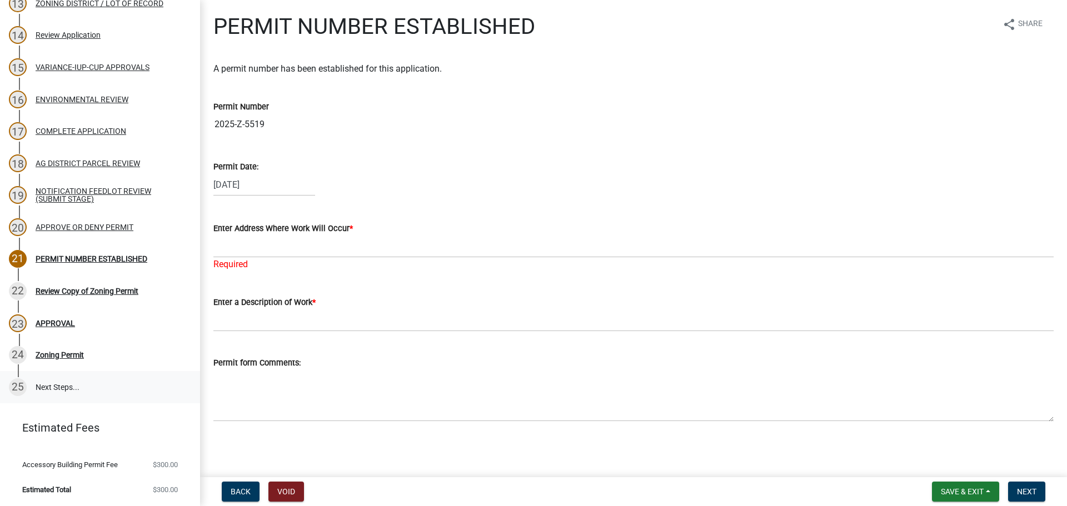
click at [129, 394] on link "25 Next Steps..." at bounding box center [100, 387] width 200 height 32
click at [370, 292] on div "Enter a Description of Work *" at bounding box center [633, 306] width 840 height 52
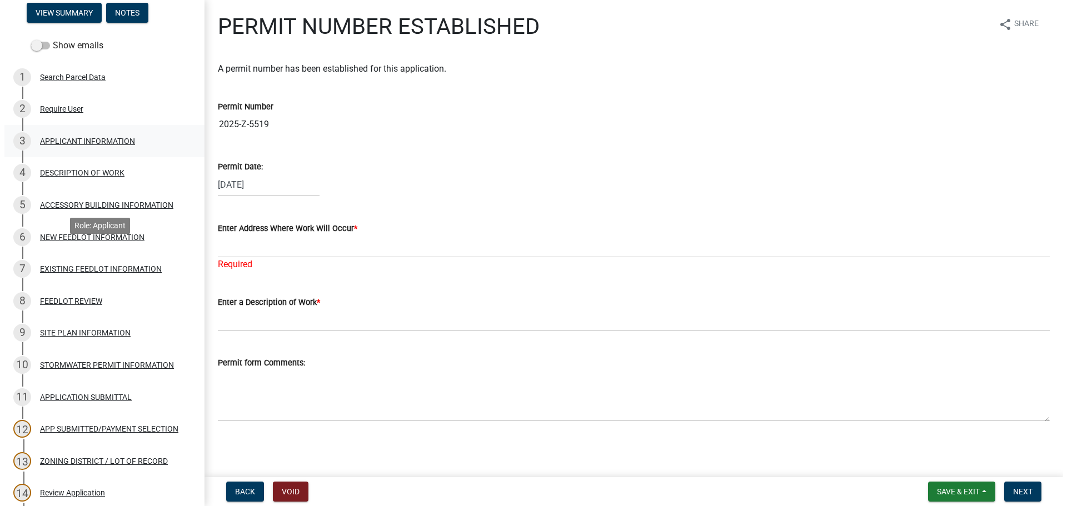
scroll to position [0, 0]
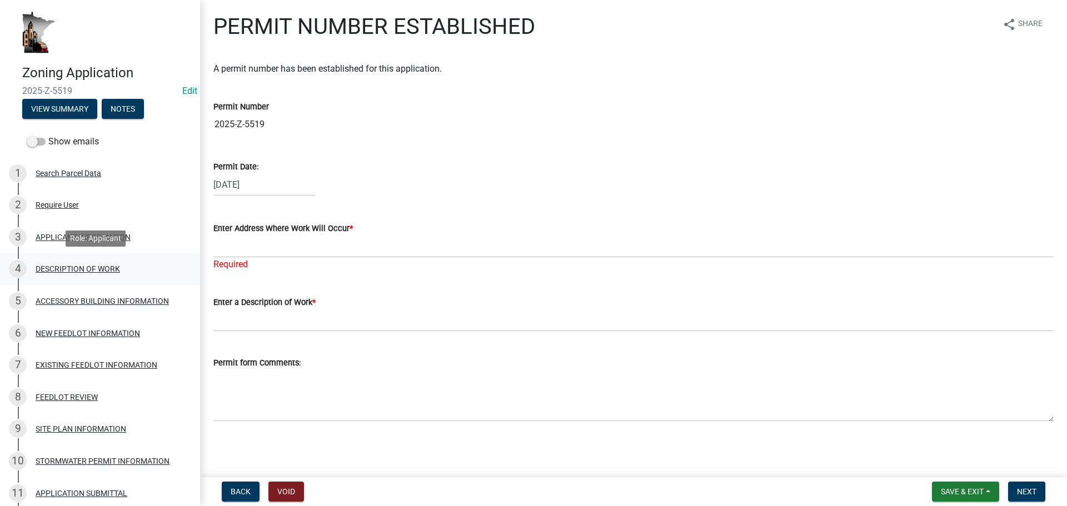
click at [81, 275] on div "4 DESCRIPTION OF WORK" at bounding box center [95, 269] width 173 height 18
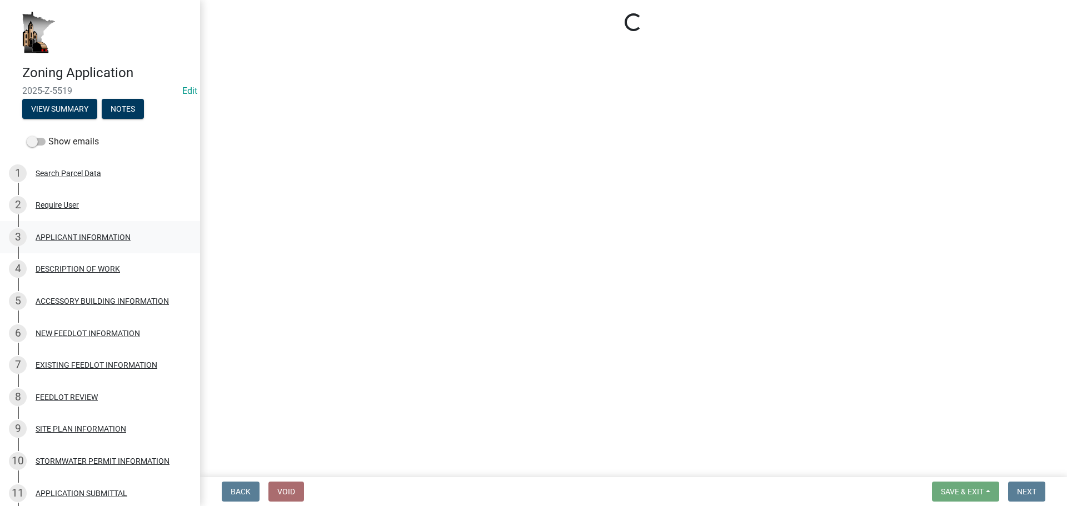
select select "8a50126a-ac8f-44d1-8890-2a914b053a60"
select select "f9b7dd3b-3a38-45c4-aa8d-40d341efce99"
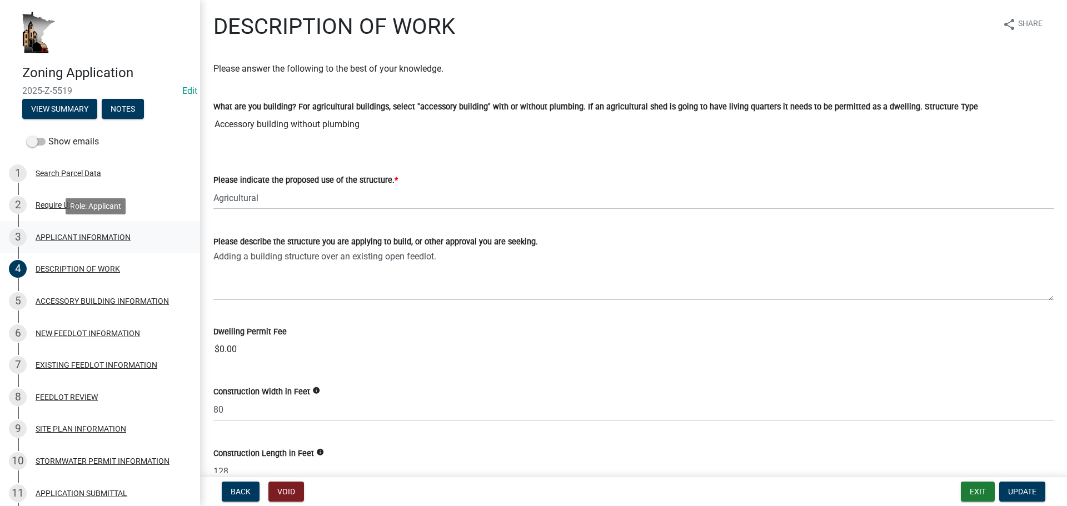
click at [84, 233] on div "APPLICANT INFORMATION" at bounding box center [83, 237] width 95 height 8
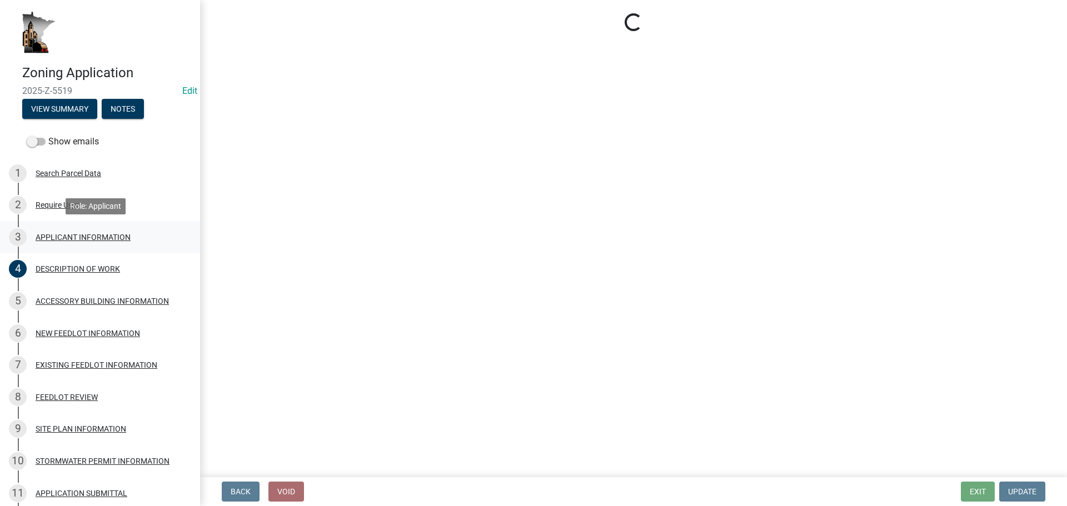
select select "3be5659b-6009-4b6d-bf31-975e417d46ce"
select select "2d2a17e0-4269-4811-95d0-9d91fb4318e0"
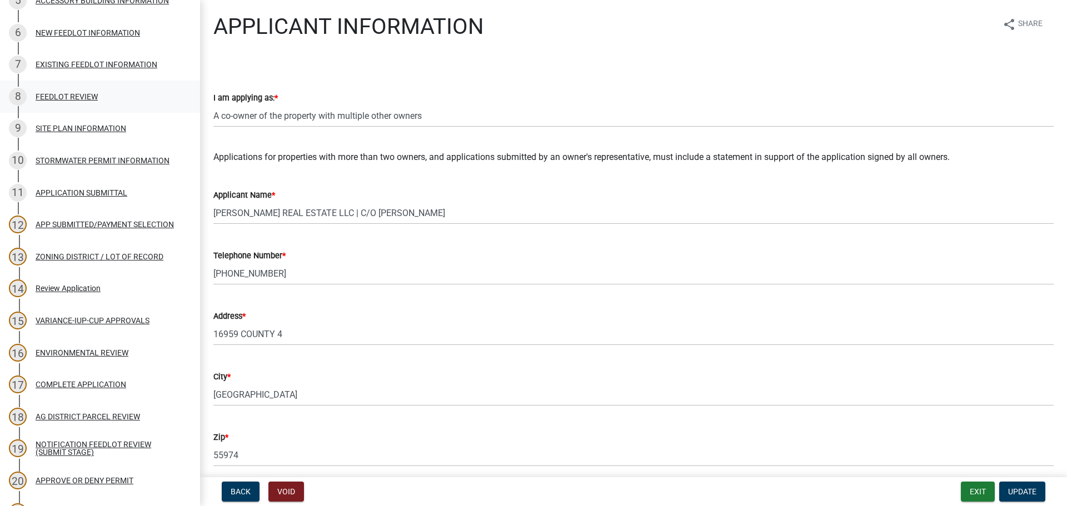
scroll to position [445, 0]
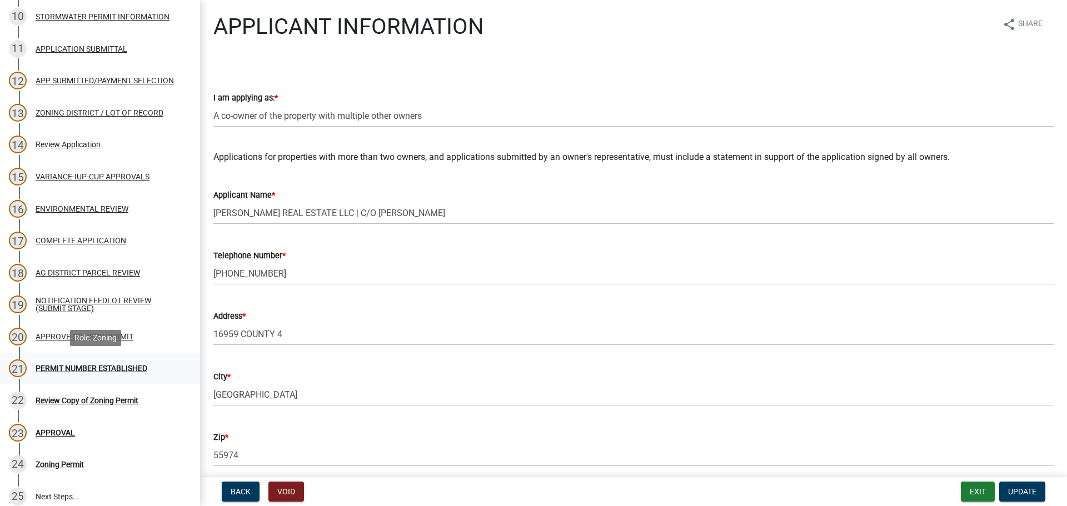
click at [122, 361] on div "21 PERMIT NUMBER ESTABLISHED" at bounding box center [95, 369] width 173 height 18
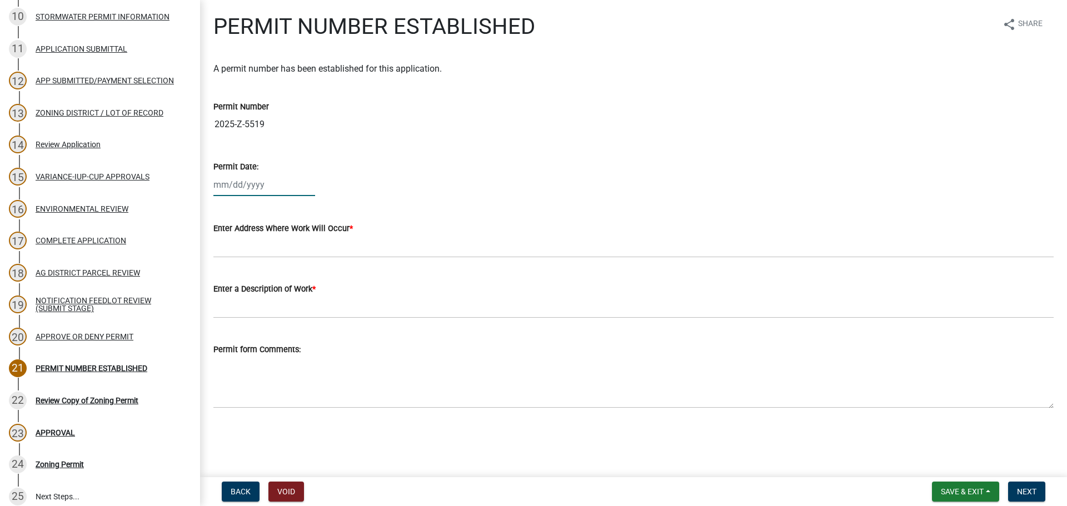
click at [246, 177] on div at bounding box center [264, 184] width 102 height 23
select select "8"
select select "2025"
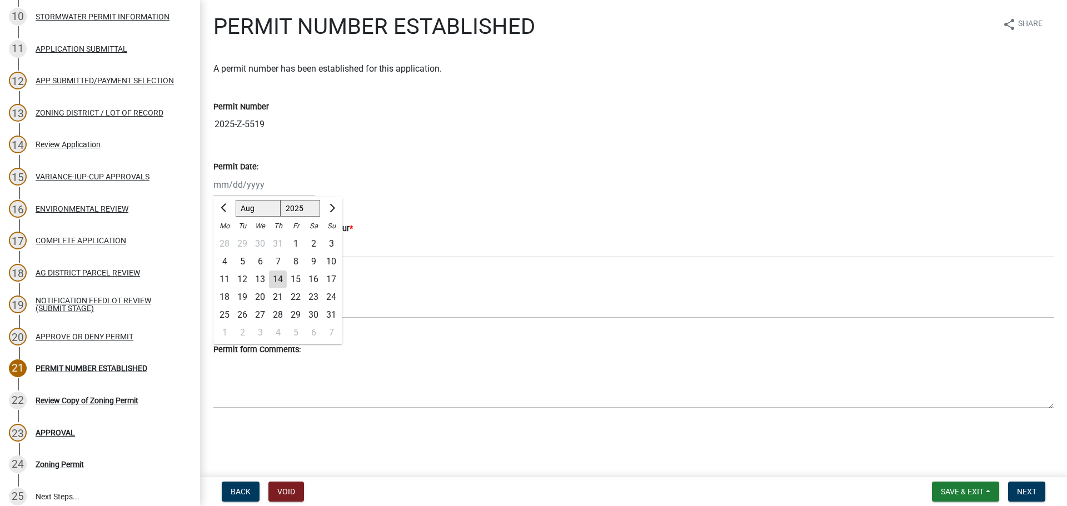
click at [274, 277] on div "14" at bounding box center [278, 280] width 18 height 18
type input "08/14/2025"
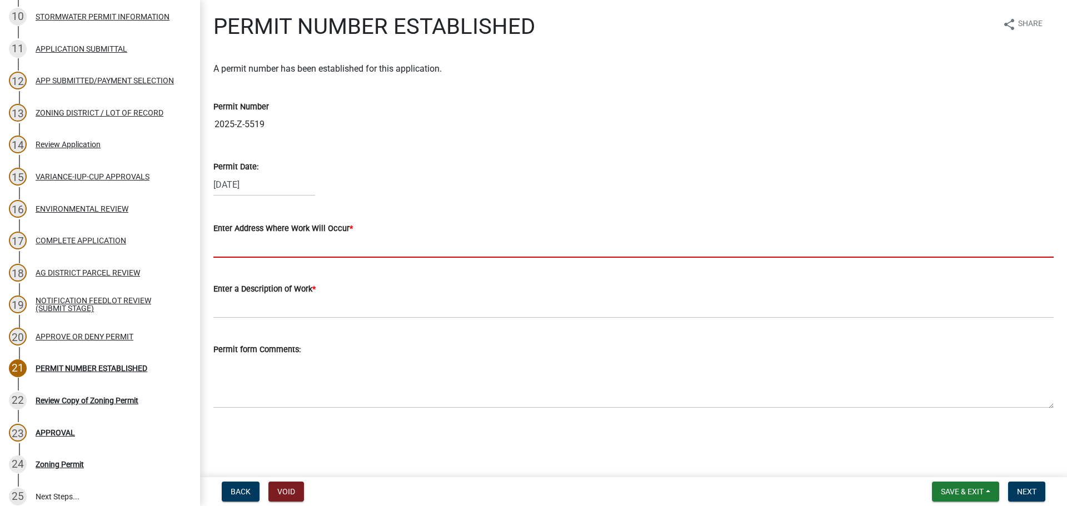
click at [255, 256] on input "Enter Address Where Work Will Occur *" at bounding box center [633, 246] width 840 height 23
click at [245, 241] on input "Enter Address Where Work Will Occur *" at bounding box center [633, 246] width 840 height 23
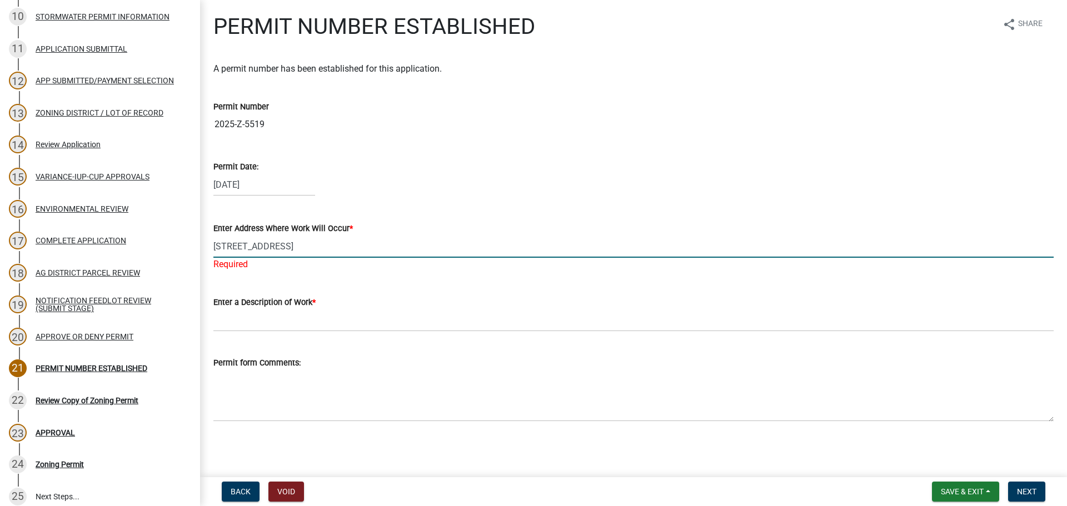
type input "16959 County 4, Spring Grove"
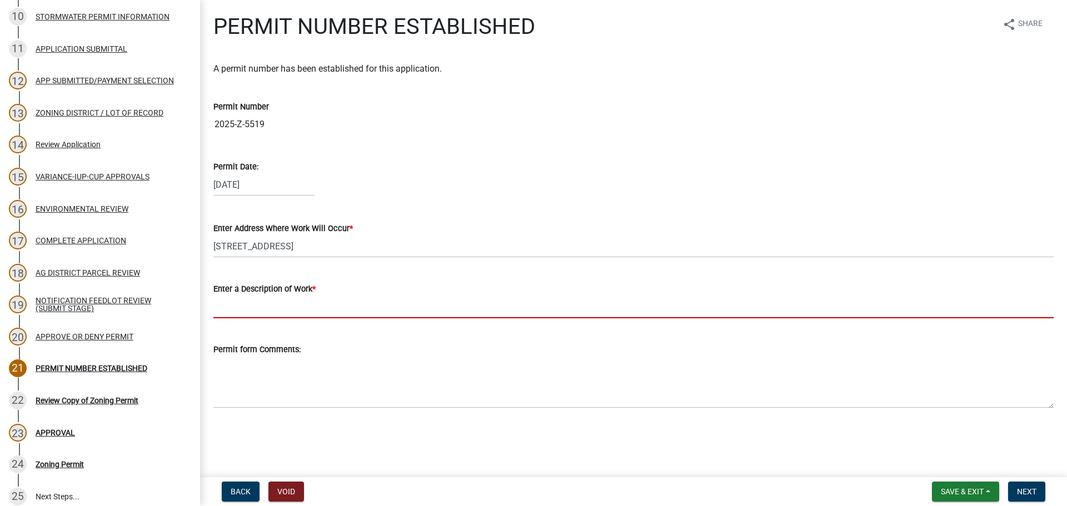
click at [271, 318] on input "Enter a Description of Work *" at bounding box center [633, 307] width 840 height 23
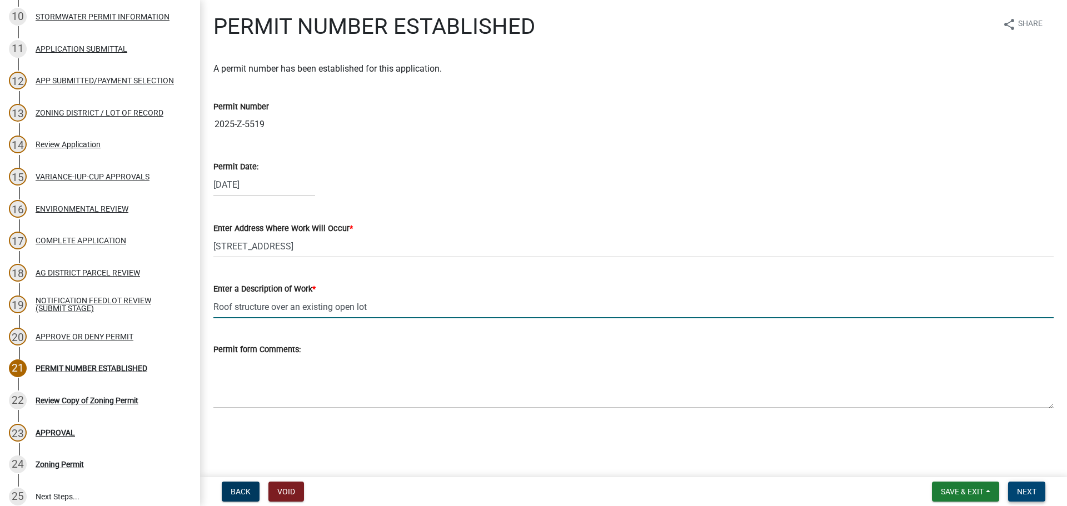
type input "Roof structure over an existing open lot"
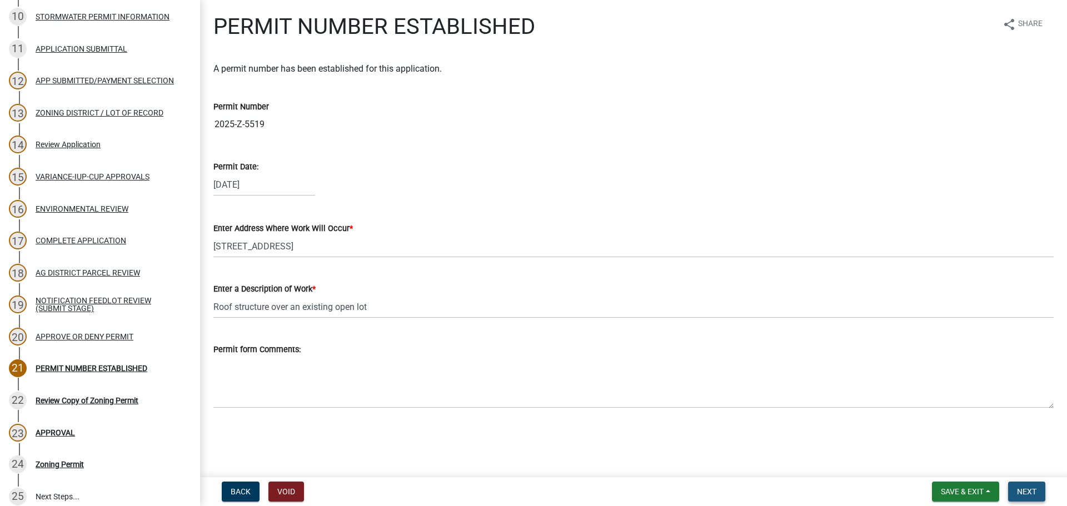
click at [1029, 483] on button "Next" at bounding box center [1026, 492] width 37 height 20
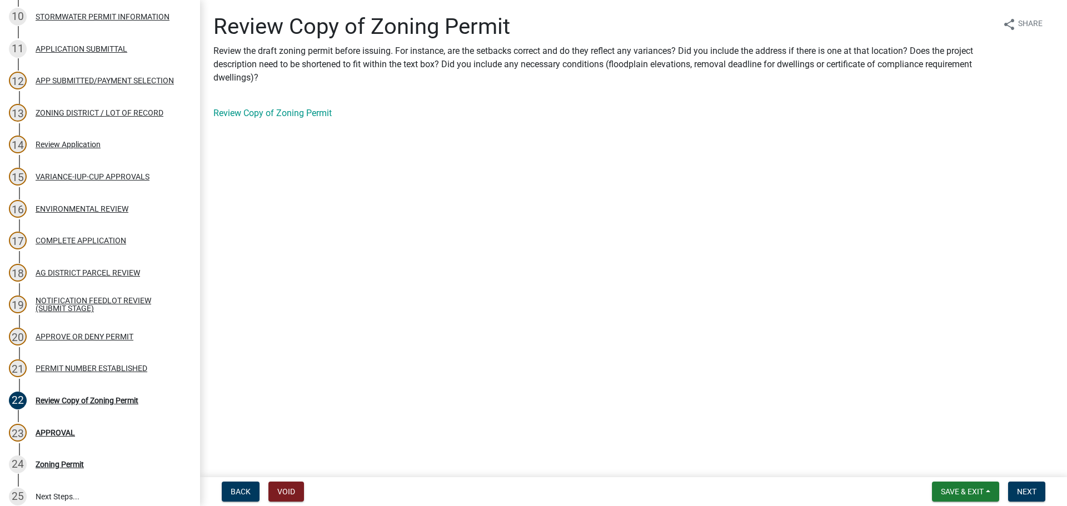
click at [238, 119] on div "Review Copy of Zoning Permit" at bounding box center [633, 113] width 840 height 13
click at [245, 117] on link "Review Copy of Zoning Permit" at bounding box center [272, 113] width 118 height 11
click at [1043, 498] on button "Next" at bounding box center [1026, 492] width 37 height 20
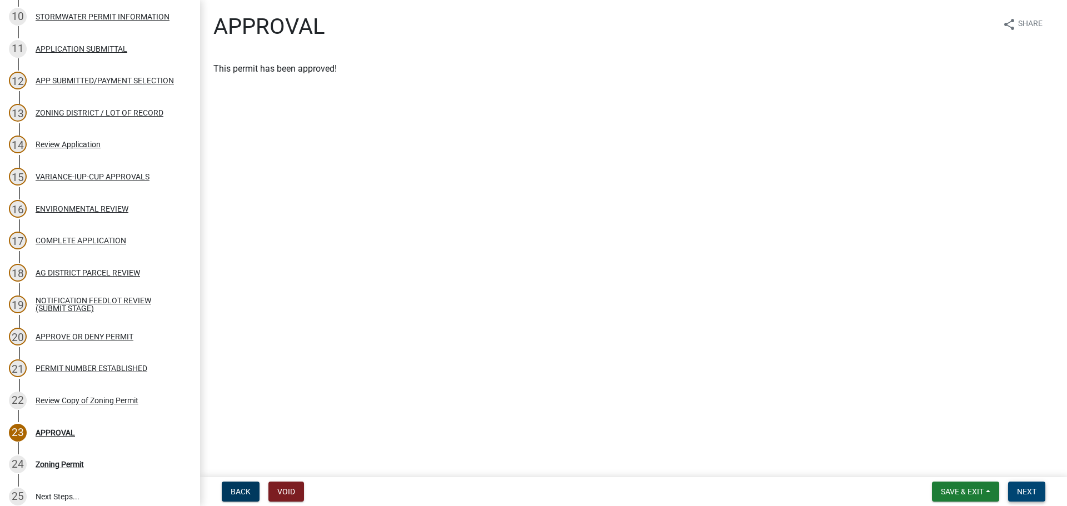
click at [1040, 485] on button "Next" at bounding box center [1026, 492] width 37 height 20
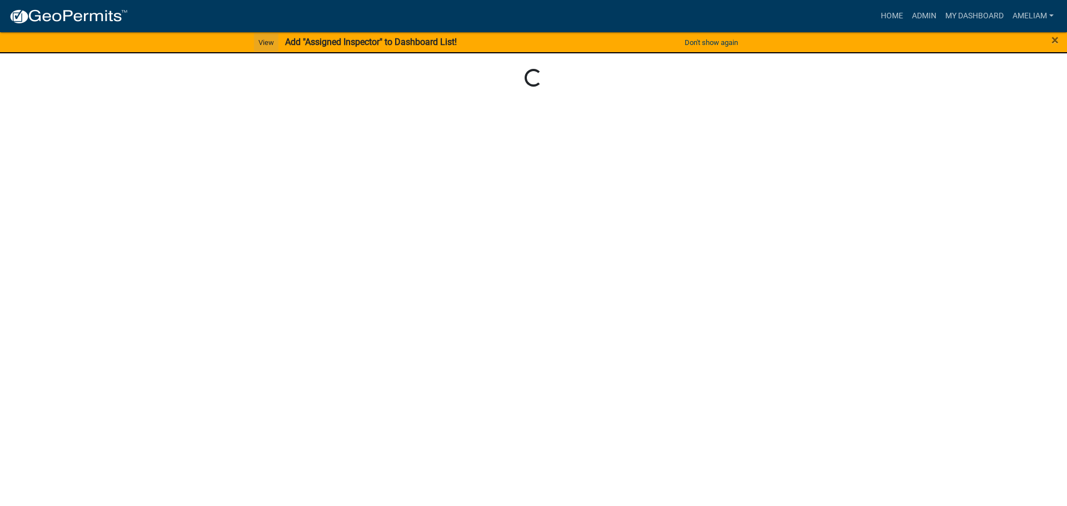
click at [270, 43] on link "View" at bounding box center [266, 42] width 24 height 18
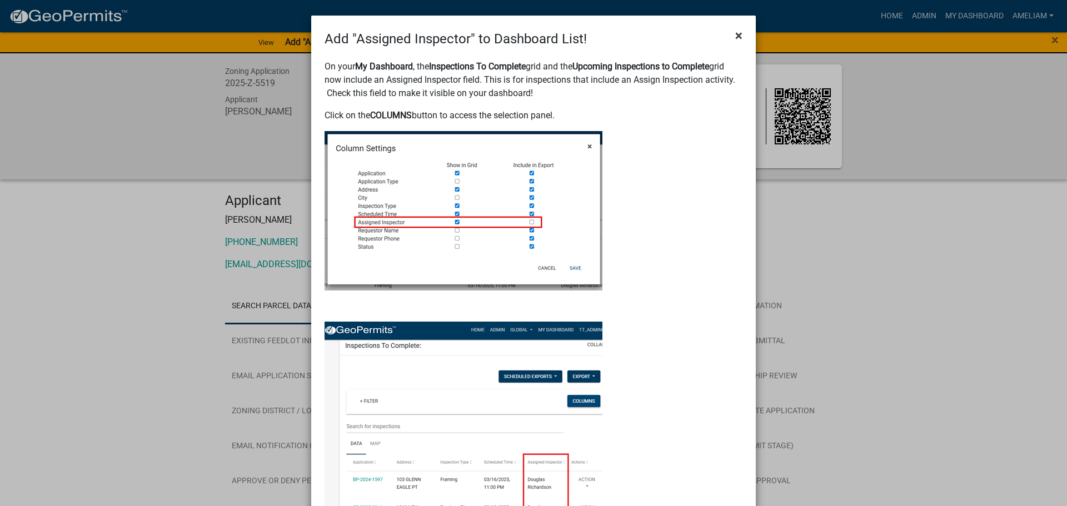
click at [736, 33] on span "×" at bounding box center [738, 36] width 7 height 16
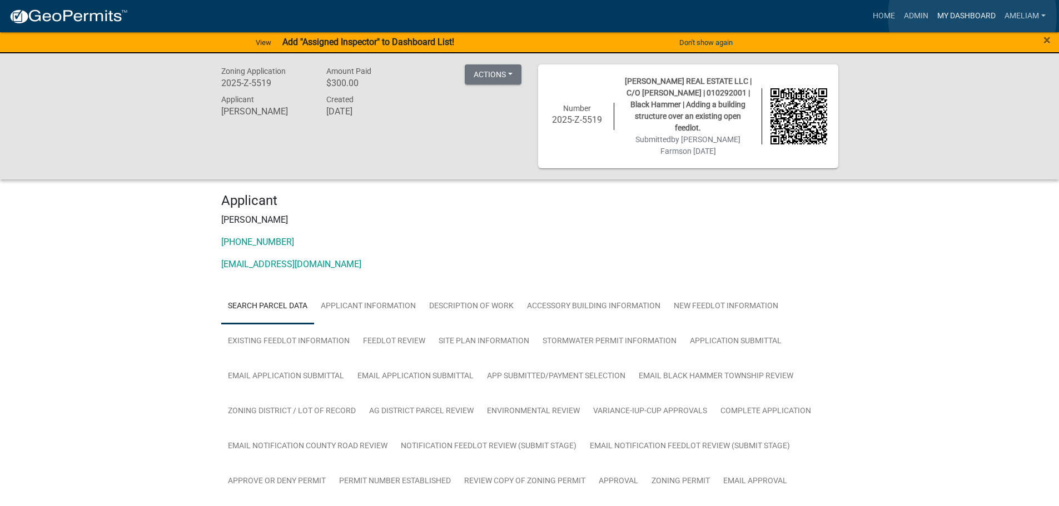
click at [972, 16] on link "My Dashboard" at bounding box center [965, 16] width 67 height 21
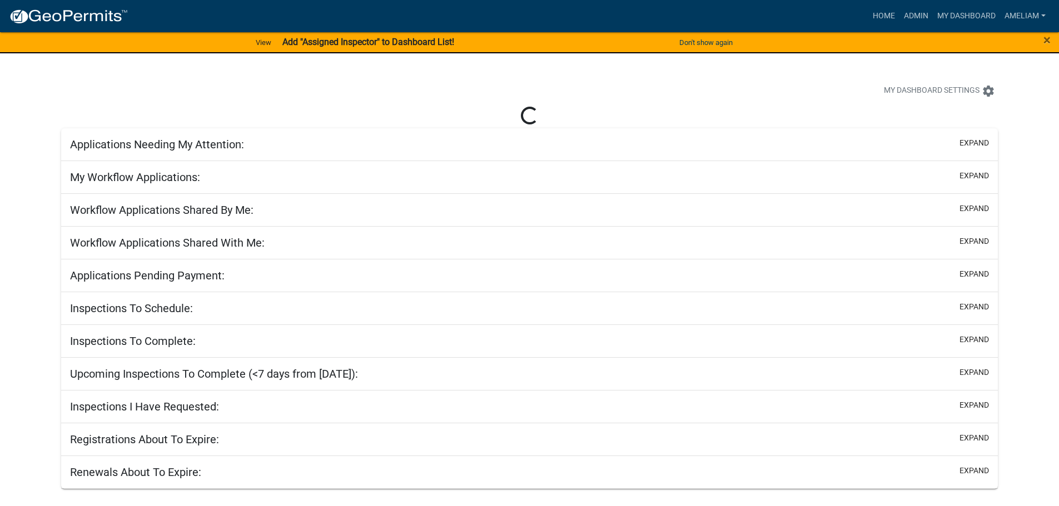
select select "3: 100"
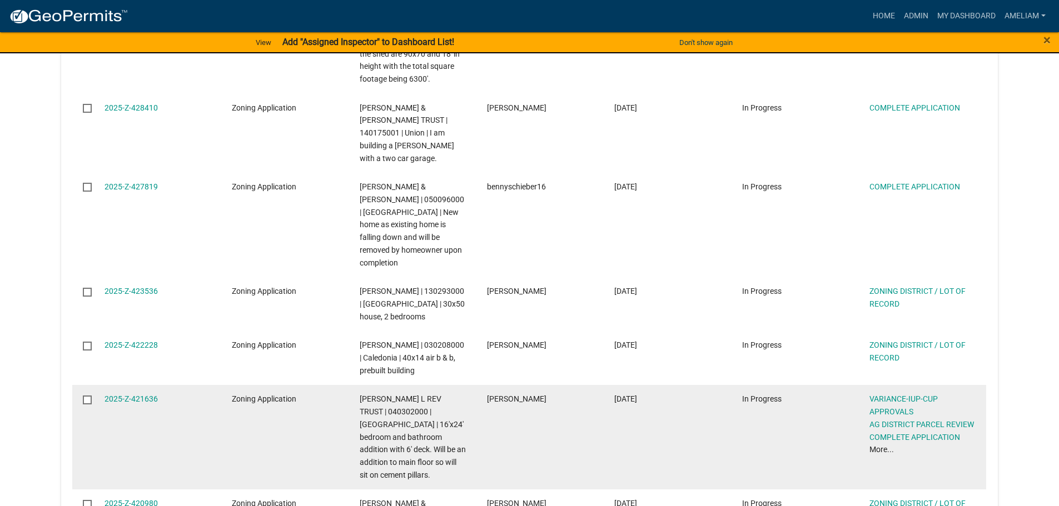
scroll to position [1675, 0]
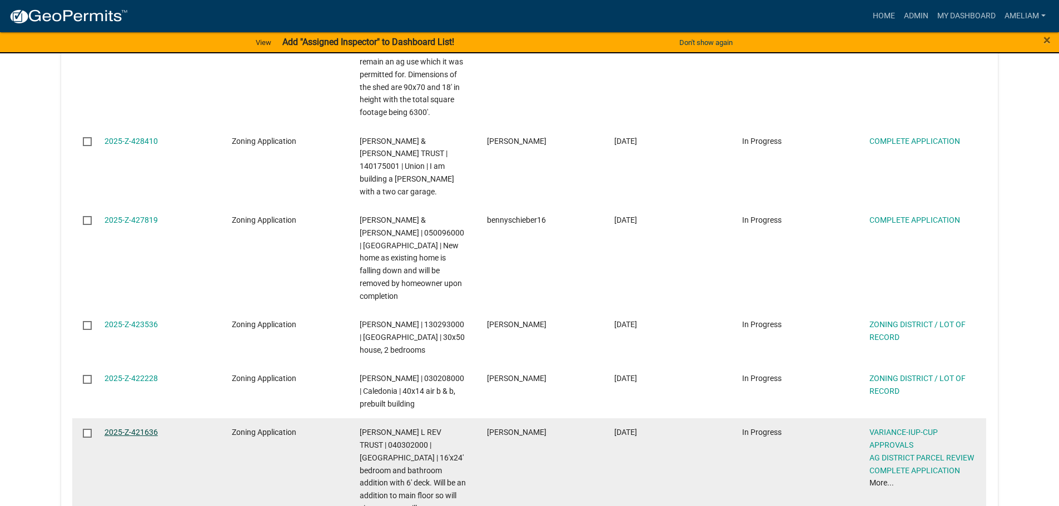
click at [122, 428] on link "2025-Z-421636" at bounding box center [130, 432] width 53 height 9
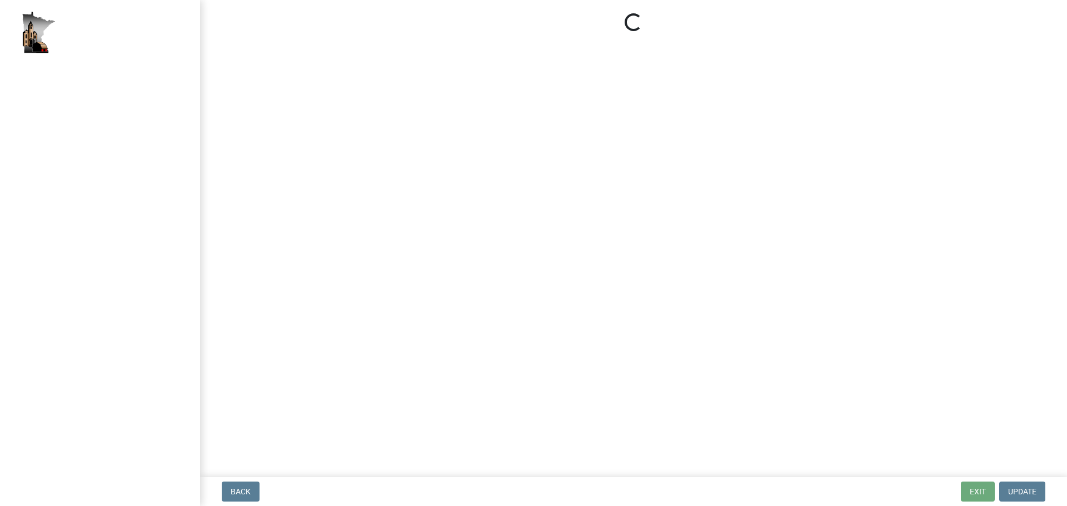
select select "1e0d970e-6746-4216-b065-d6933a69b3fa"
select select "44b75d30-e230-4ce0-8c0f-1ddadfe5cfb2"
select select "6d223645-95f1-4b70-a074-2c09099ea196"
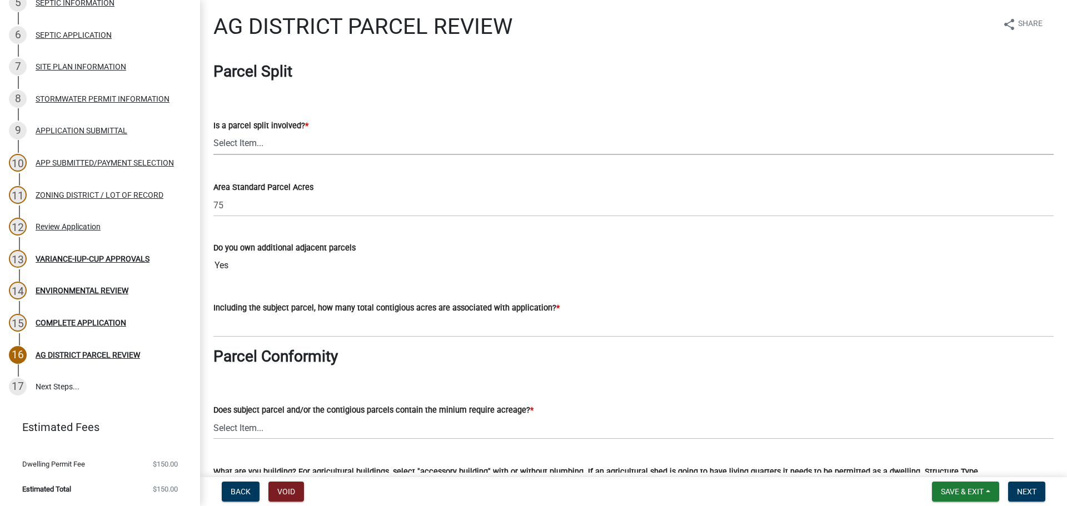
click at [280, 148] on select "Select Item... Yes No" at bounding box center [633, 143] width 840 height 23
click at [213, 132] on select "Select Item... Yes No" at bounding box center [633, 143] width 840 height 23
select select "fe23c68f-3976-40fb-92de-7ec6f88d0010"
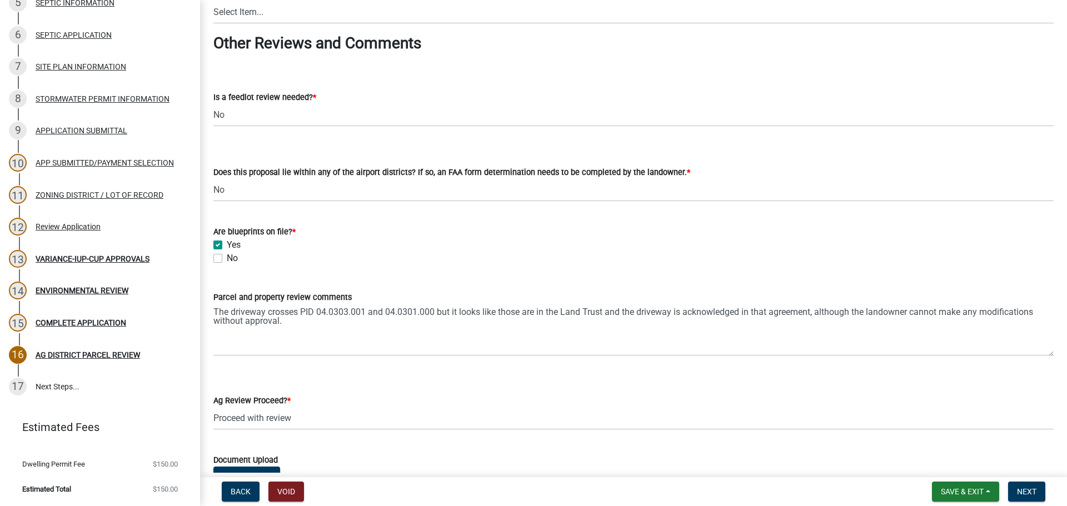
scroll to position [1966, 0]
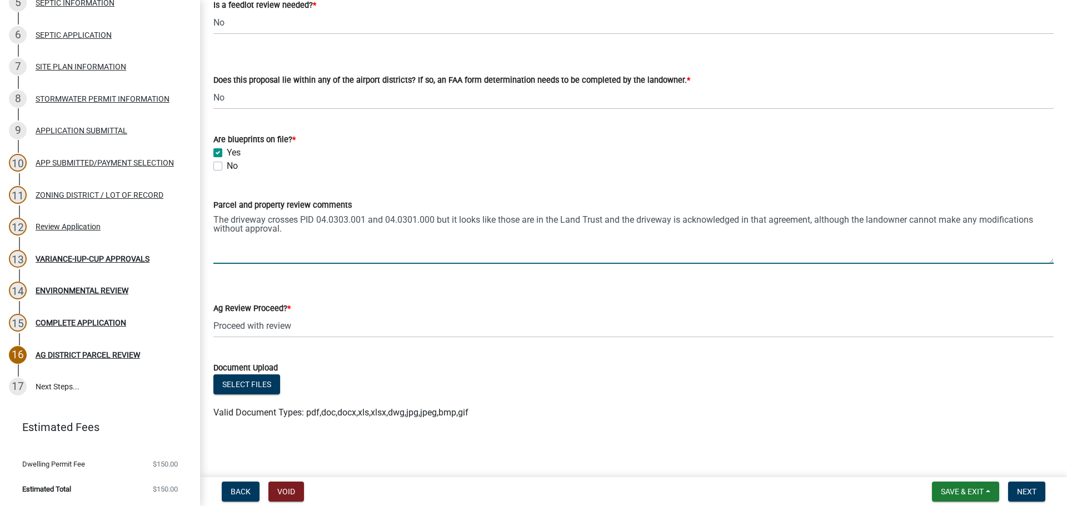
click at [420, 236] on textarea "The driveway crosses PID 04.0303.001 and 04.0301.000 but it looks like those ar…" at bounding box center [633, 238] width 840 height 52
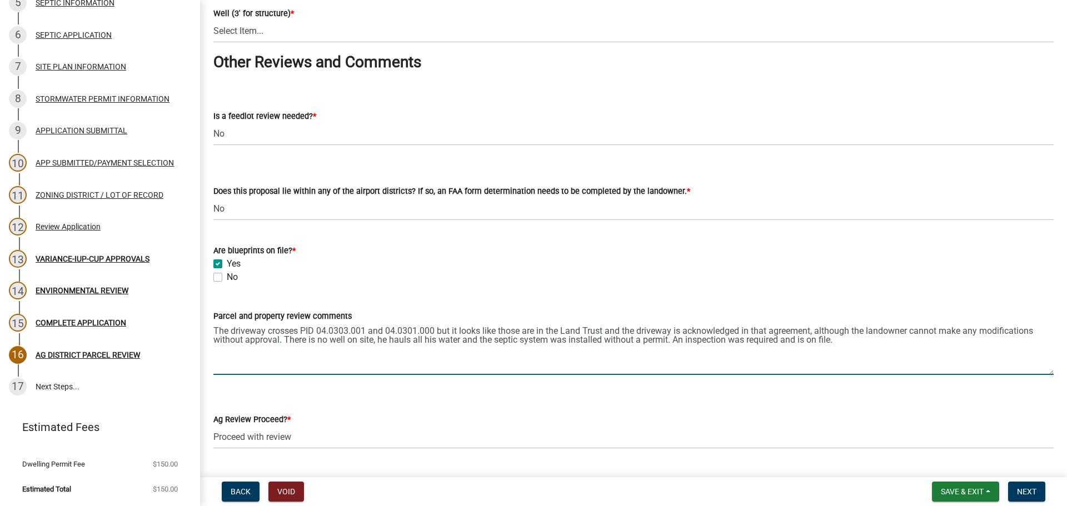
scroll to position [1688, 0]
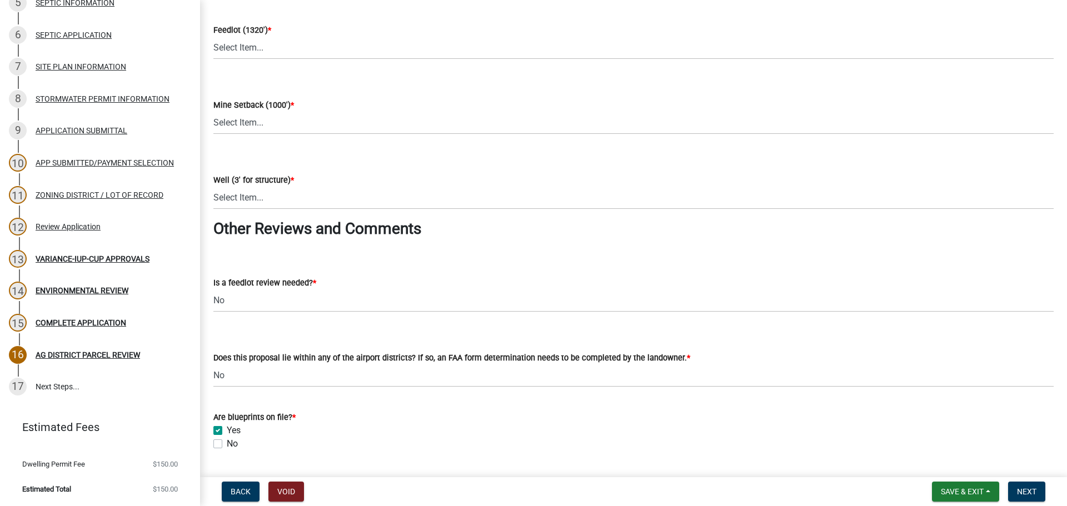
type textarea "The driveway crosses PID 04.0303.001 and 04.0301.000 but it looks like those ar…"
click at [238, 194] on select "Select Item... Yes No N/A" at bounding box center [633, 198] width 840 height 23
click at [213, 187] on select "Select Item... Yes No N/A" at bounding box center [633, 198] width 840 height 23
select select "ea96c5ed-c84a-49cb-9cdc-61f0fb5ccecf"
click at [278, 104] on label "Mine Setback (1000') *" at bounding box center [253, 106] width 81 height 8
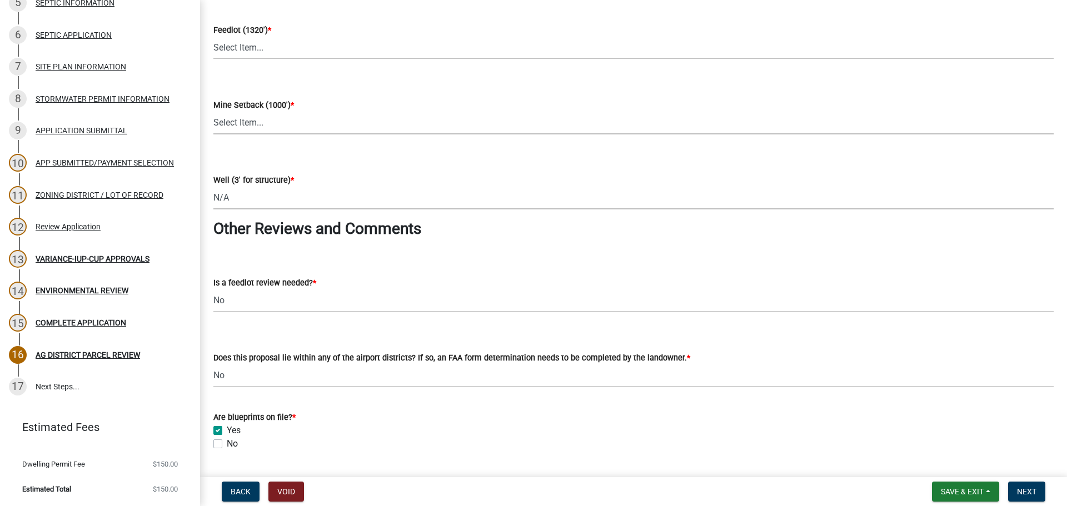
click at [278, 112] on select "Select Item... Yes No N/A" at bounding box center [633, 123] width 840 height 23
click at [266, 120] on select "Select Item... Yes No N/A" at bounding box center [633, 123] width 840 height 23
click at [213, 112] on select "Select Item... Yes No N/A" at bounding box center [633, 123] width 840 height 23
select select "be49bf27-167c-4383-b137-854eb09e2cec"
click at [231, 52] on select "Select Item... Yes No N/A" at bounding box center [633, 48] width 840 height 23
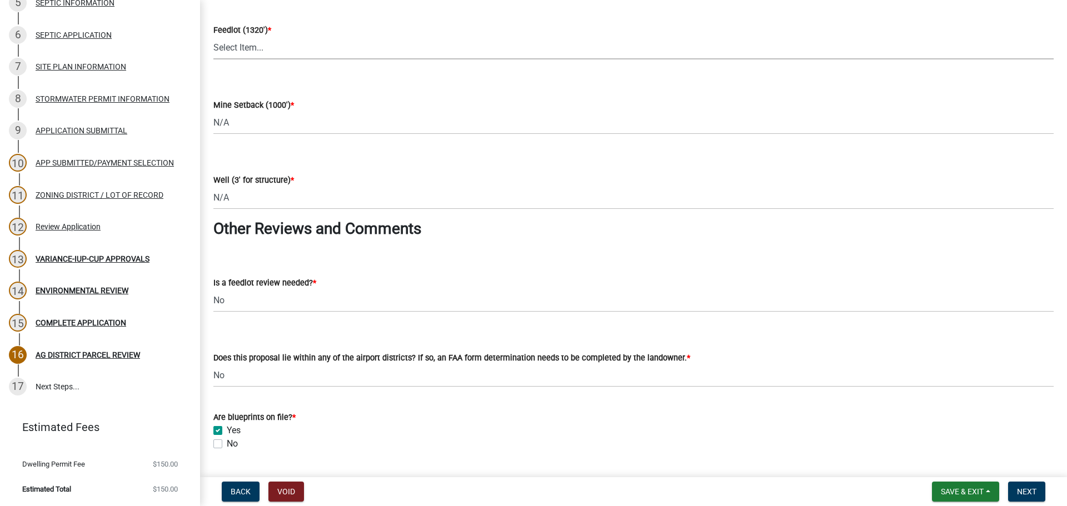
click at [283, 49] on select "Select Item... Yes No N/A" at bounding box center [633, 48] width 840 height 23
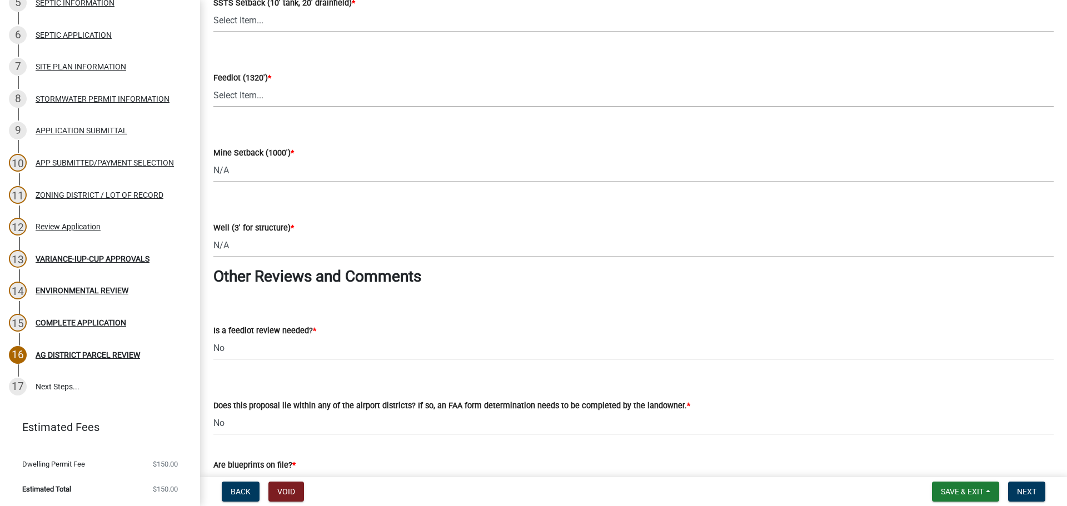
scroll to position [1577, 0]
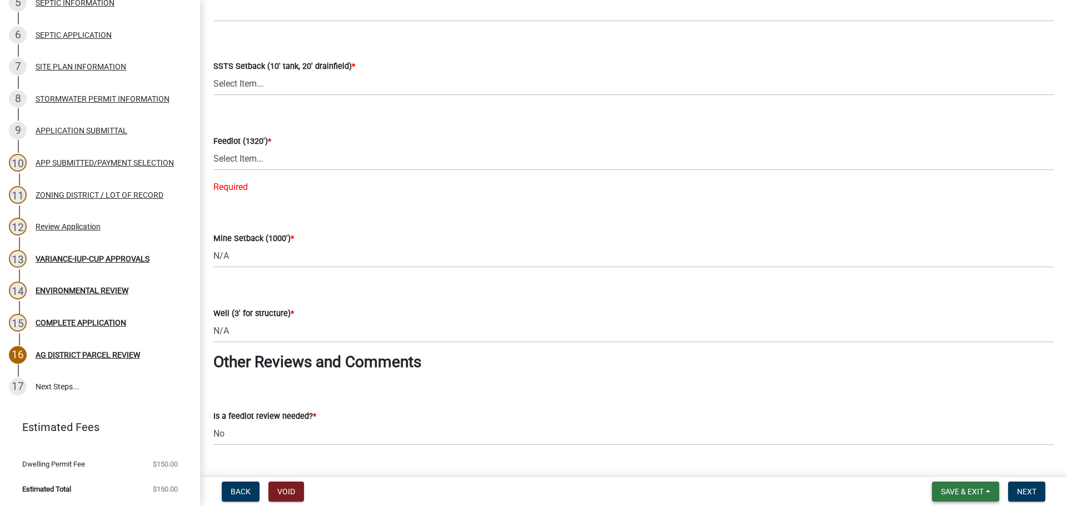
click at [990, 491] on button "Save & Exit" at bounding box center [965, 492] width 67 height 20
click at [954, 435] on button "Save" at bounding box center [954, 436] width 89 height 27
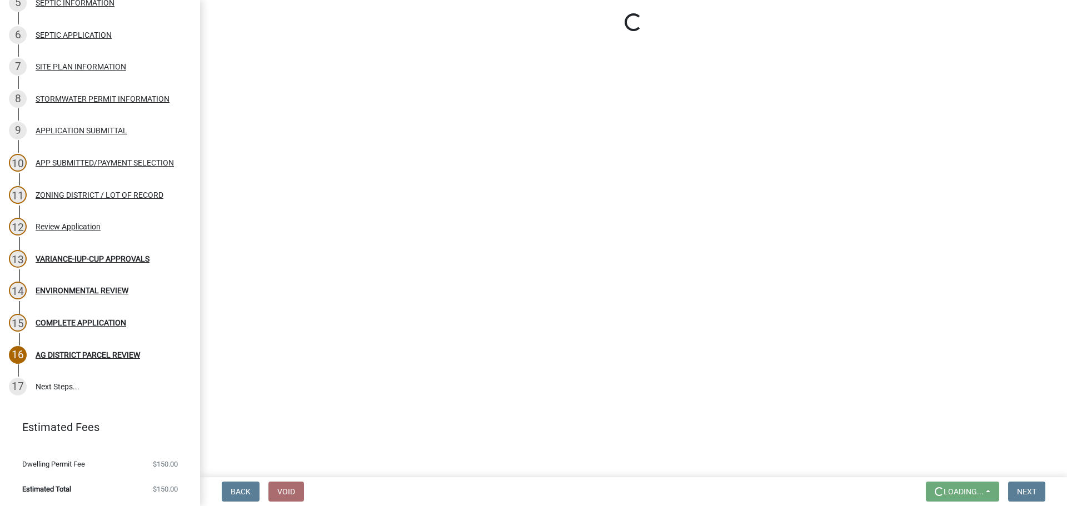
scroll to position [0, 0]
select select "fe23c68f-3976-40fb-92de-7ec6f88d0010"
select select "be49bf27-167c-4383-b137-854eb09e2cec"
select select "ea96c5ed-c84a-49cb-9cdc-61f0fb5ccecf"
select select "1e0d970e-6746-4216-b065-d6933a69b3fa"
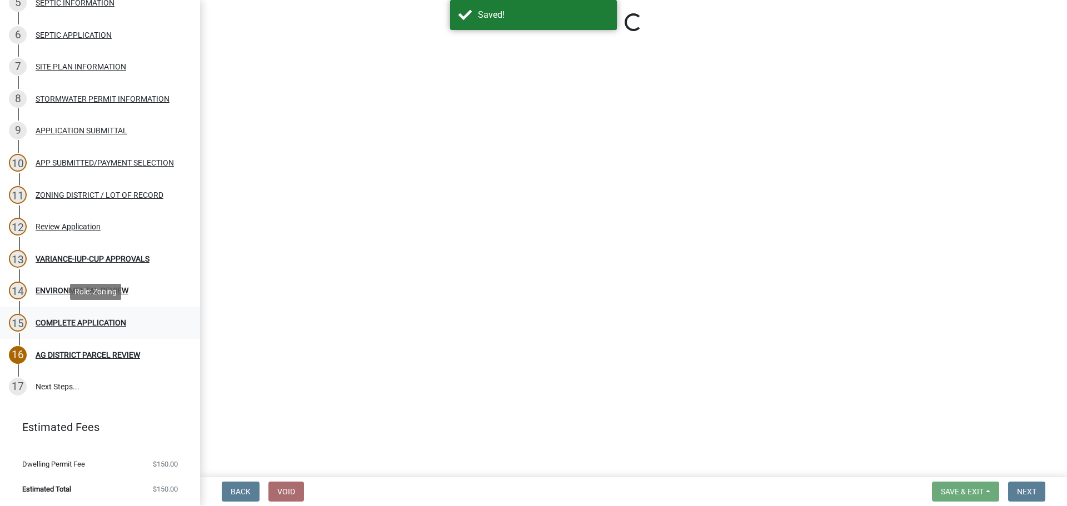
select select "44b75d30-e230-4ce0-8c0f-1ddadfe5cfb2"
select select "6d223645-95f1-4b70-a074-2c09099ea196"
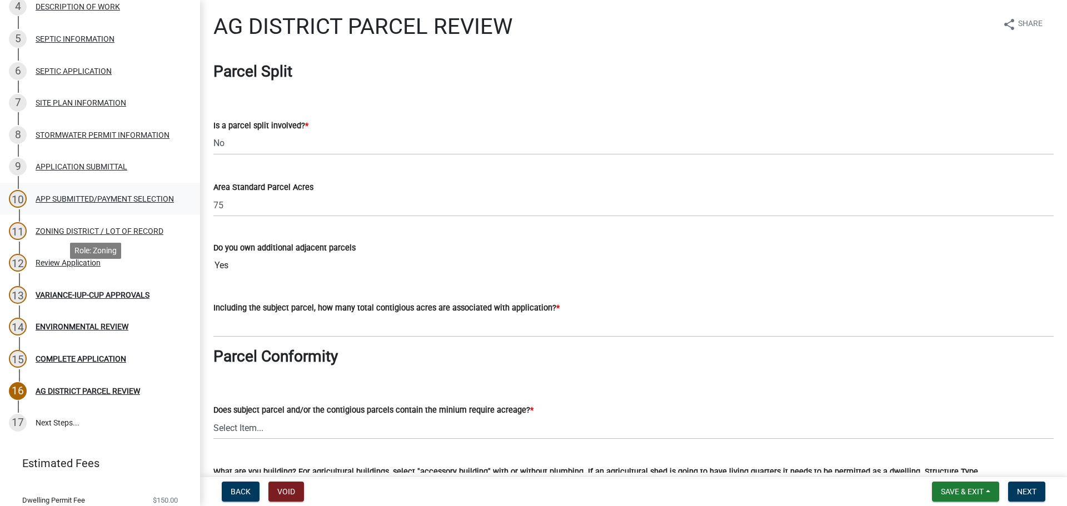
scroll to position [243, 0]
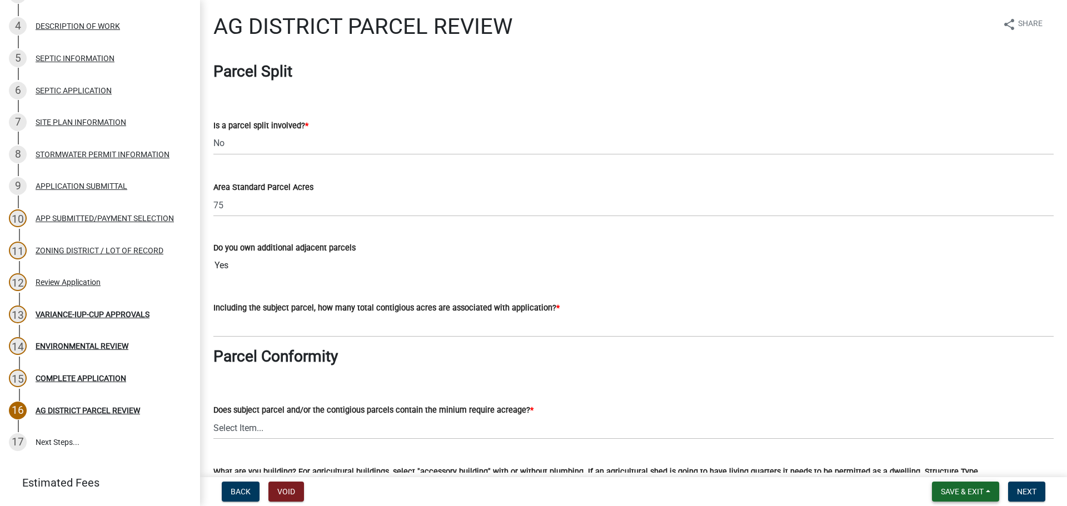
click at [991, 491] on button "Save & Exit" at bounding box center [965, 492] width 67 height 20
click at [949, 434] on button "Save" at bounding box center [954, 436] width 89 height 27
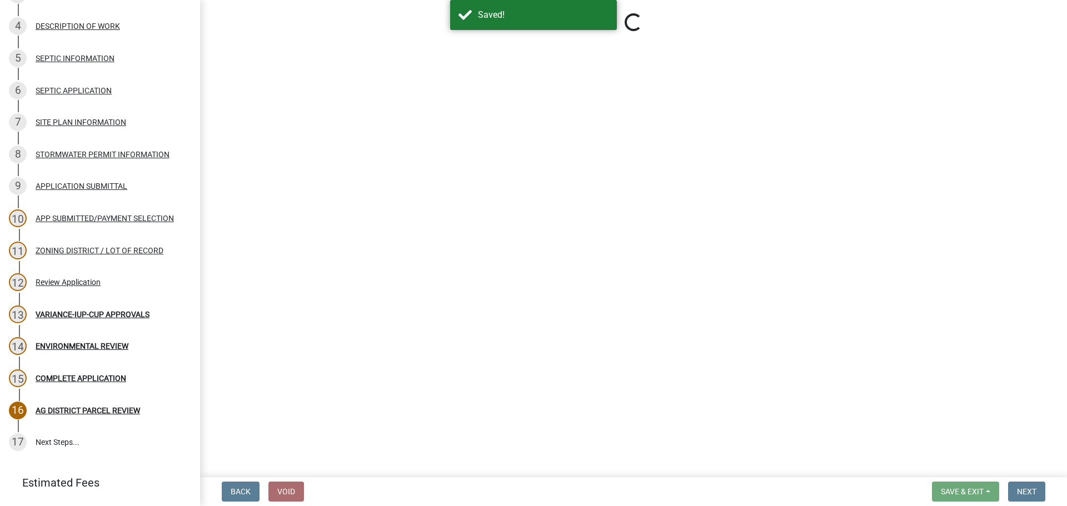
select select "fe23c68f-3976-40fb-92de-7ec6f88d0010"
select select "be49bf27-167c-4383-b137-854eb09e2cec"
select select "ea96c5ed-c84a-49cb-9cdc-61f0fb5ccecf"
select select "1e0d970e-6746-4216-b065-d6933a69b3fa"
select select "44b75d30-e230-4ce0-8c0f-1ddadfe5cfb2"
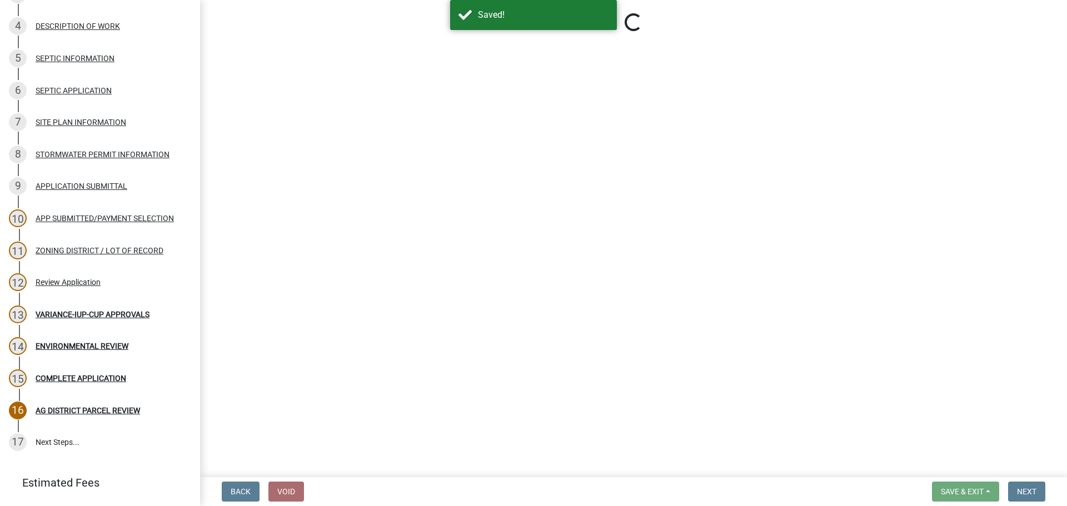
select select "6d223645-95f1-4b70-a074-2c09099ea196"
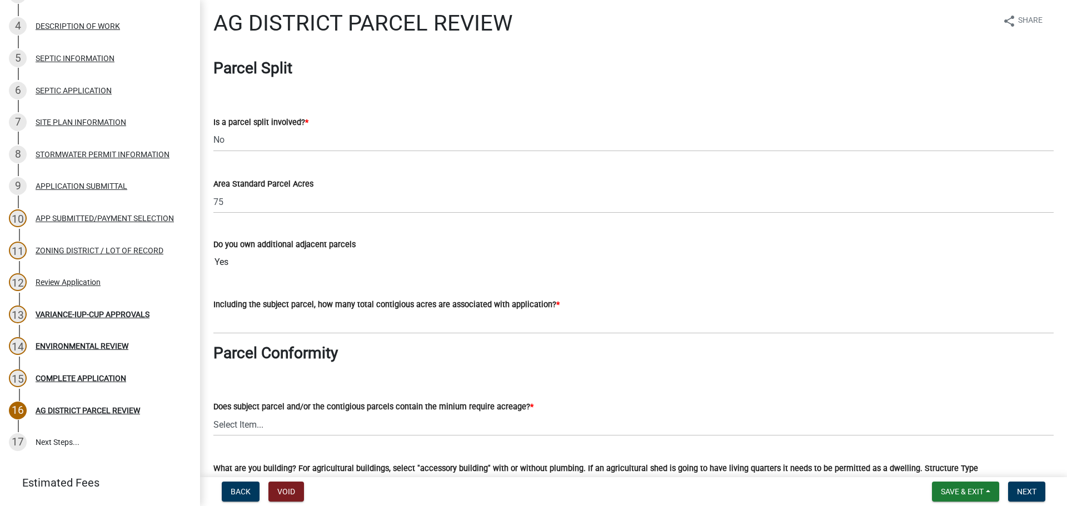
scroll to position [0, 0]
